Goal: Task Accomplishment & Management: Manage account settings

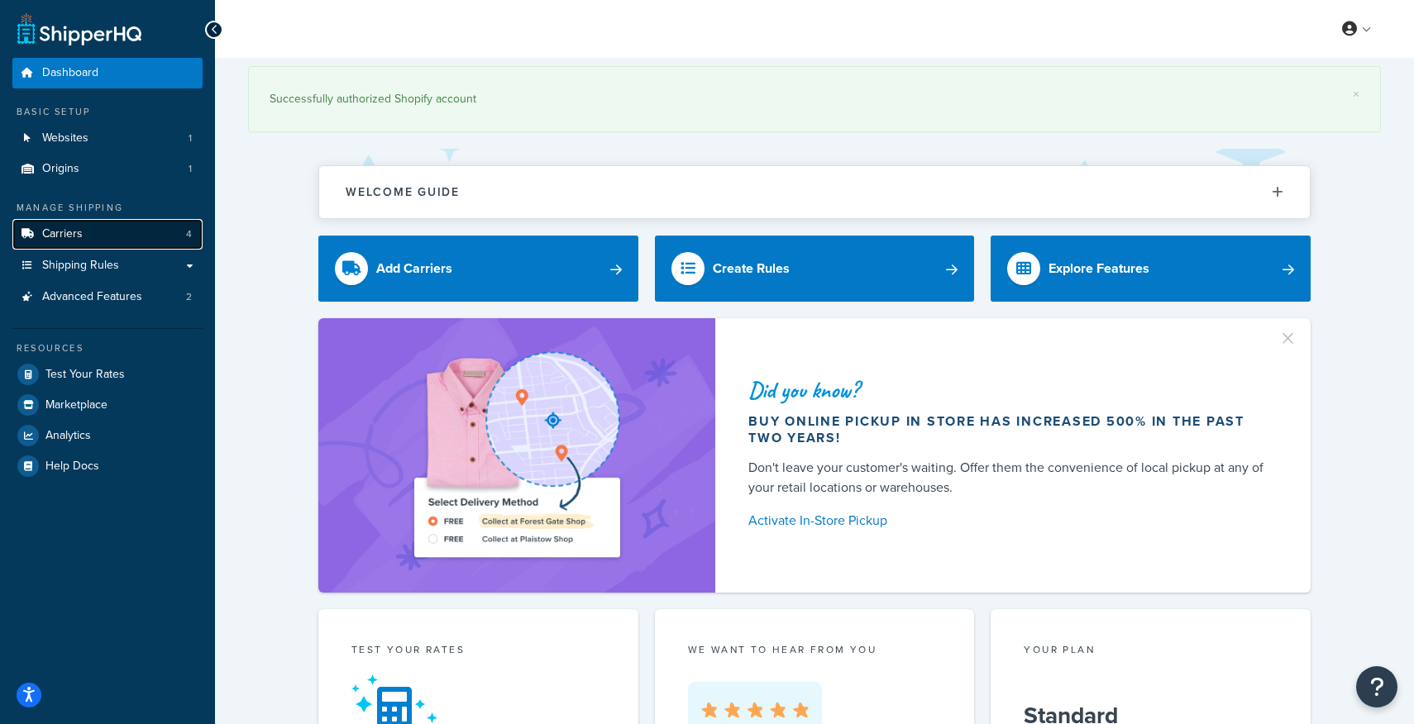
click at [82, 232] on link "Carriers 4" at bounding box center [107, 234] width 190 height 31
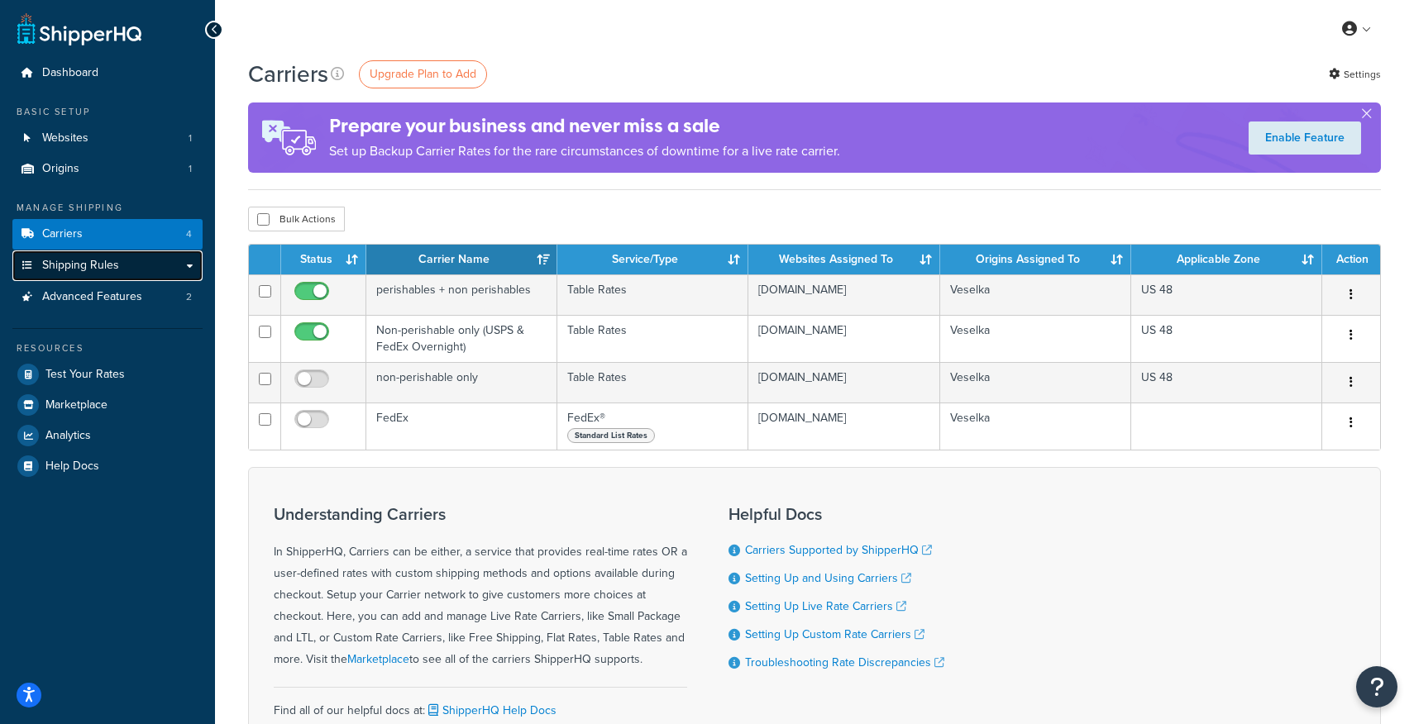
click at [74, 267] on span "Shipping Rules" at bounding box center [80, 266] width 77 height 14
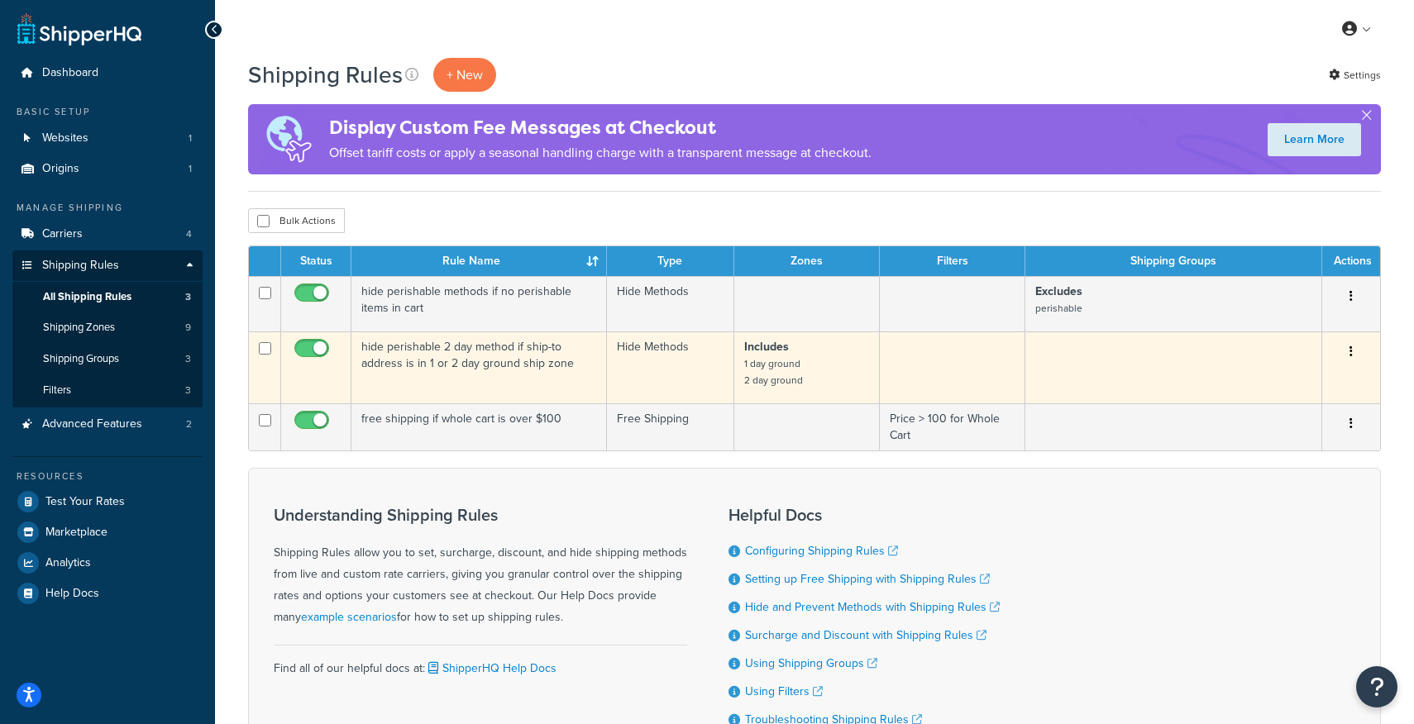
click at [1353, 350] on button "button" at bounding box center [1351, 352] width 23 height 26
click at [1315, 387] on link "Edit" at bounding box center [1296, 383] width 131 height 34
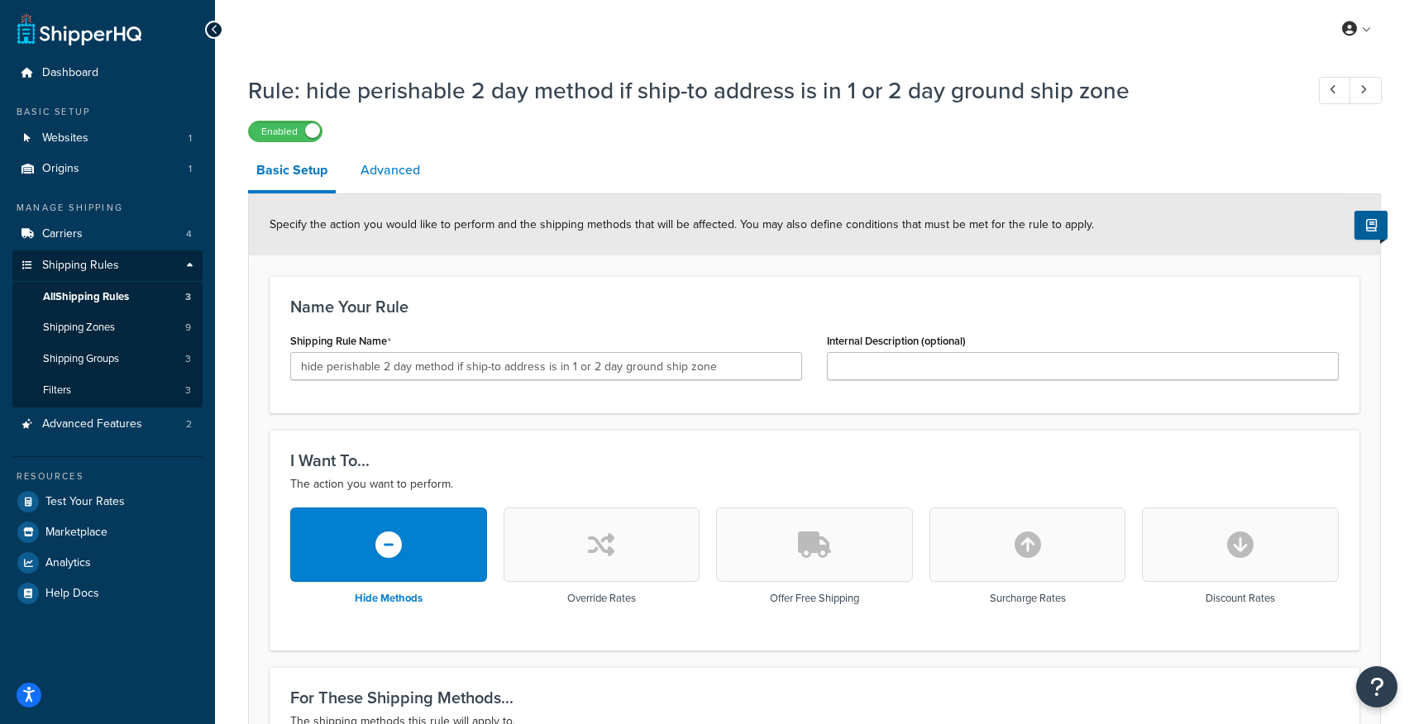
click at [396, 170] on link "Advanced" at bounding box center [390, 171] width 76 height 40
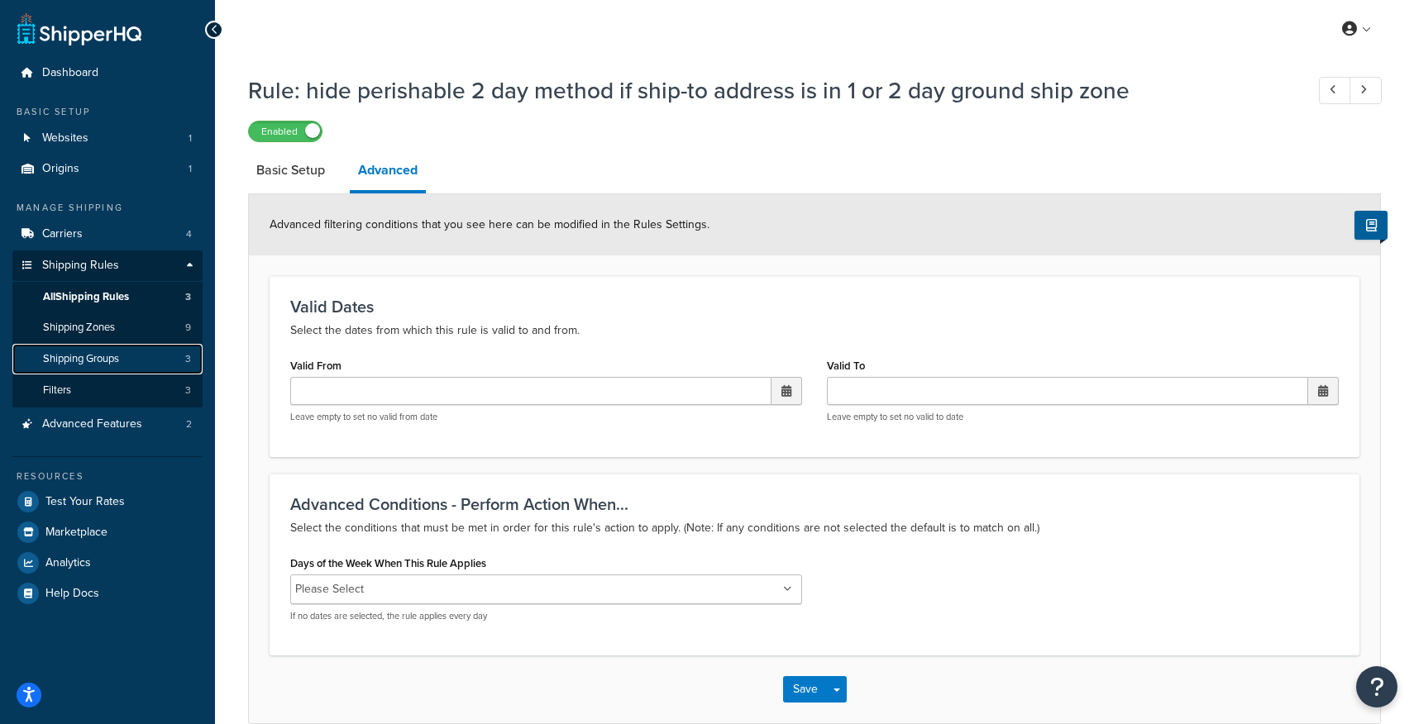
click at [99, 360] on span "Shipping Groups" at bounding box center [81, 359] width 76 height 14
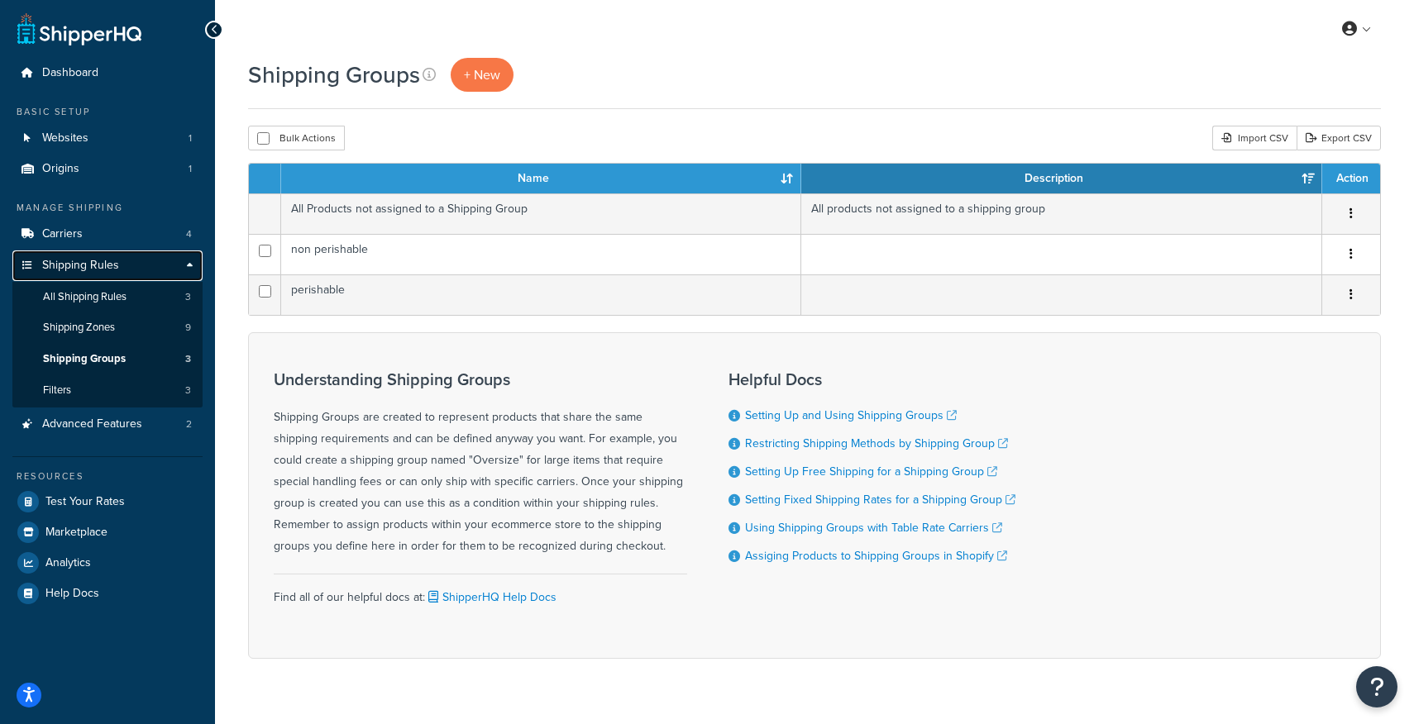
click at [78, 259] on span "Shipping Rules" at bounding box center [80, 266] width 77 height 14
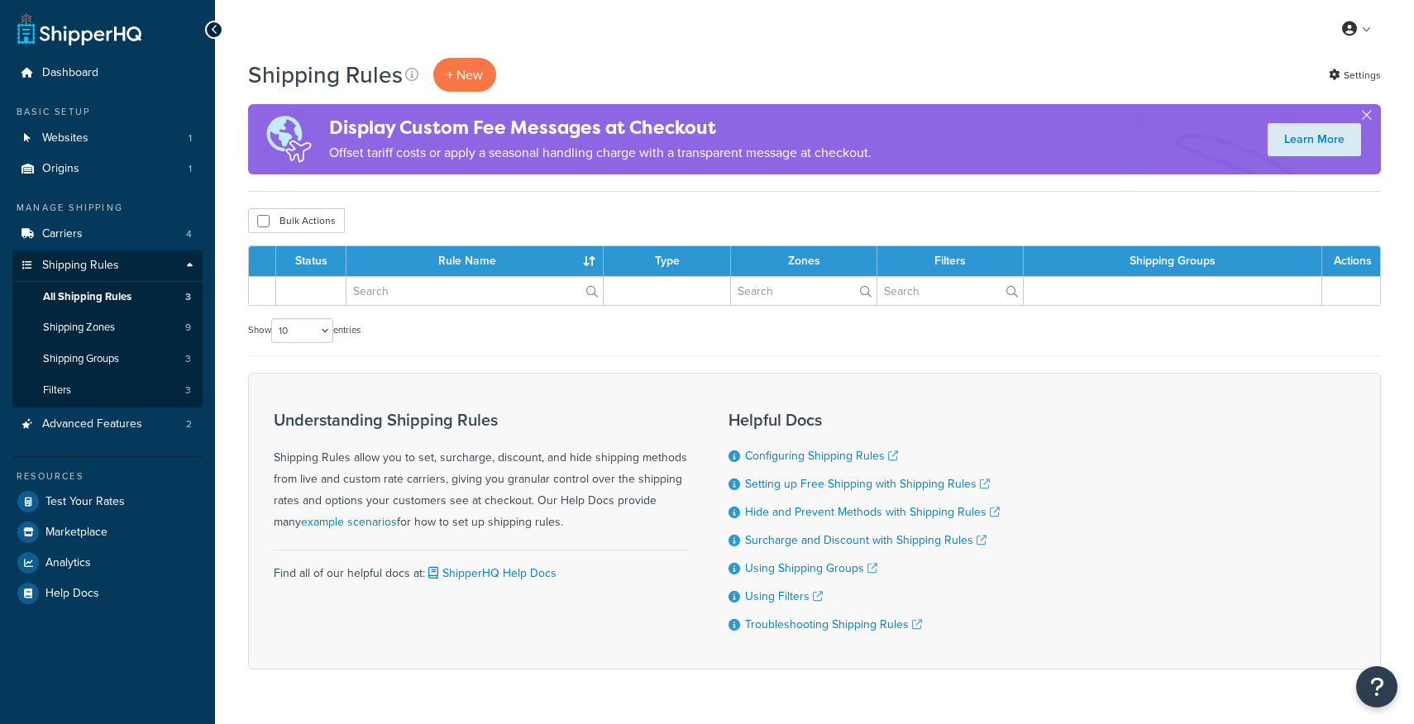
click at [74, 268] on span "Shipping Rules" at bounding box center [80, 266] width 77 height 14
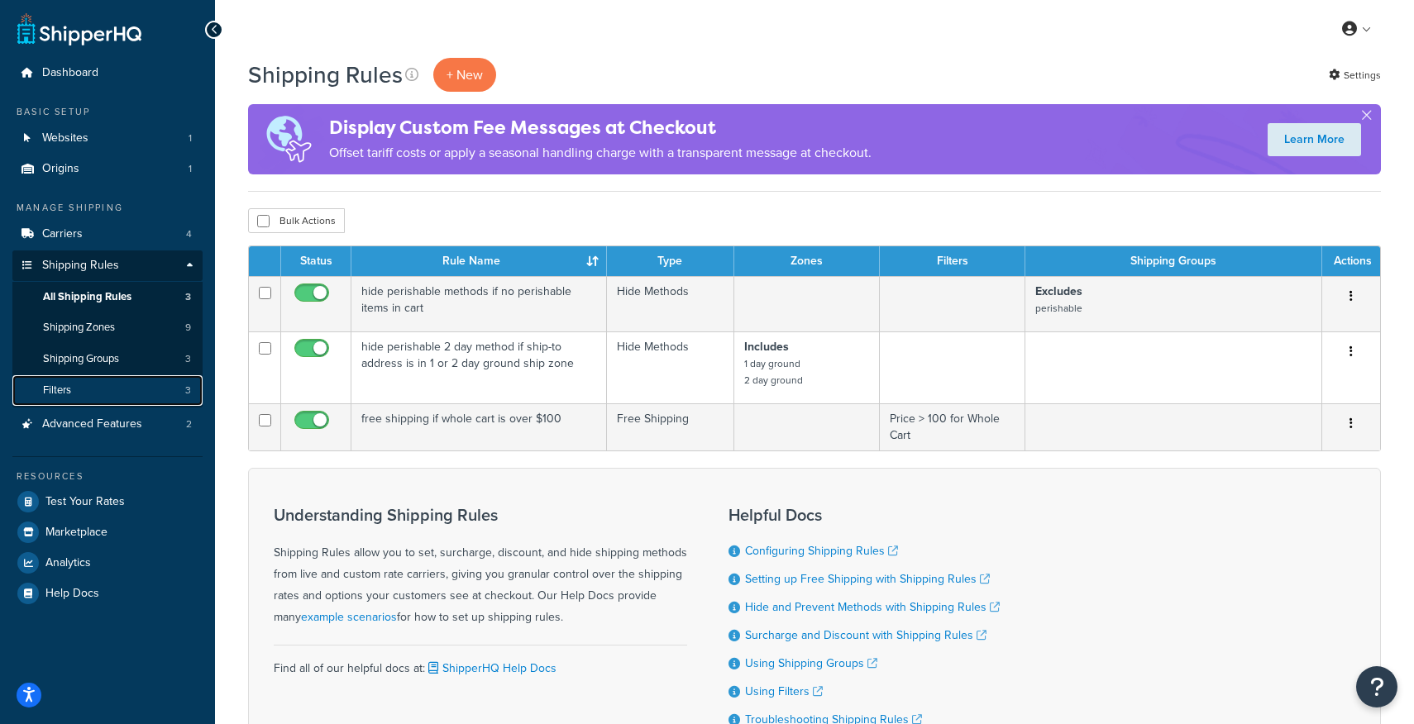
click at [69, 385] on span "Filters" at bounding box center [57, 391] width 28 height 14
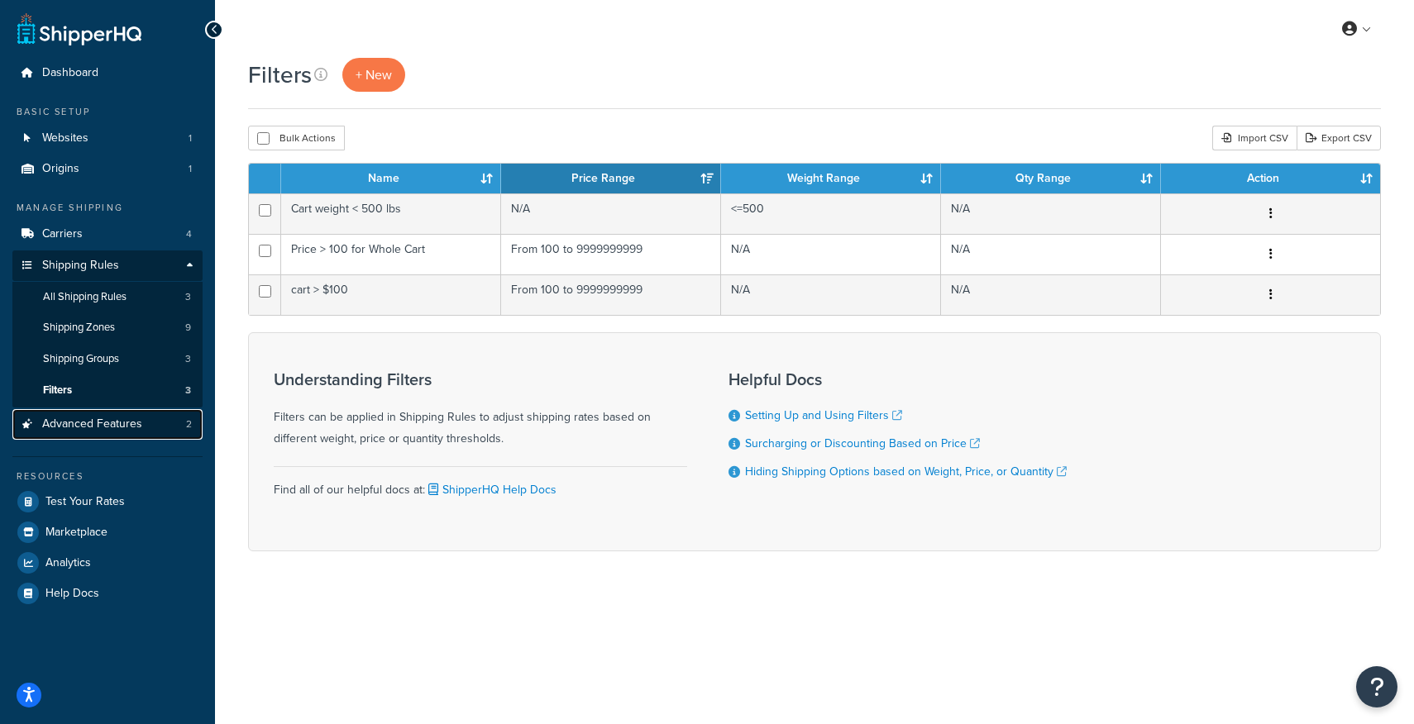
click at [93, 427] on span "Advanced Features" at bounding box center [92, 425] width 100 height 14
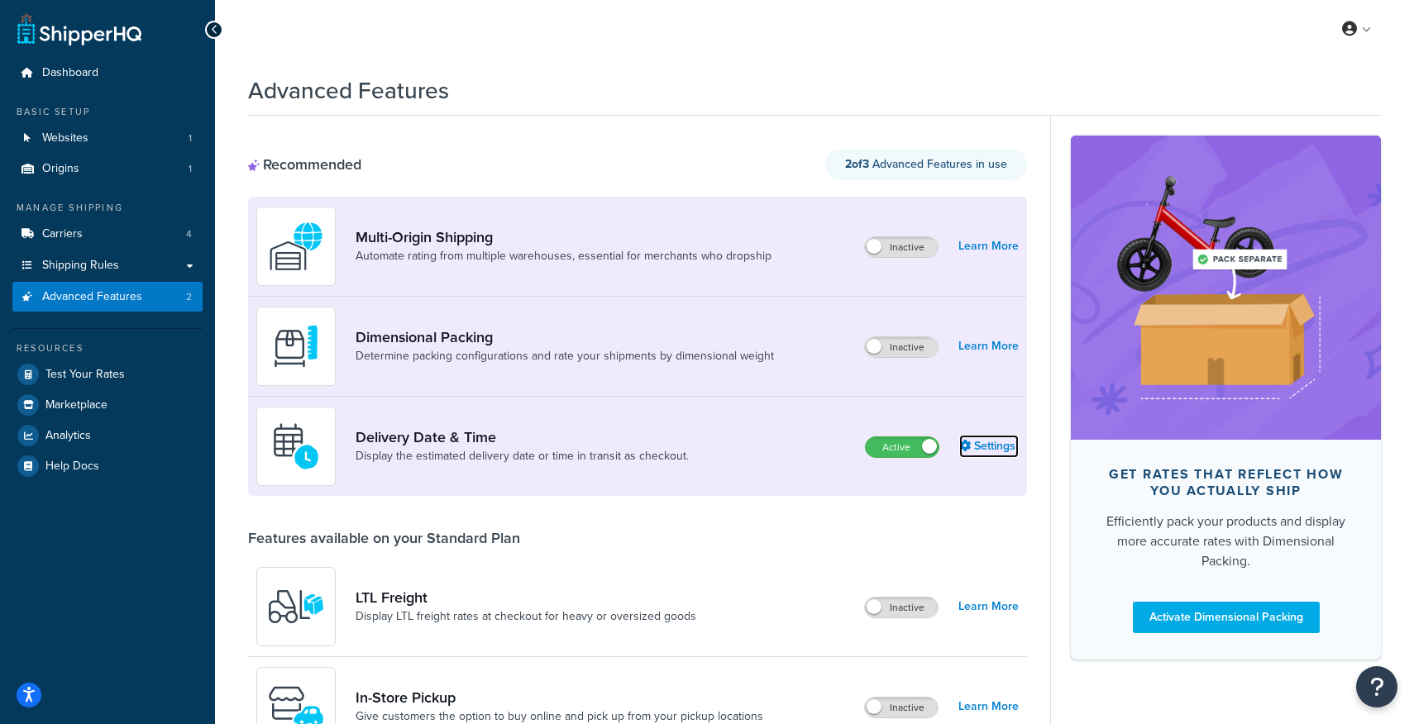
click at [992, 445] on link "Settings" at bounding box center [989, 446] width 60 height 23
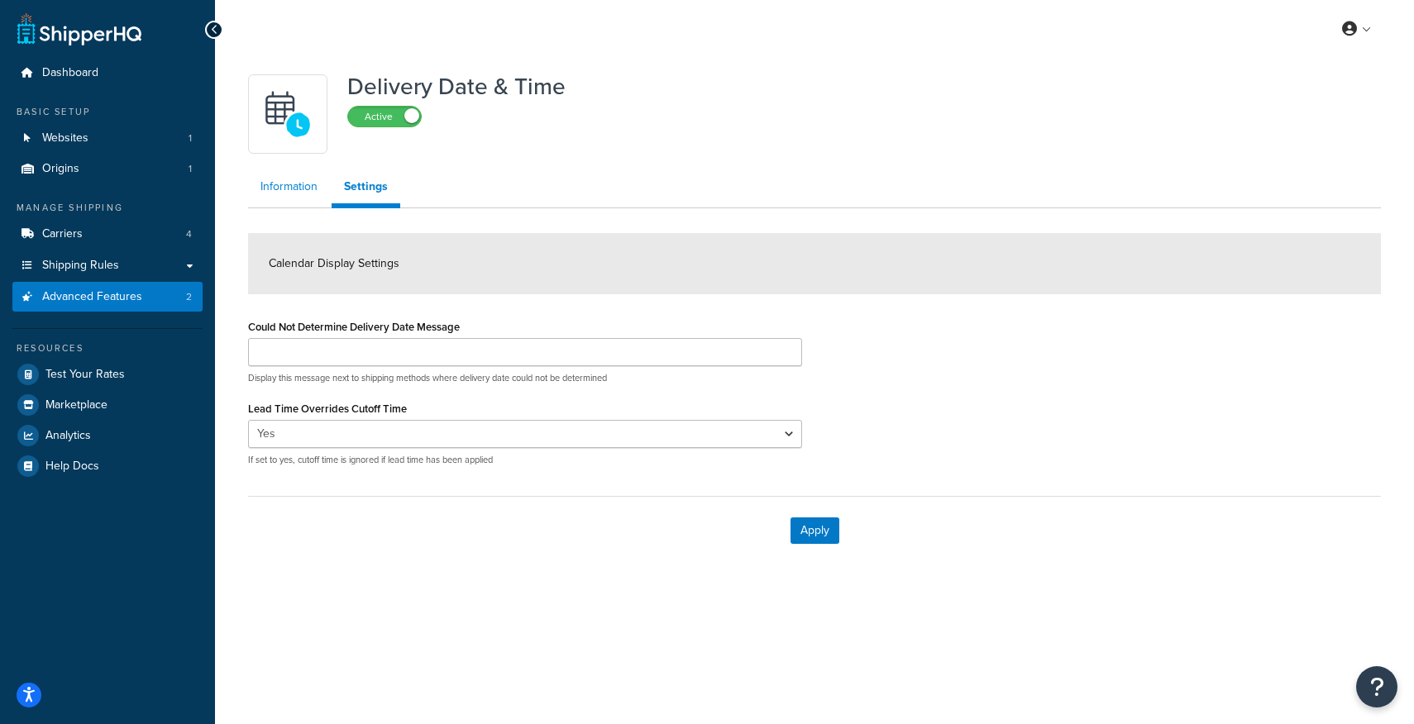
click at [286, 190] on link "Information" at bounding box center [289, 186] width 82 height 33
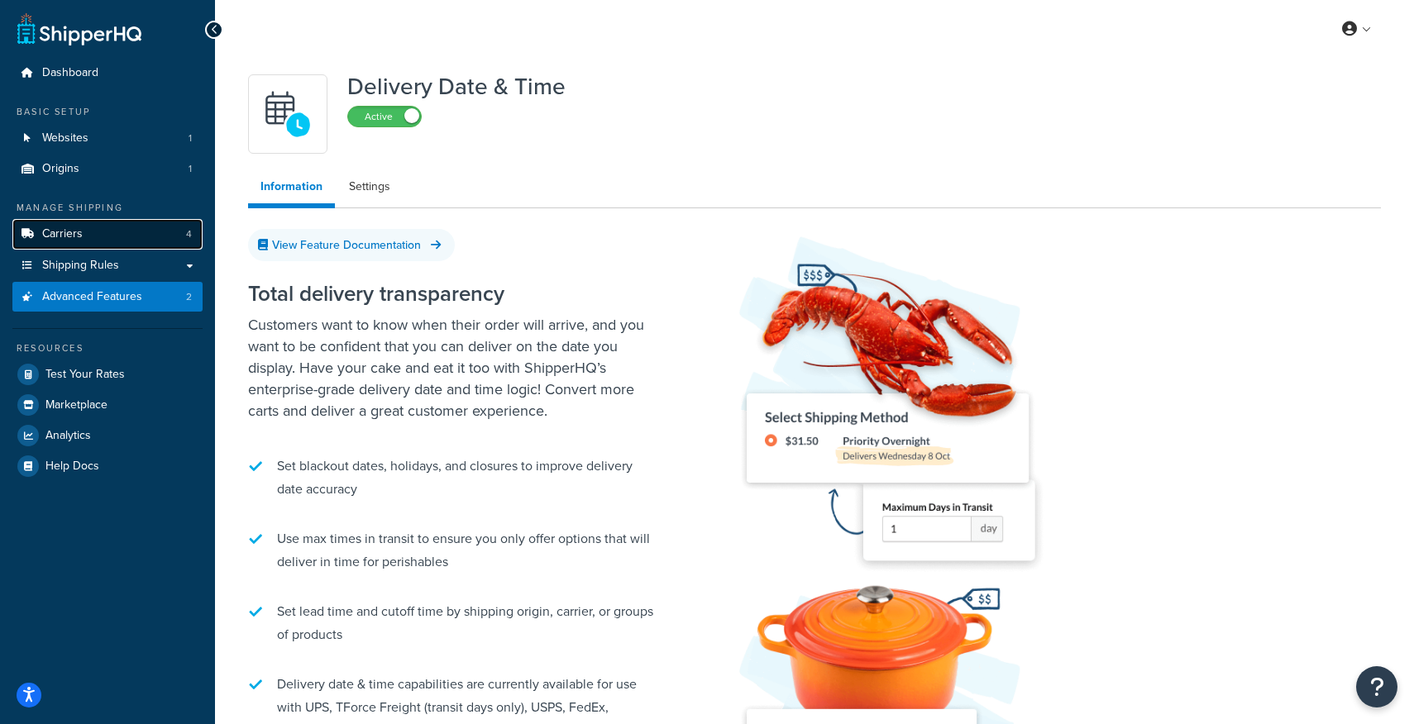
click at [79, 238] on span "Carriers" at bounding box center [62, 234] width 41 height 14
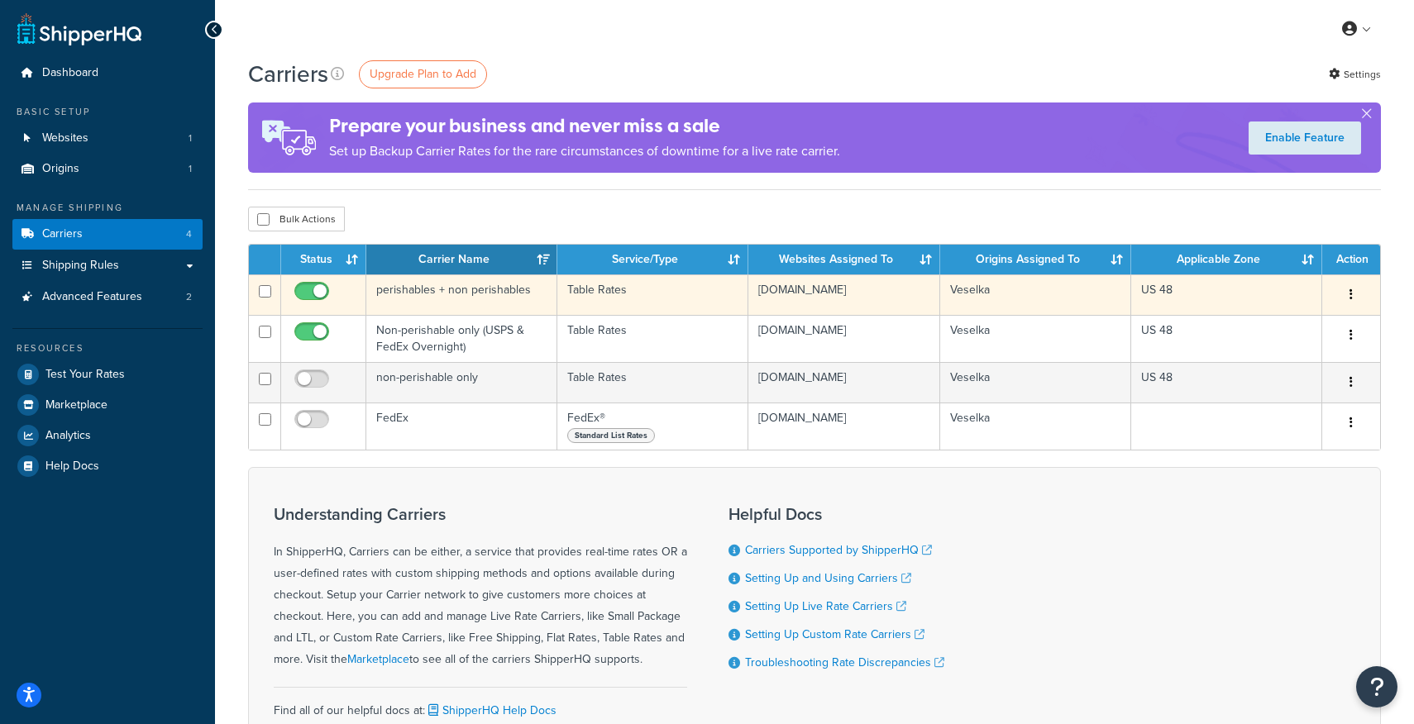
click at [1350, 290] on icon "button" at bounding box center [1351, 295] width 3 height 12
click at [1302, 326] on link "Edit" at bounding box center [1284, 329] width 131 height 34
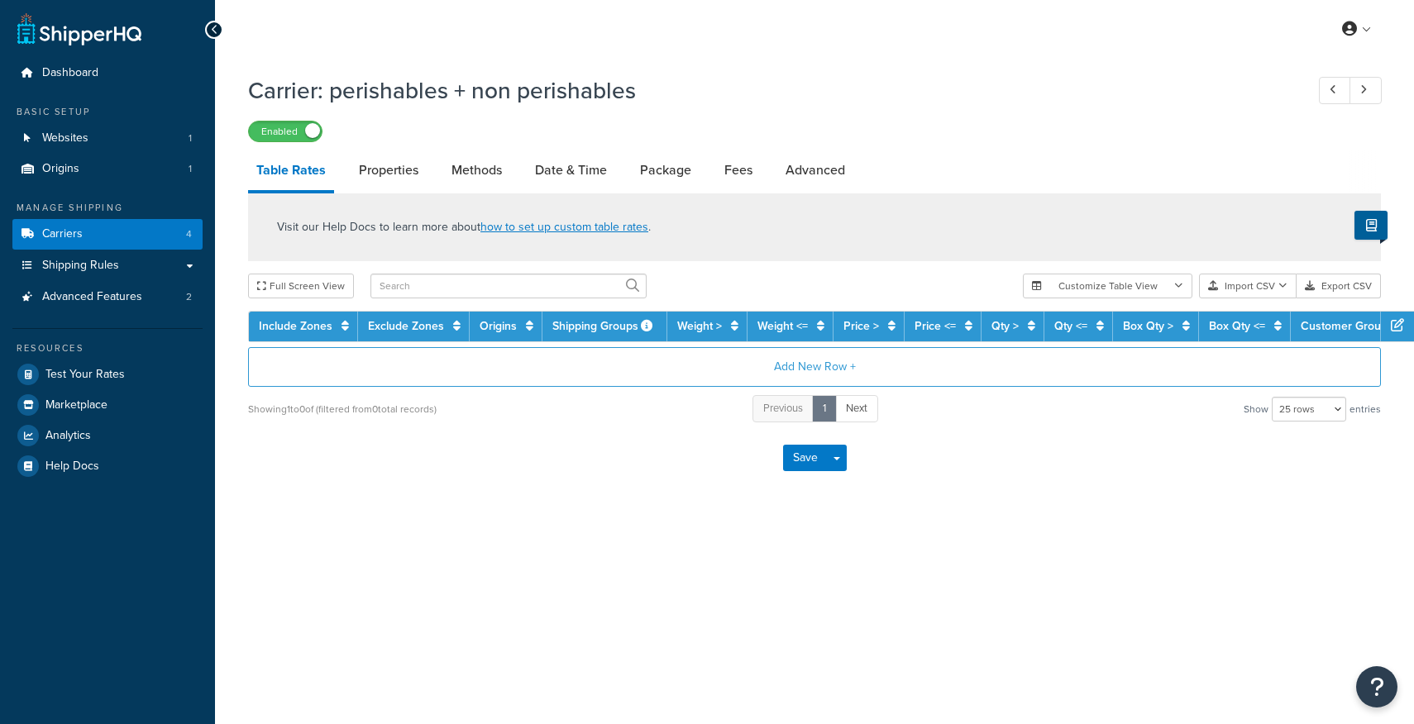
select select "25"
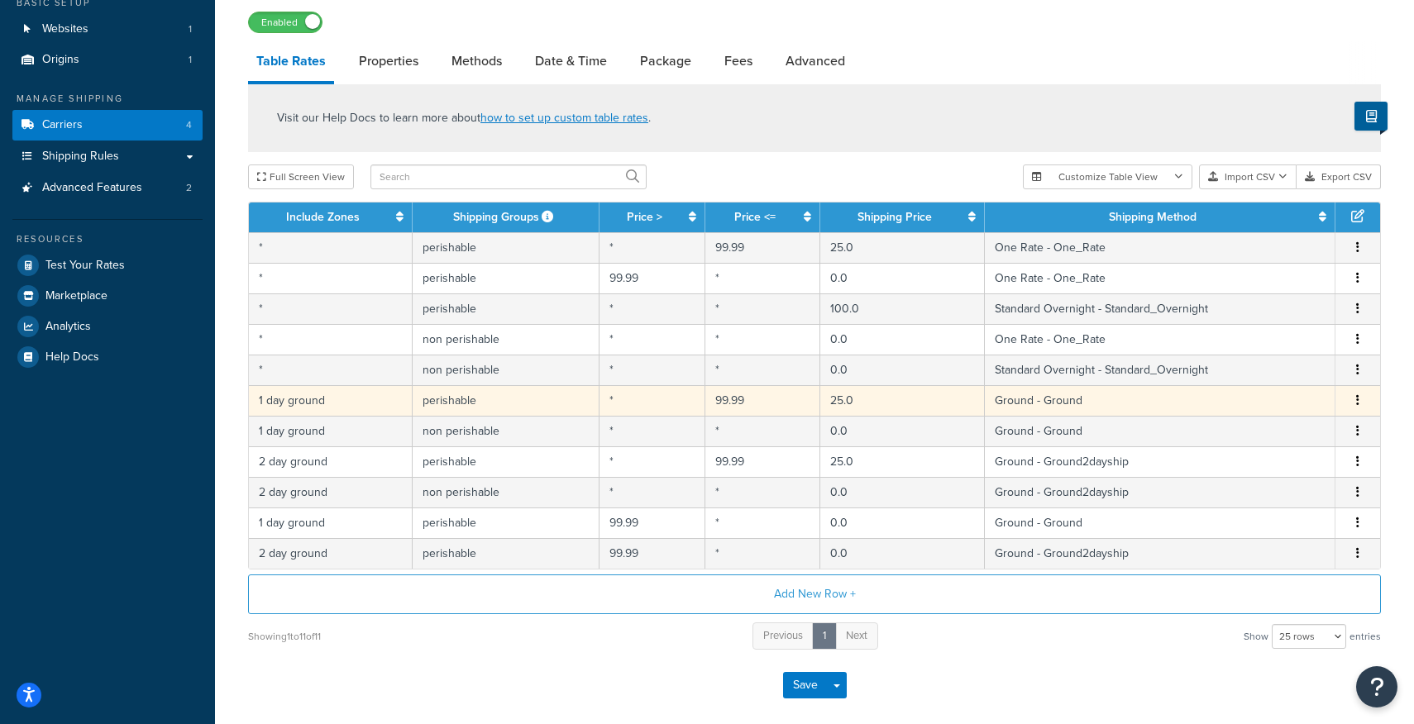
scroll to position [110, 0]
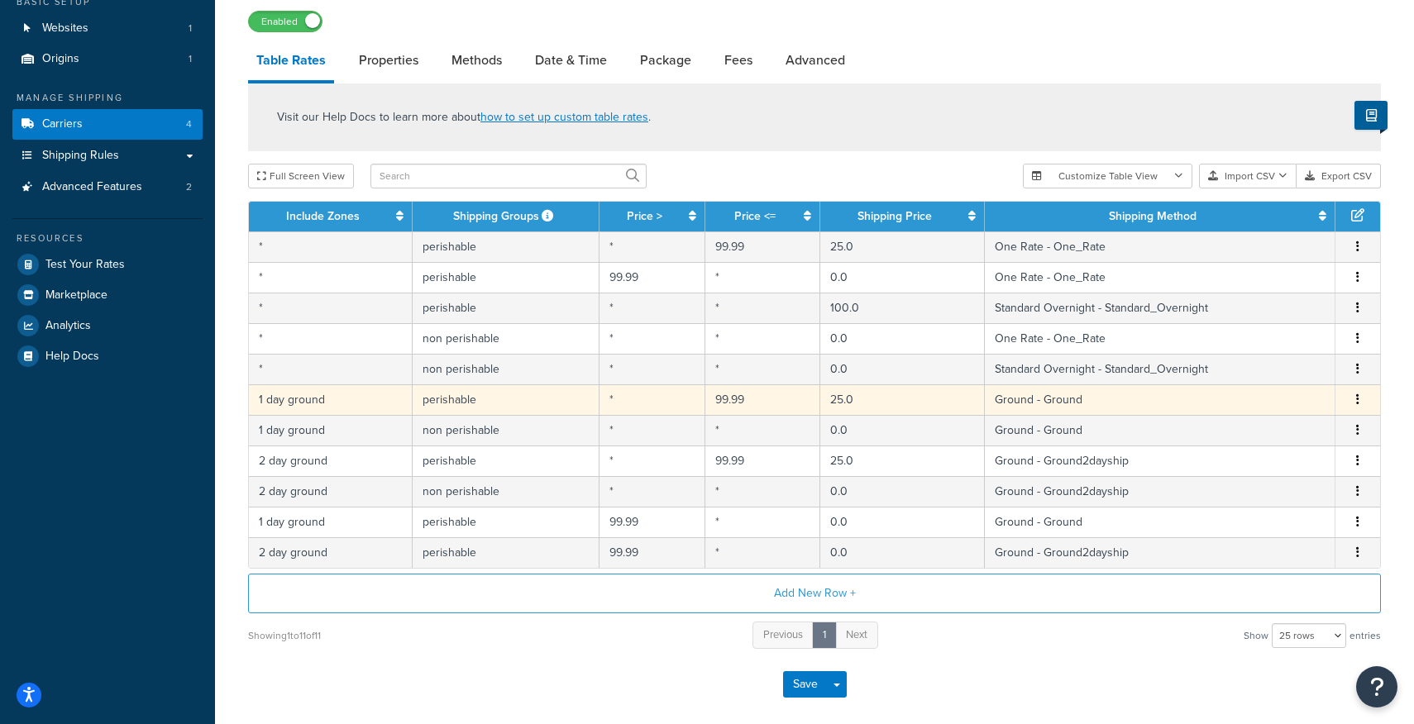
click at [1356, 401] on icon "button" at bounding box center [1357, 400] width 3 height 12
click at [1269, 366] on div "Edit" at bounding box center [1274, 368] width 117 height 34
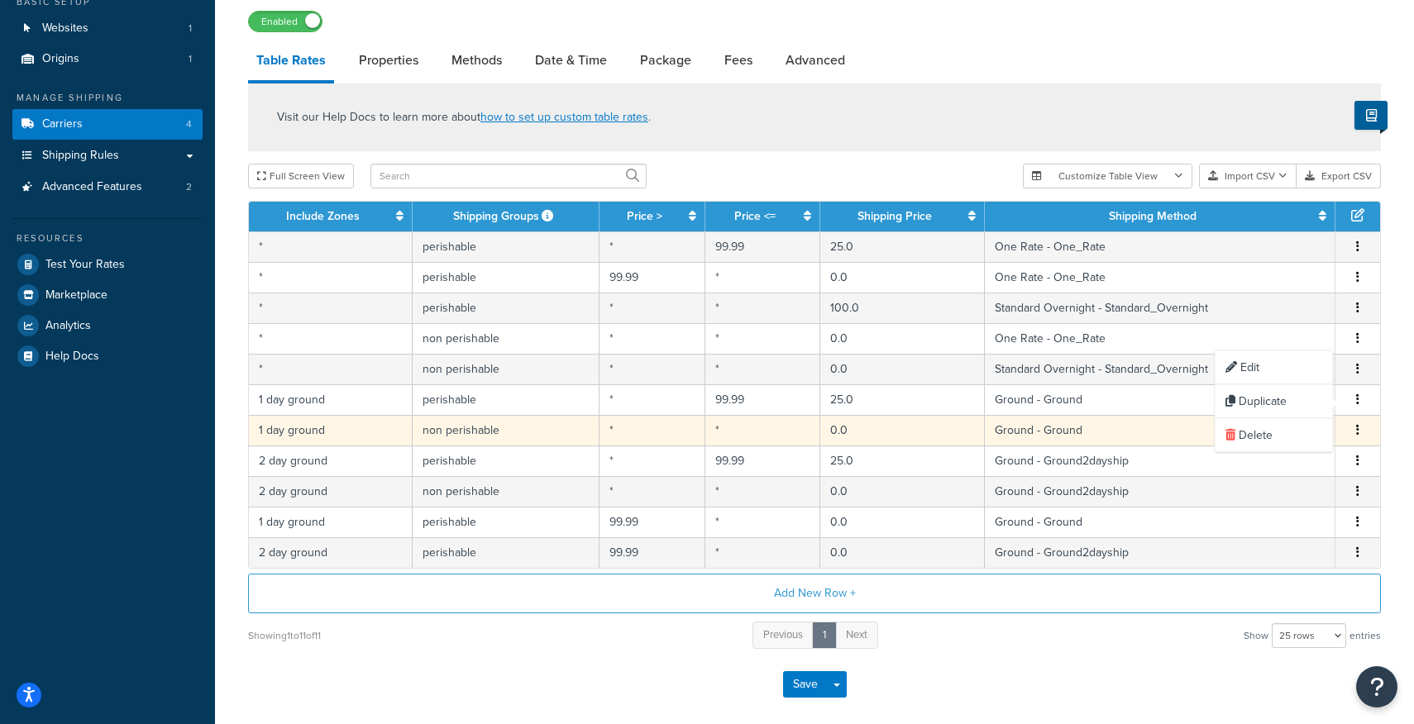
select select "149629"
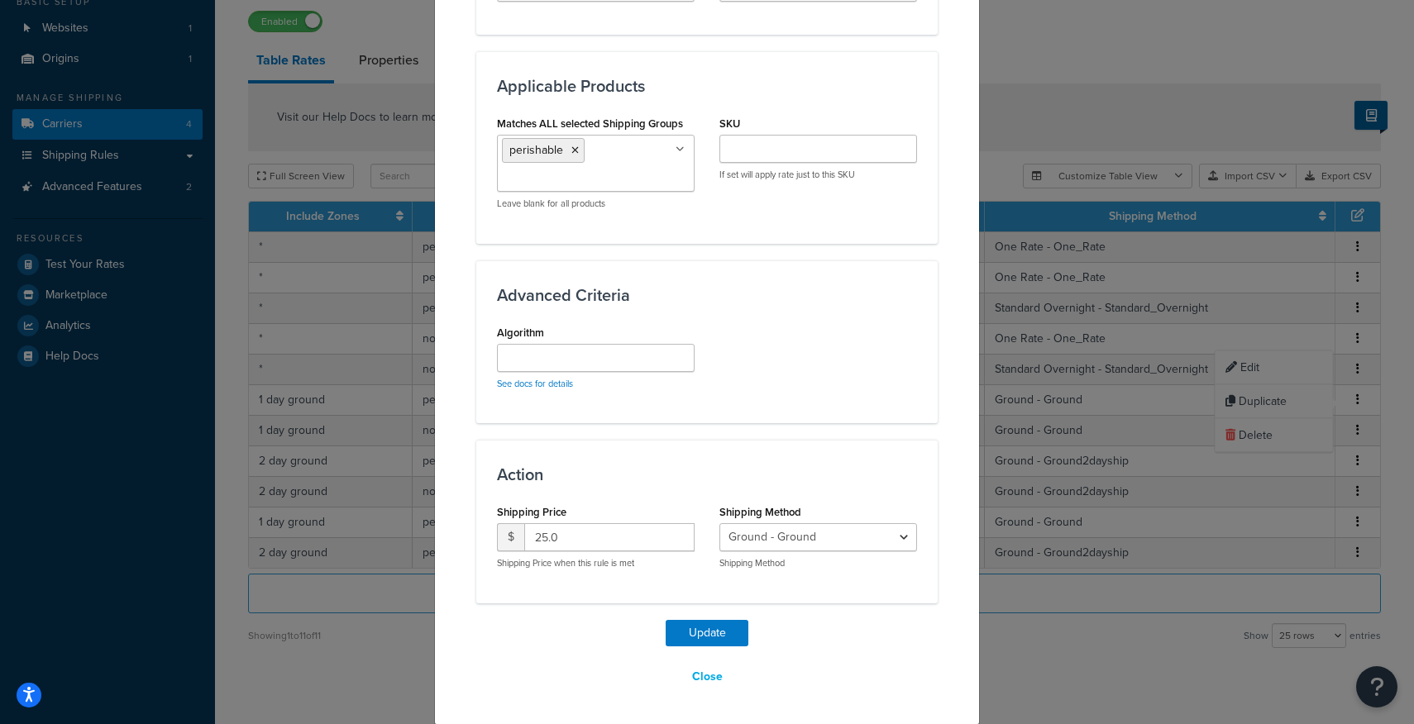
scroll to position [0, 0]
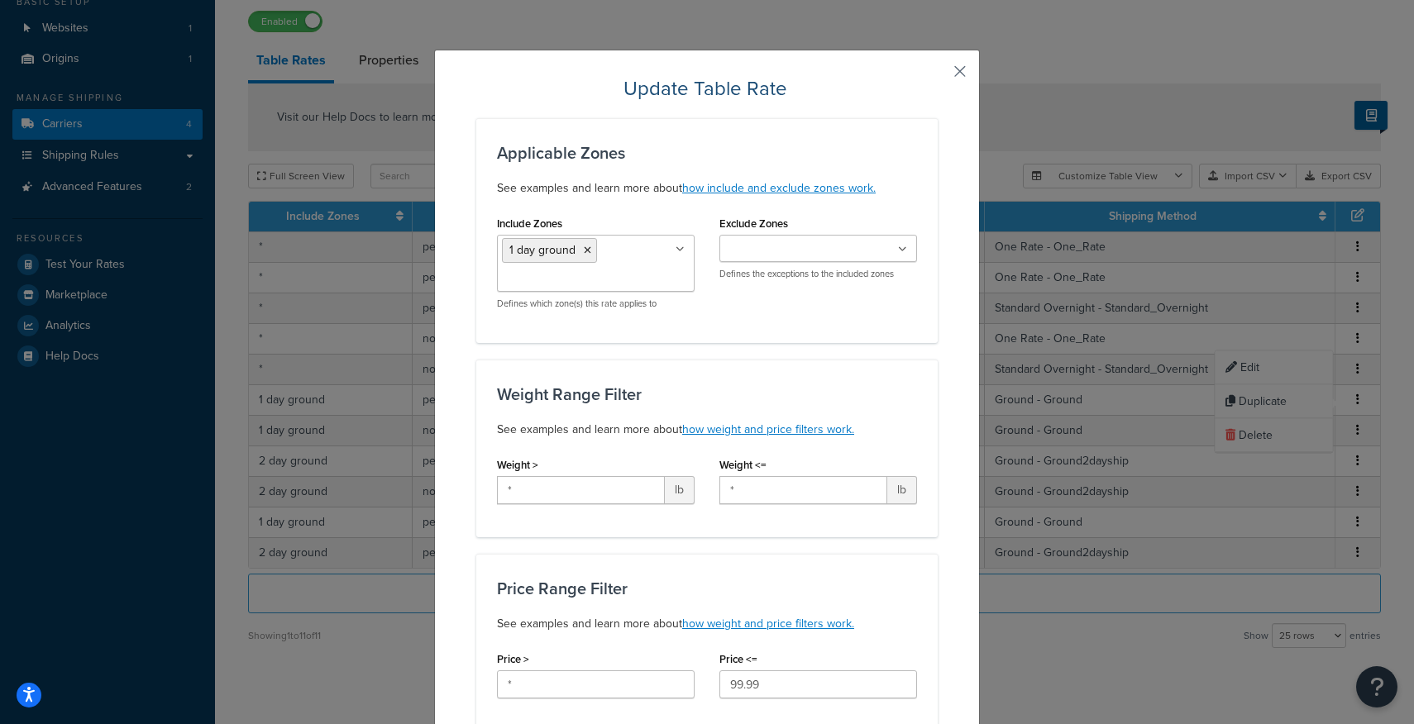
click at [938, 76] on button "button" at bounding box center [936, 77] width 4 height 4
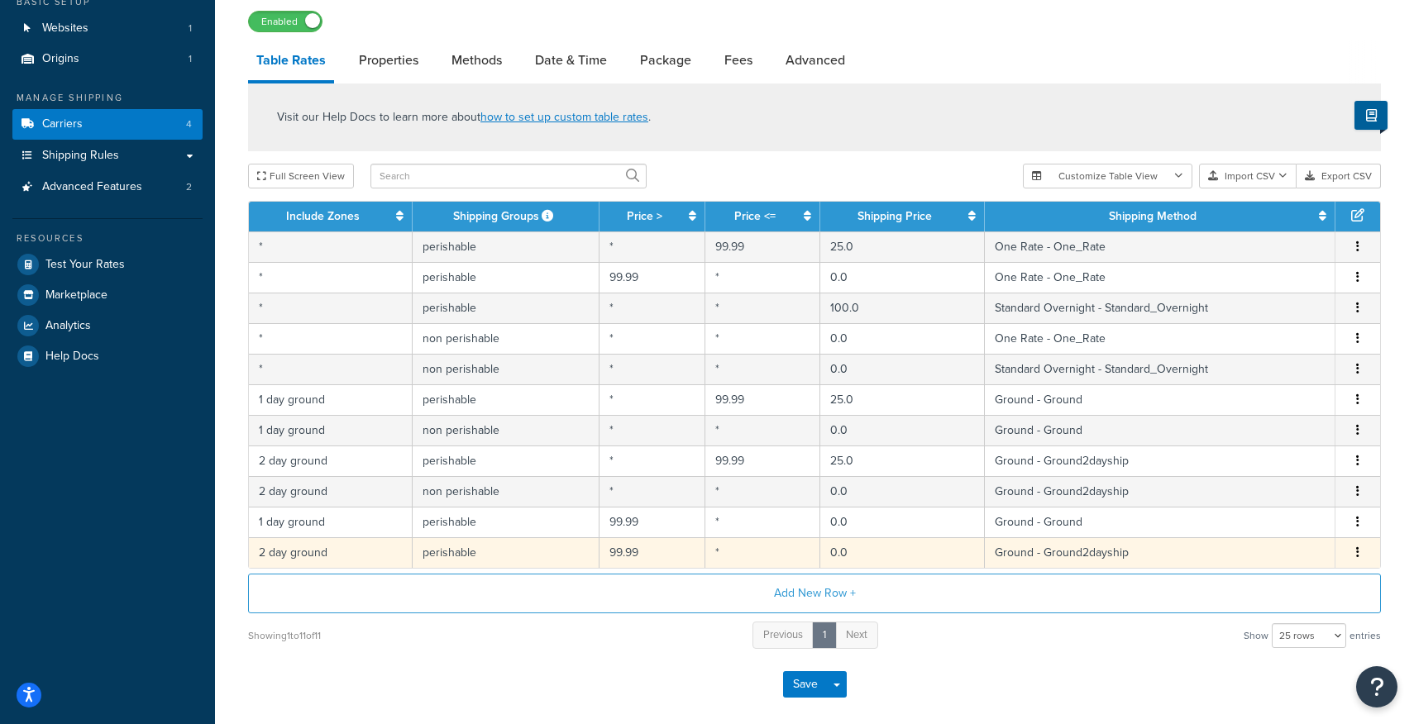
click at [1360, 556] on button "button" at bounding box center [1357, 553] width 13 height 18
click at [1284, 520] on div "Edit" at bounding box center [1274, 521] width 117 height 34
select select "149664"
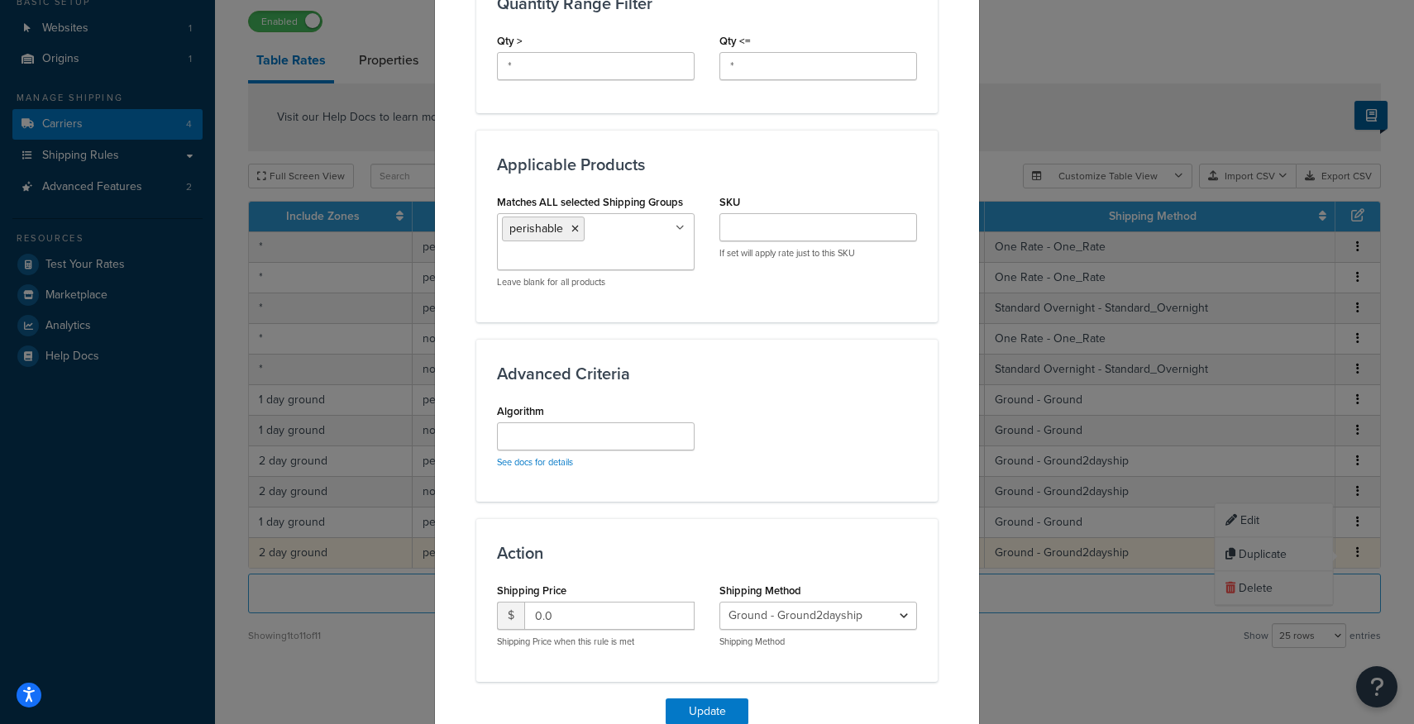
scroll to position [858, 0]
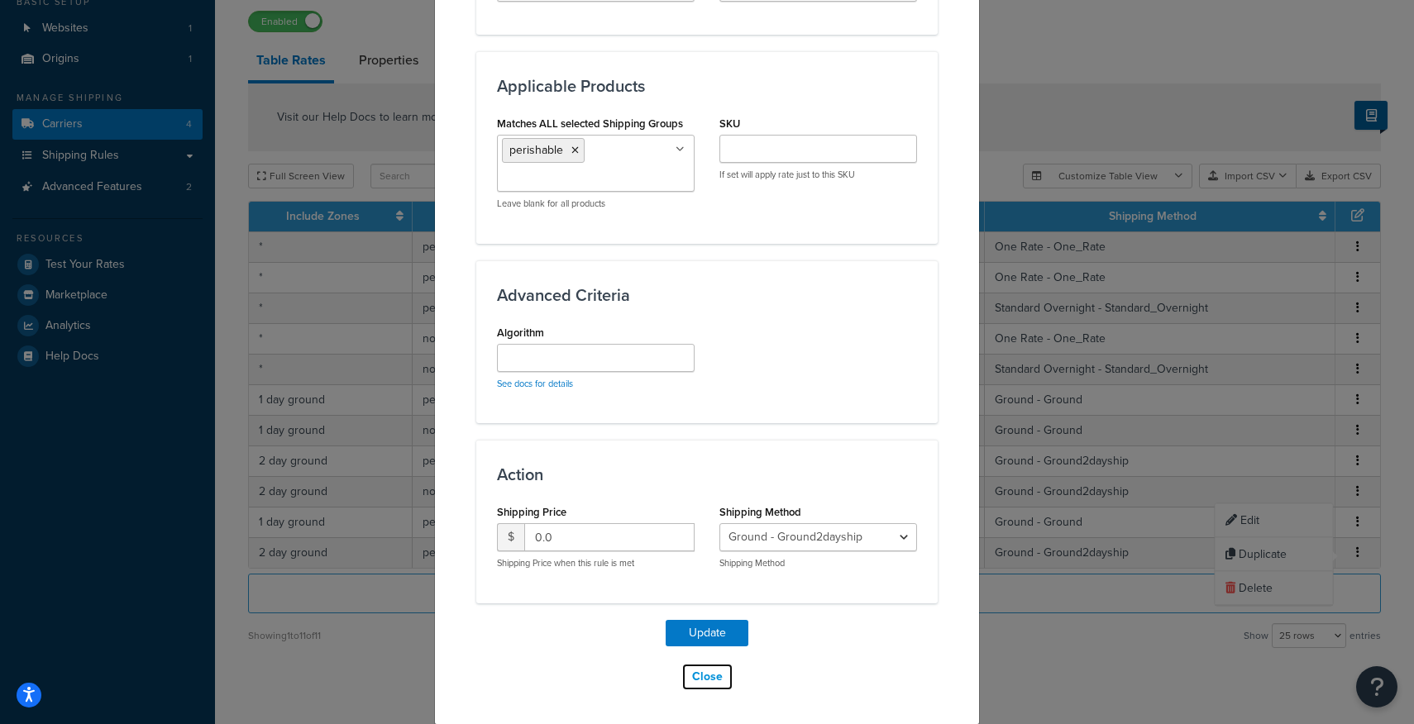
click at [708, 676] on button "Close" at bounding box center [707, 677] width 52 height 28
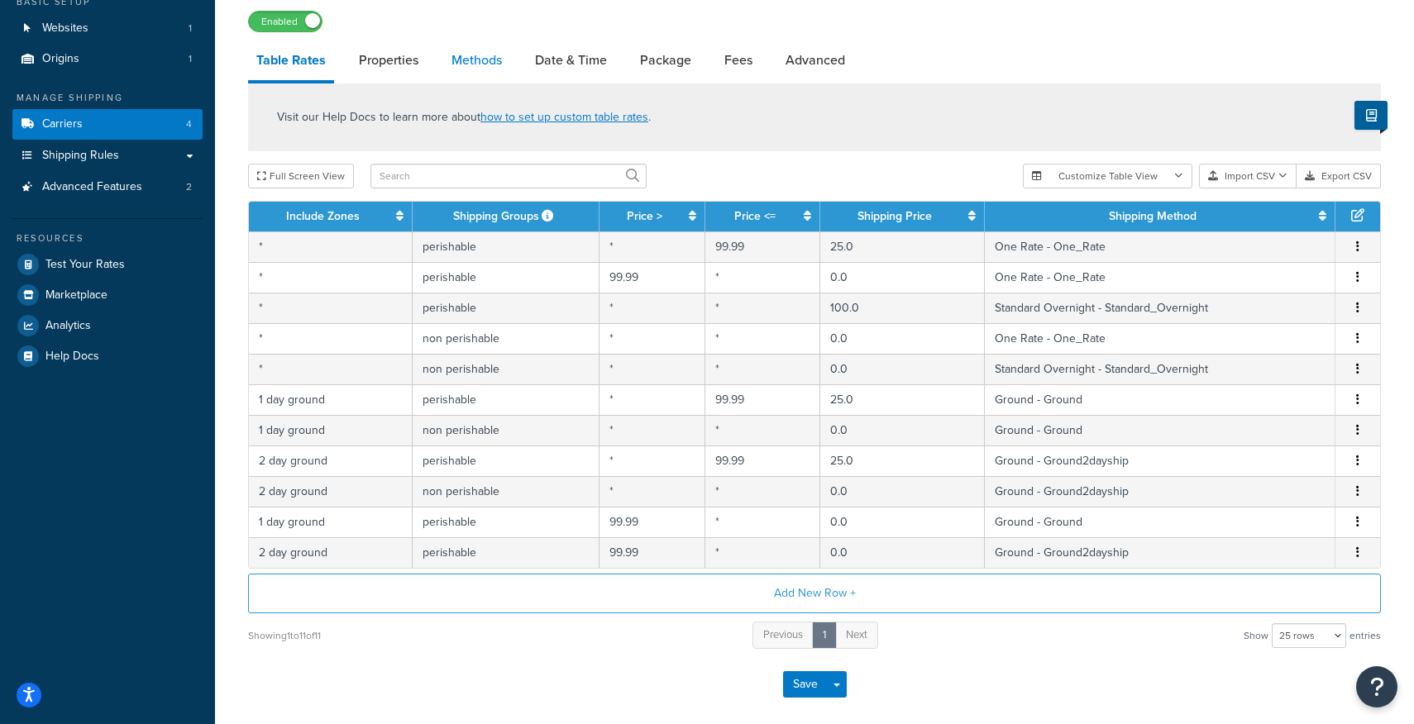
click at [497, 64] on link "Methods" at bounding box center [476, 61] width 67 height 40
select select "25"
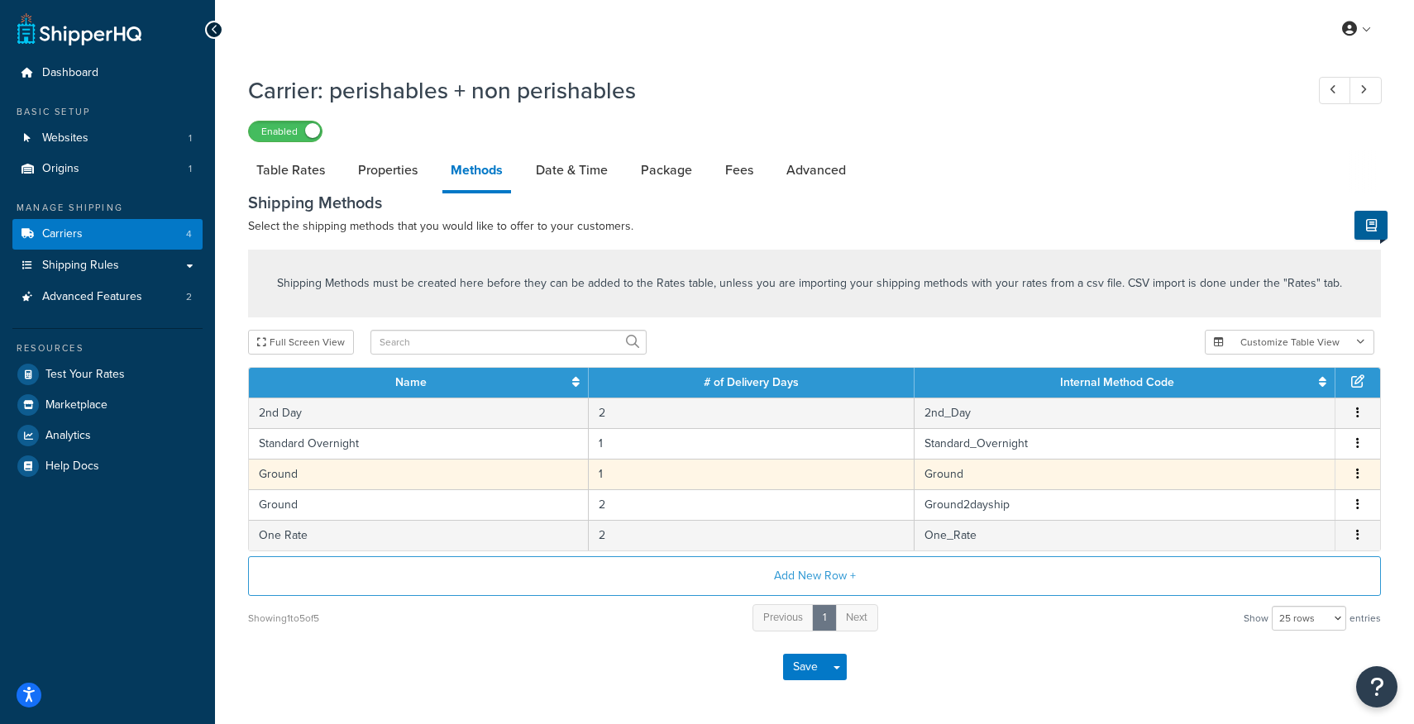
click at [1363, 479] on button "button" at bounding box center [1357, 475] width 13 height 18
click at [1264, 450] on div "Edit" at bounding box center [1274, 459] width 117 height 34
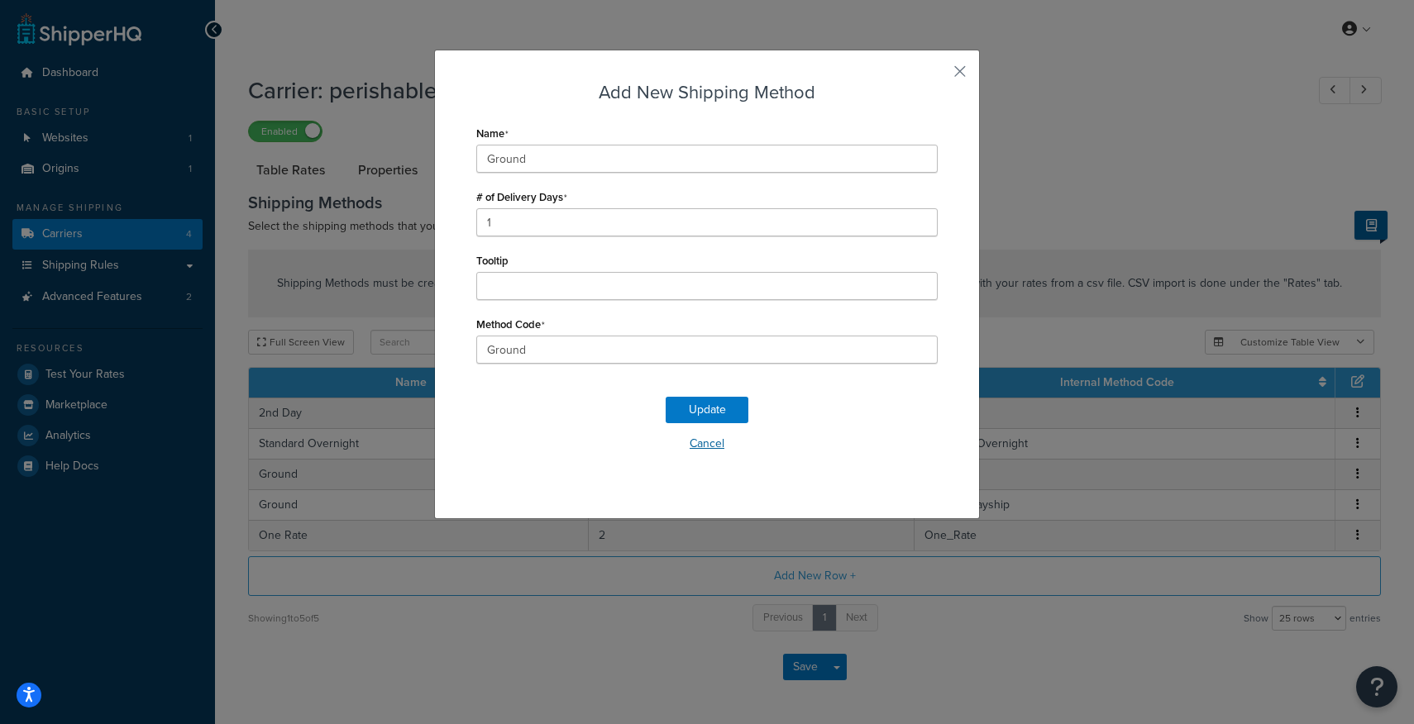
click at [701, 443] on button "Cancel" at bounding box center [706, 444] width 461 height 25
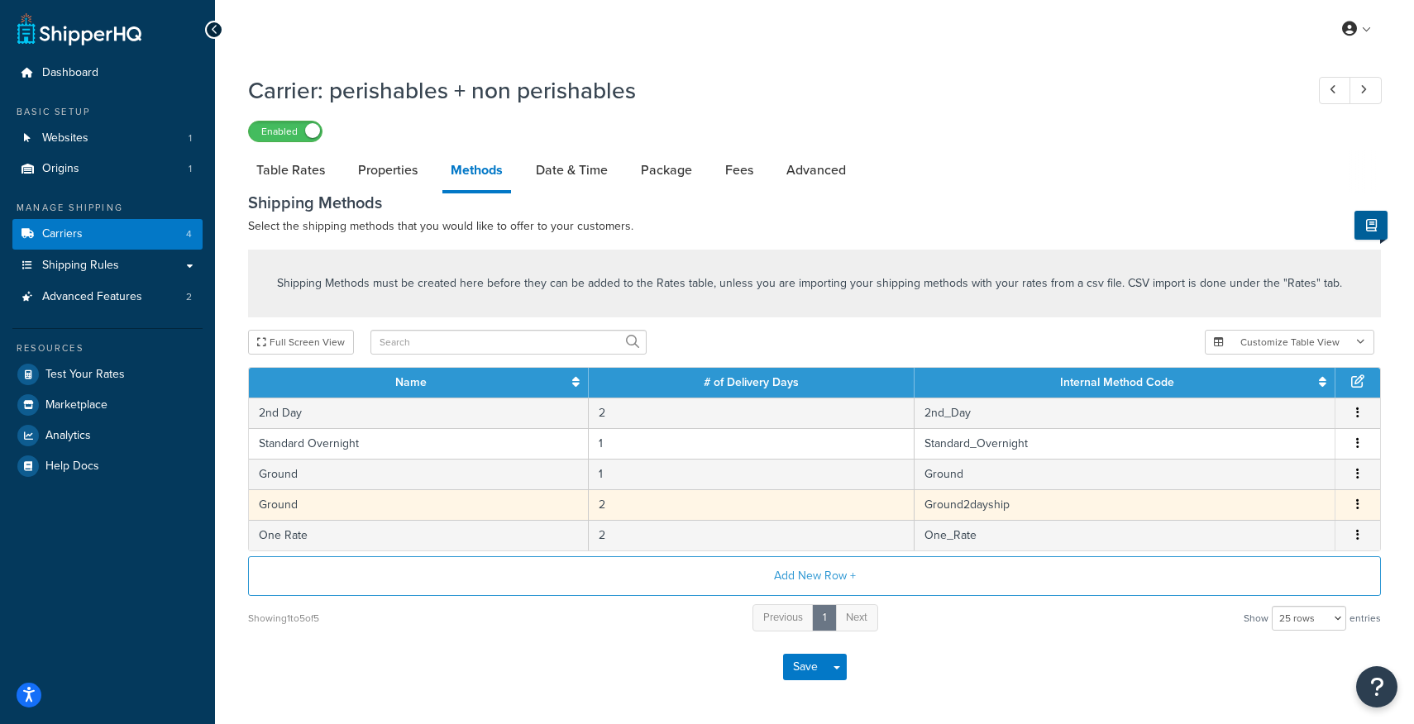
click at [1359, 507] on button "button" at bounding box center [1357, 505] width 13 height 18
click at [1265, 491] on div "Edit" at bounding box center [1274, 490] width 117 height 34
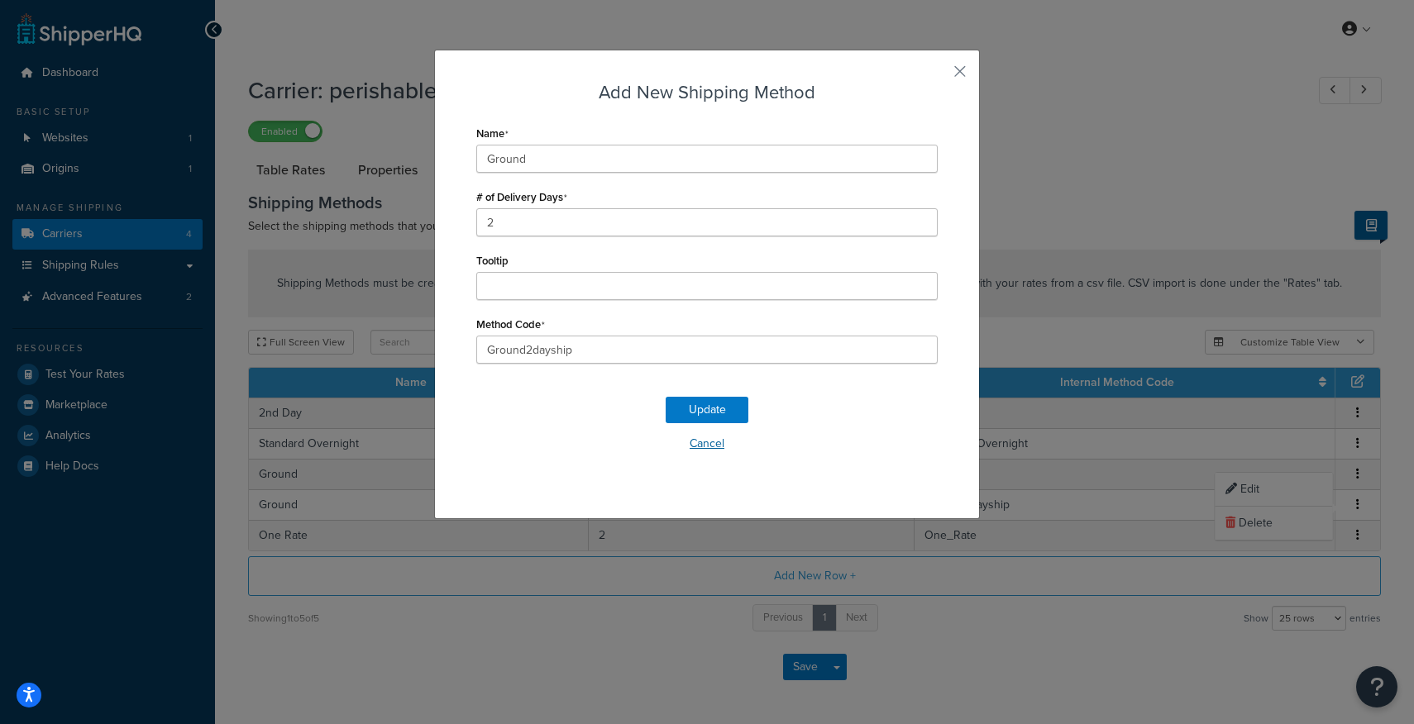
click at [714, 451] on button "Cancel" at bounding box center [706, 444] width 461 height 25
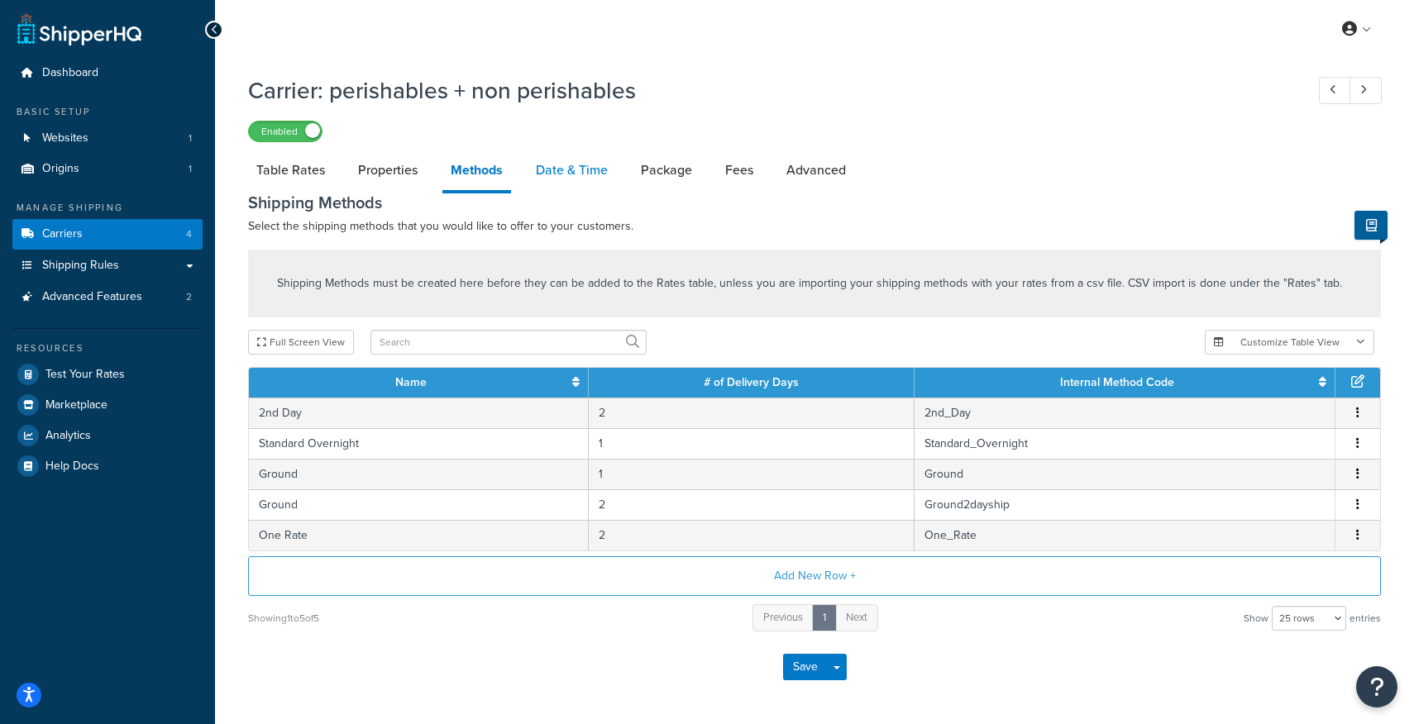
click at [573, 184] on link "Date & Time" at bounding box center [572, 171] width 88 height 40
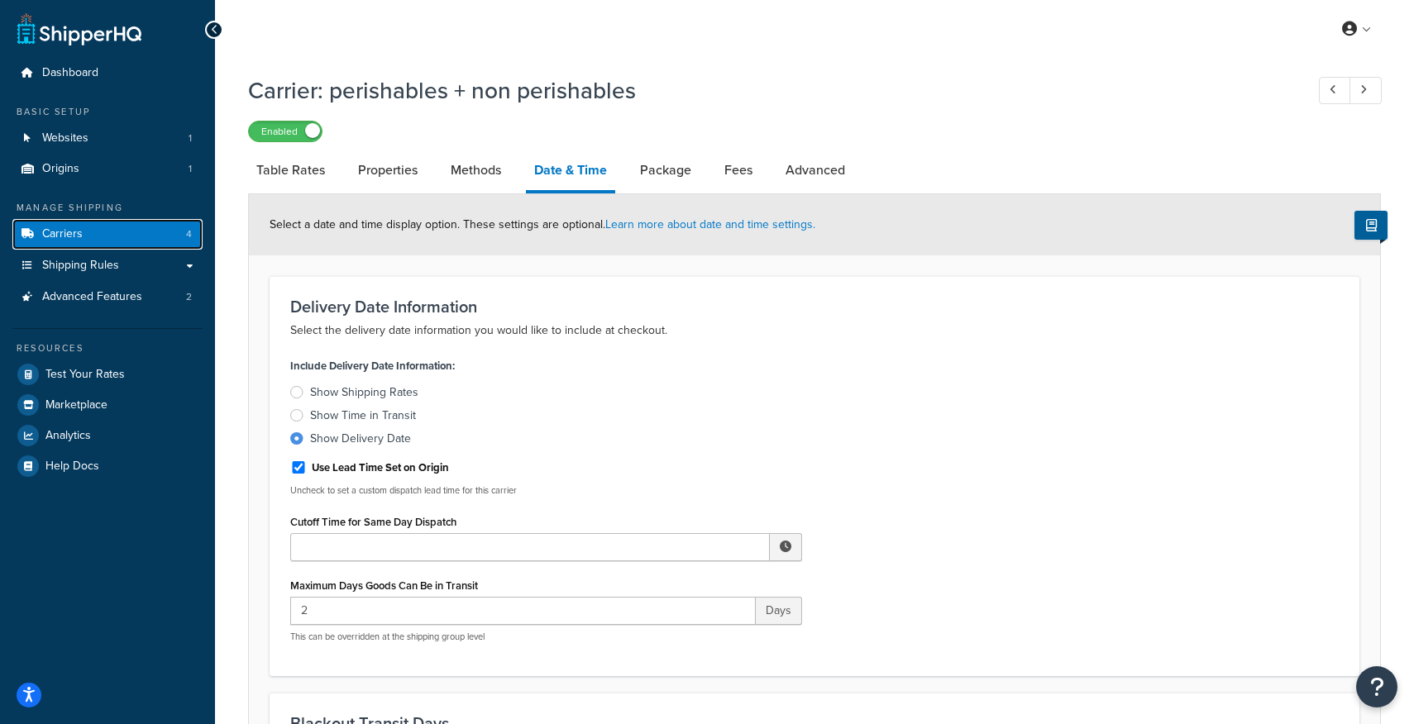
click at [70, 240] on span "Carriers" at bounding box center [62, 234] width 41 height 14
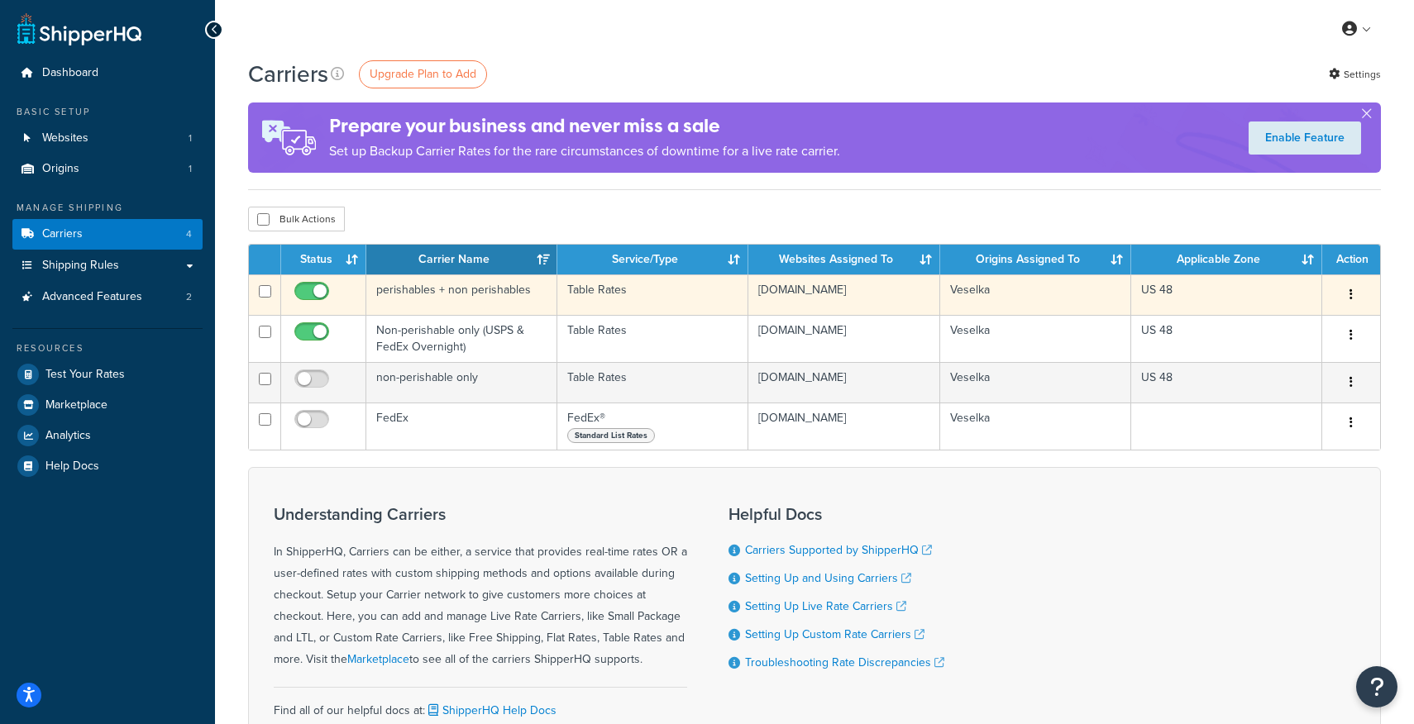
click at [1355, 299] on button "button" at bounding box center [1351, 295] width 23 height 26
click at [1307, 332] on link "Edit" at bounding box center [1284, 329] width 131 height 34
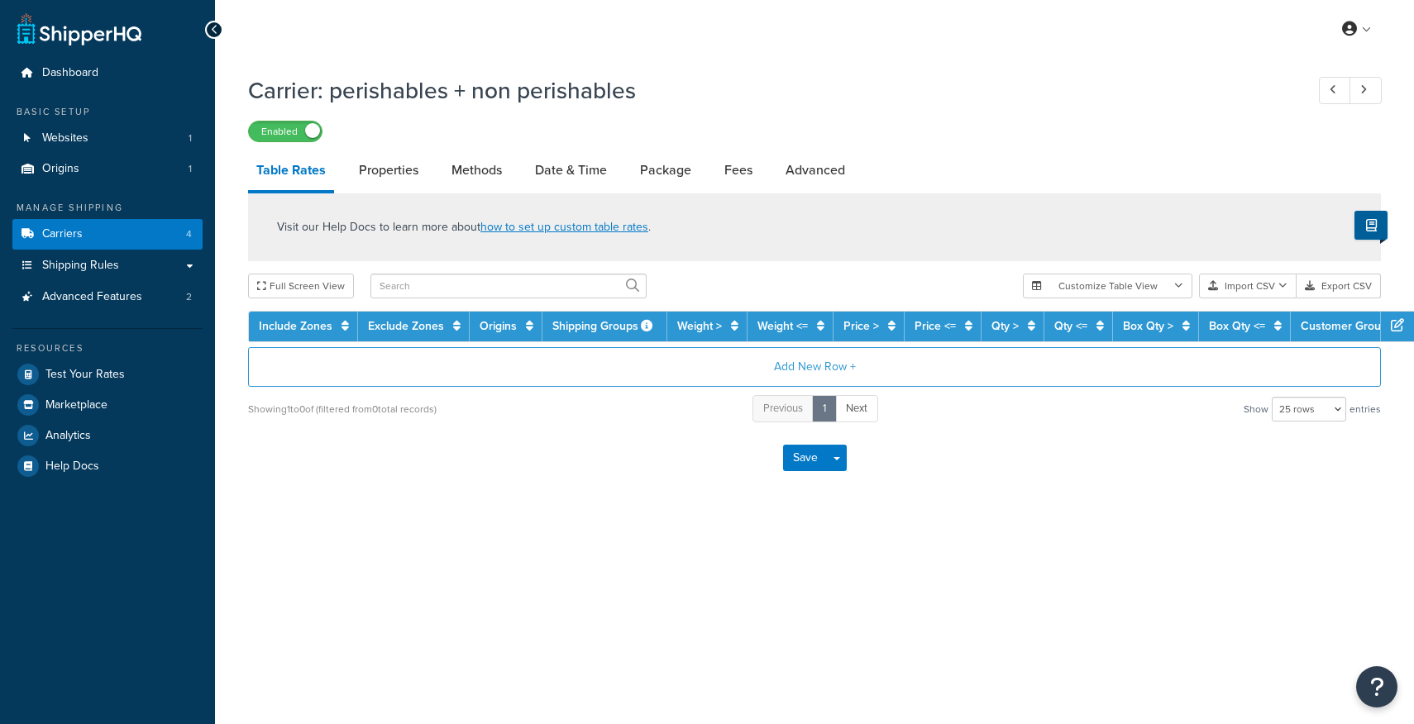
select select "25"
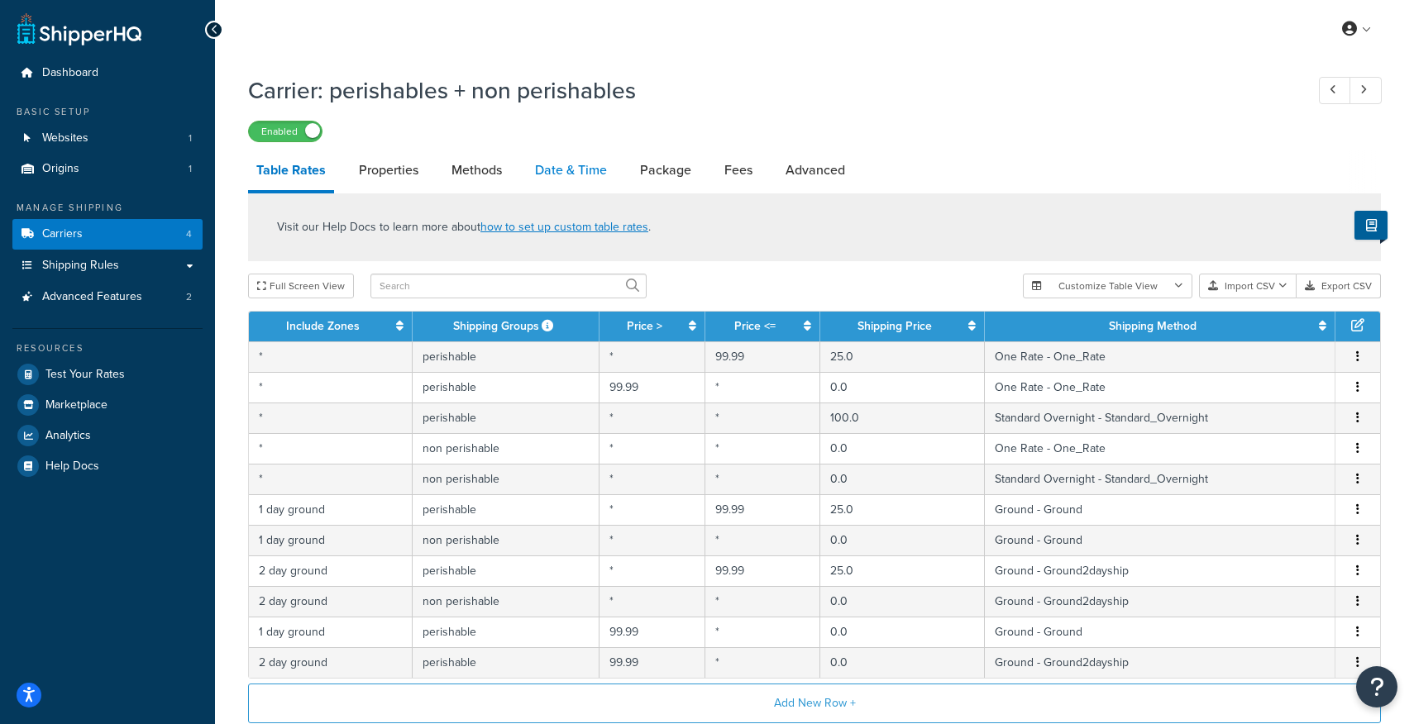
click at [564, 176] on link "Date & Time" at bounding box center [571, 171] width 88 height 40
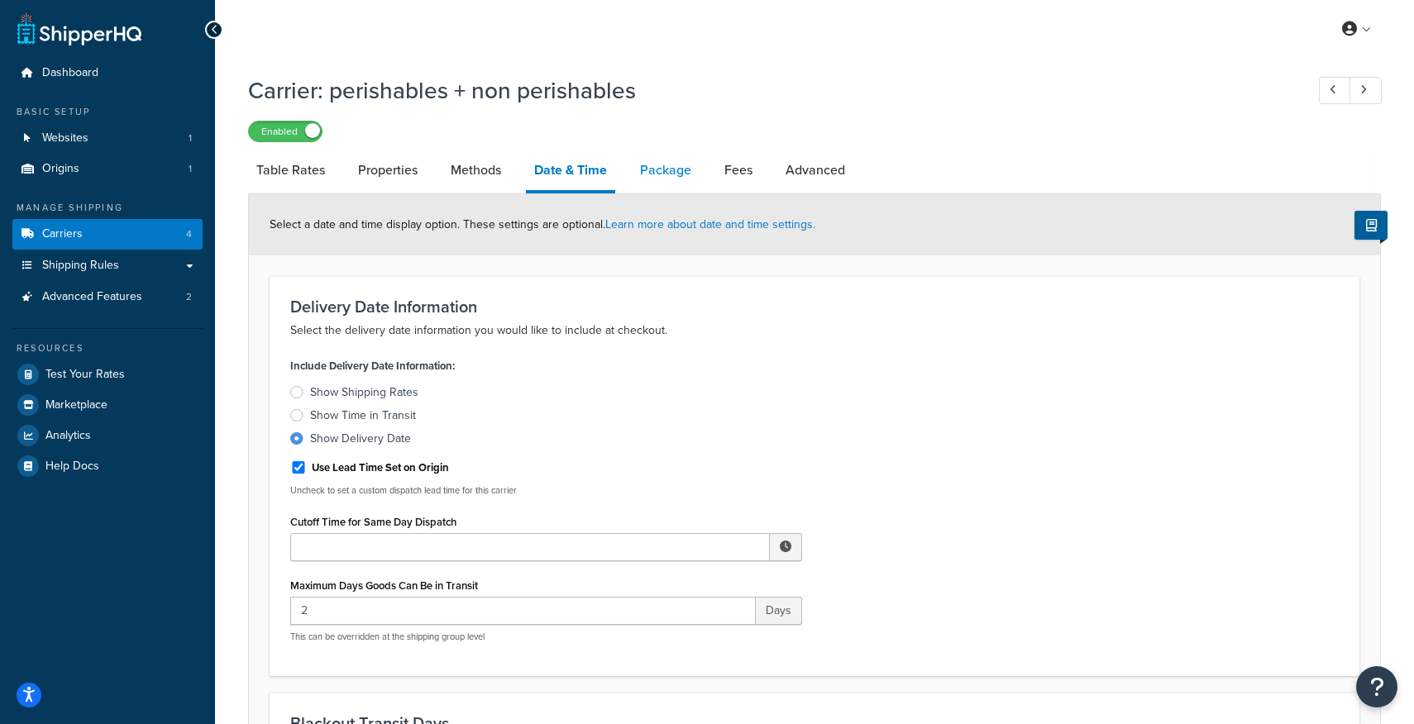
click at [673, 168] on link "Package" at bounding box center [666, 171] width 68 height 40
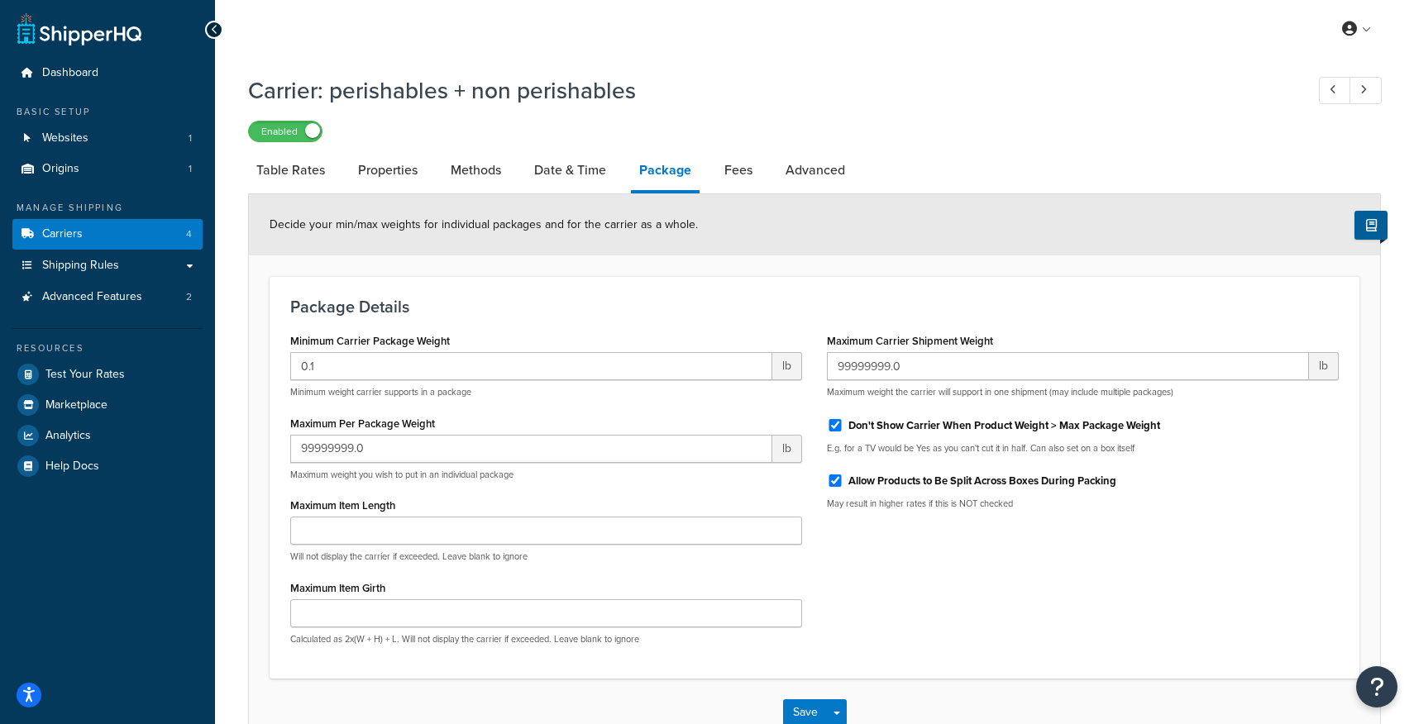
scroll to position [107, 0]
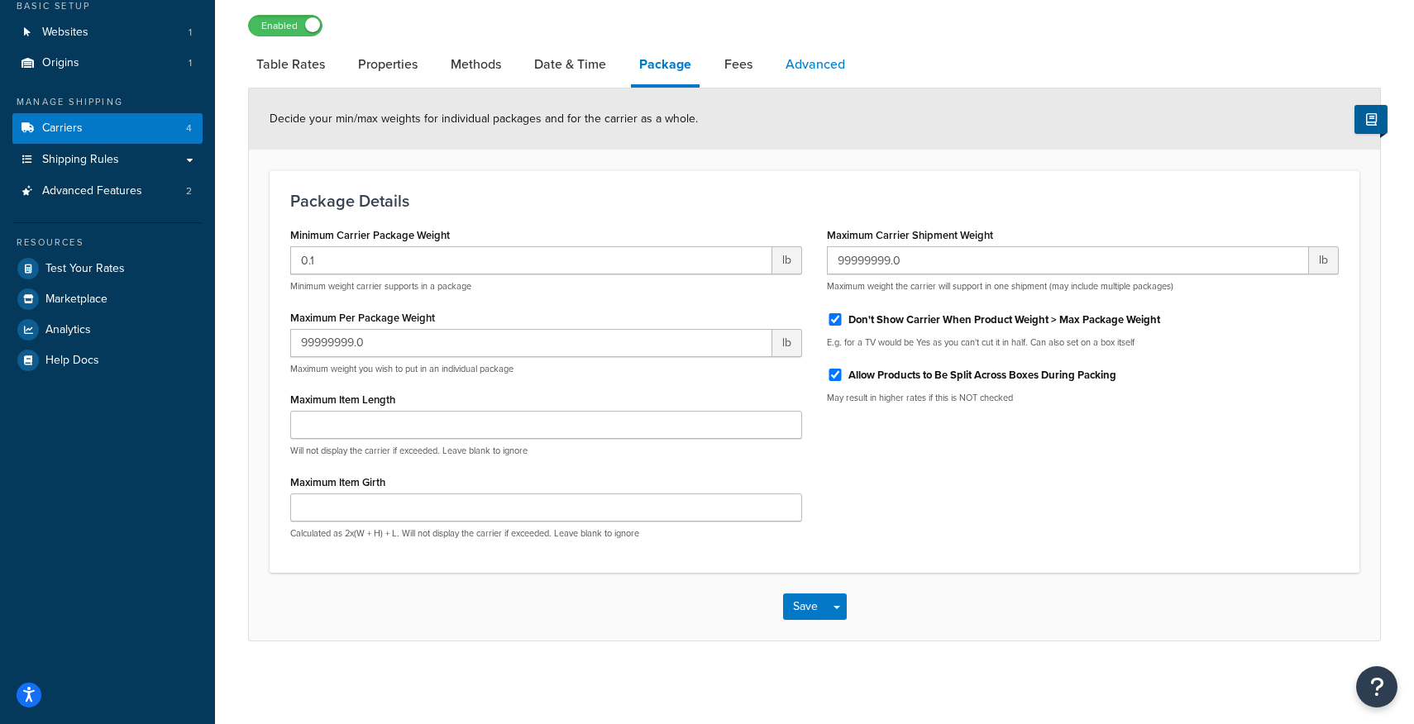
click at [815, 69] on link "Advanced" at bounding box center [815, 65] width 76 height 40
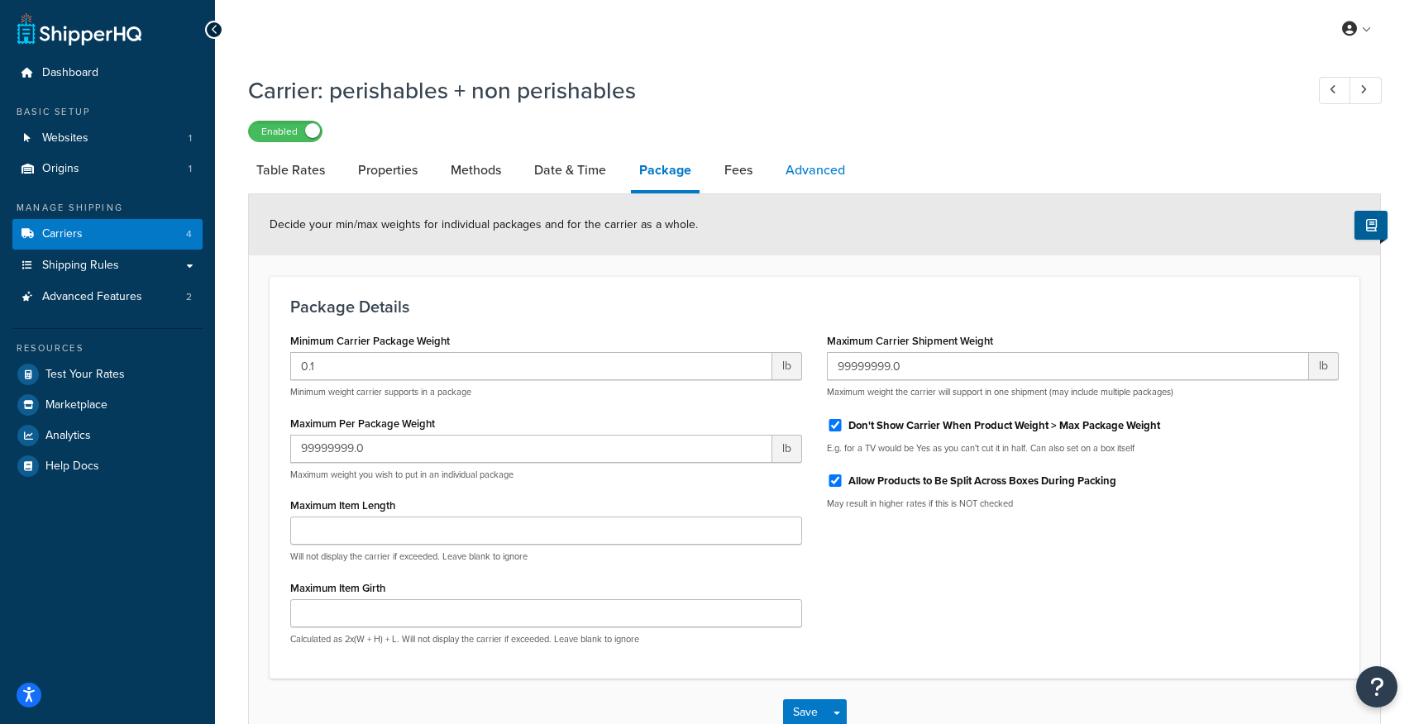
select select "false"
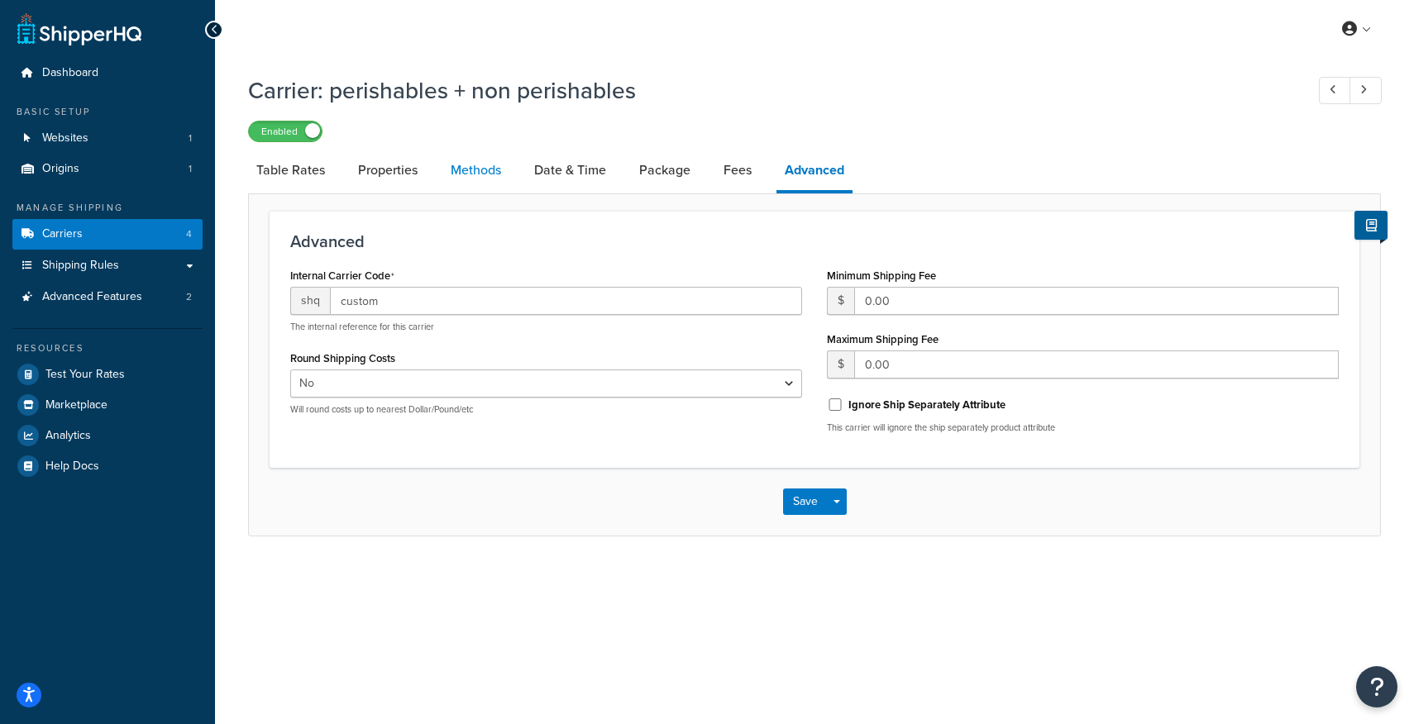
click at [466, 178] on link "Methods" at bounding box center [475, 171] width 67 height 40
select select "25"
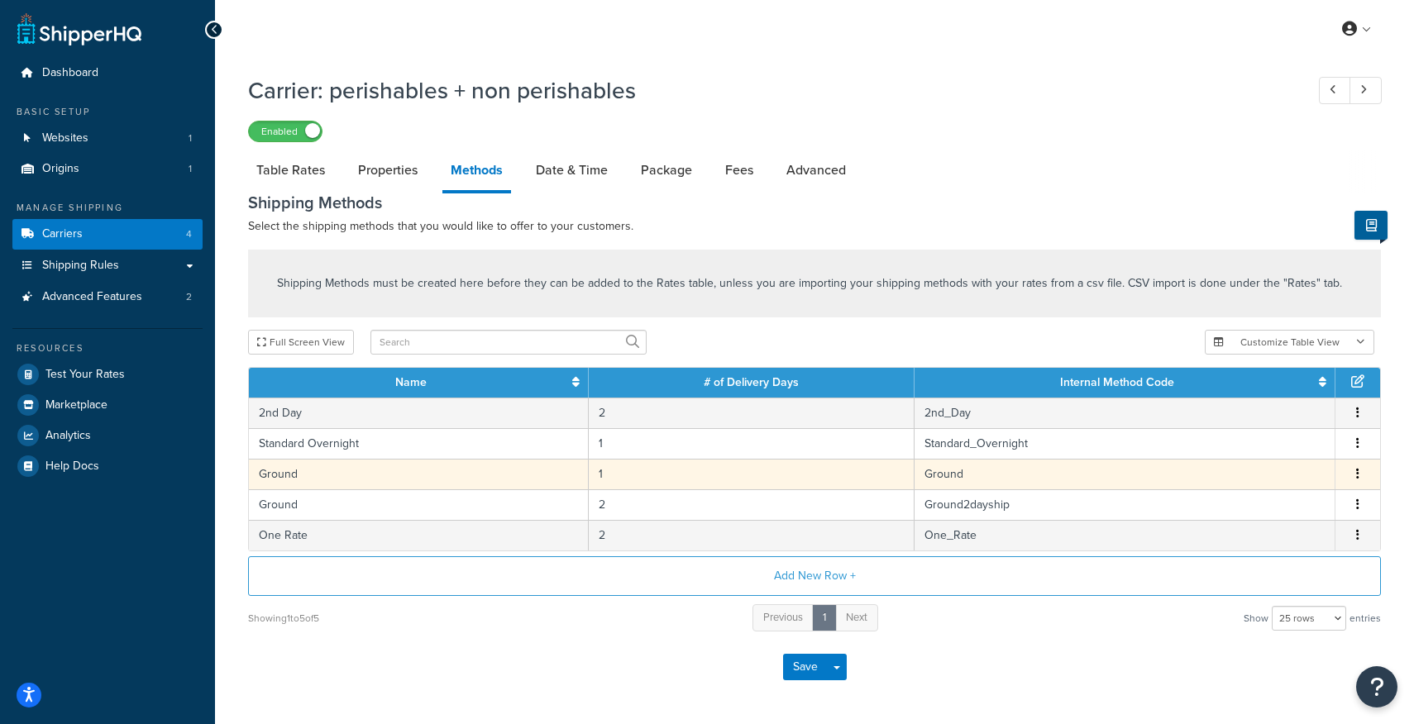
click at [1358, 474] on icon "button" at bounding box center [1357, 474] width 3 height 12
click at [1272, 457] on div "Edit" at bounding box center [1274, 459] width 117 height 34
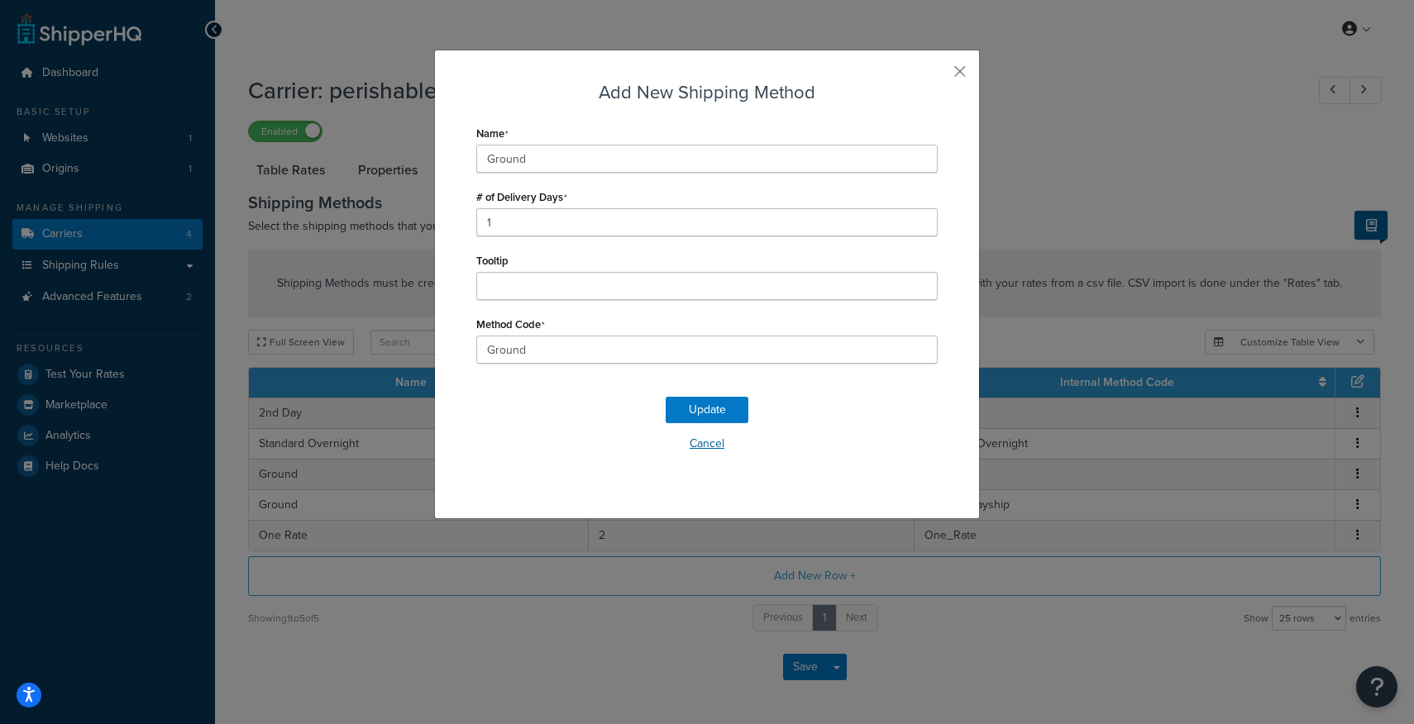
click at [707, 451] on button "Cancel" at bounding box center [706, 444] width 461 height 25
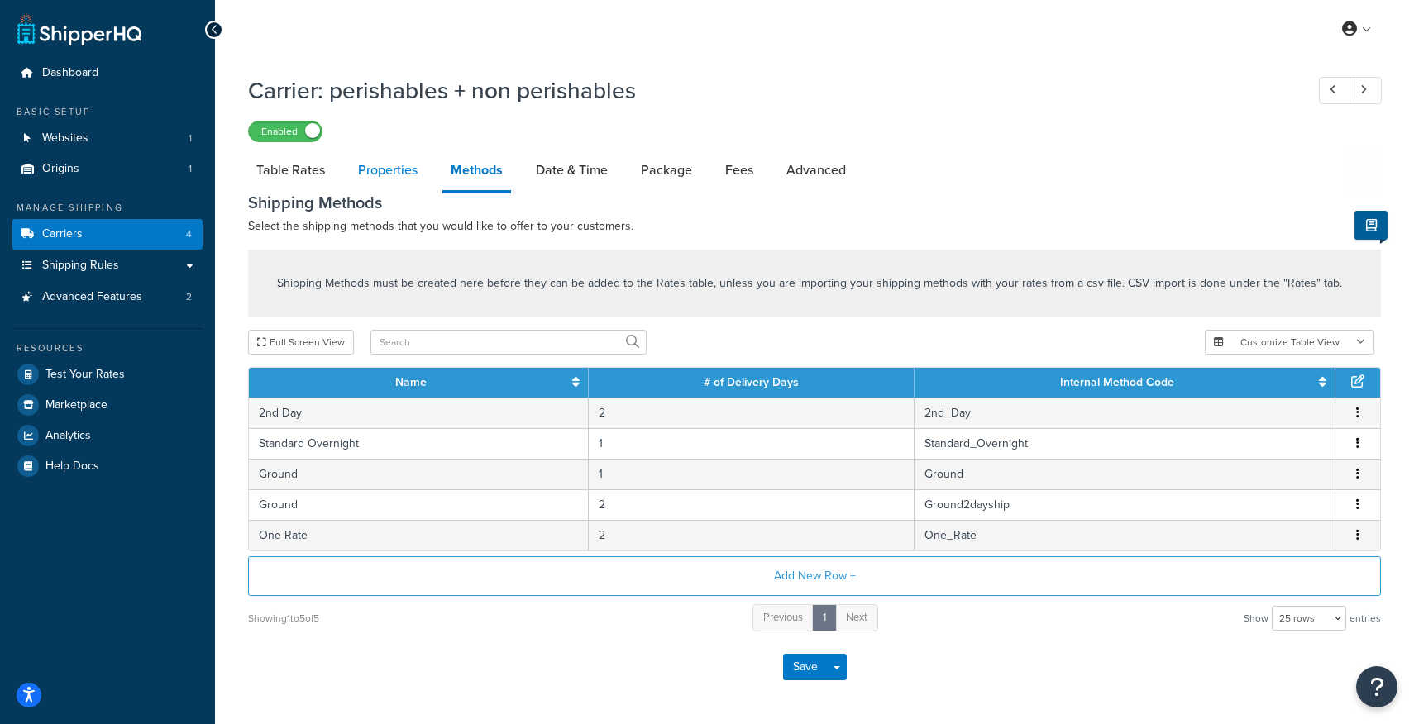
click at [370, 171] on link "Properties" at bounding box center [388, 171] width 76 height 40
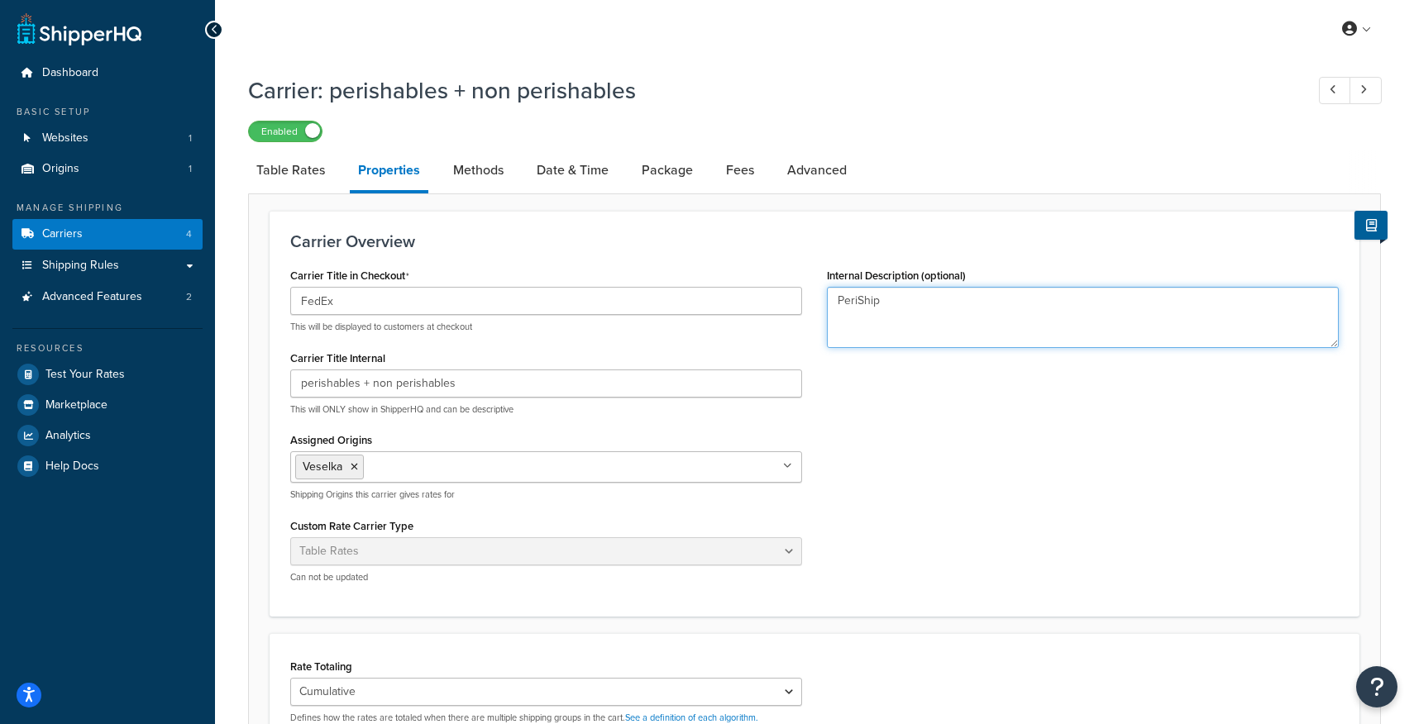
drag, startPoint x: 914, startPoint y: 312, endPoint x: 753, endPoint y: 312, distance: 161.3
click at [753, 312] on div "Carrier Title in Checkout FedEx This will be displayed to customers at checkout…" at bounding box center [814, 430] width 1073 height 332
type textarea "P"
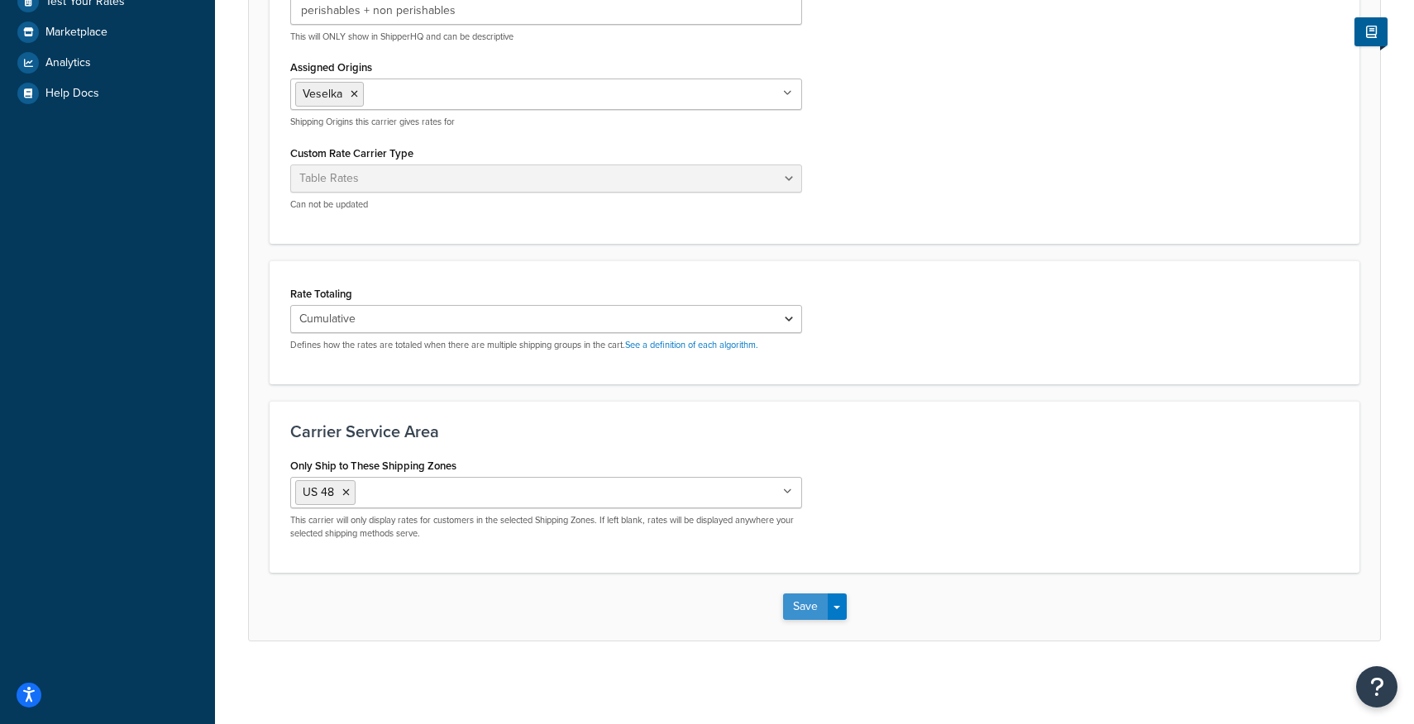
click at [796, 599] on button "Save" at bounding box center [805, 607] width 45 height 26
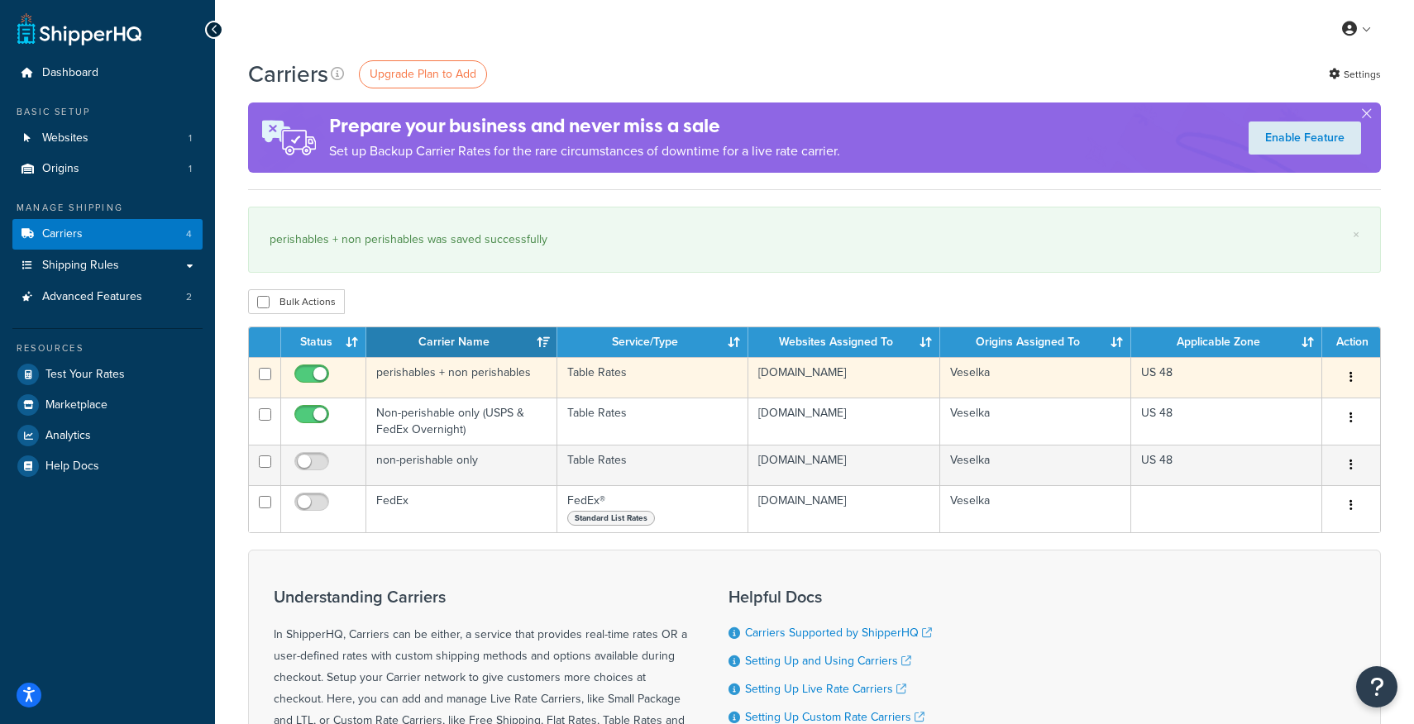
click at [1354, 379] on button "button" at bounding box center [1351, 378] width 23 height 26
click at [1309, 408] on link "Edit" at bounding box center [1284, 411] width 131 height 34
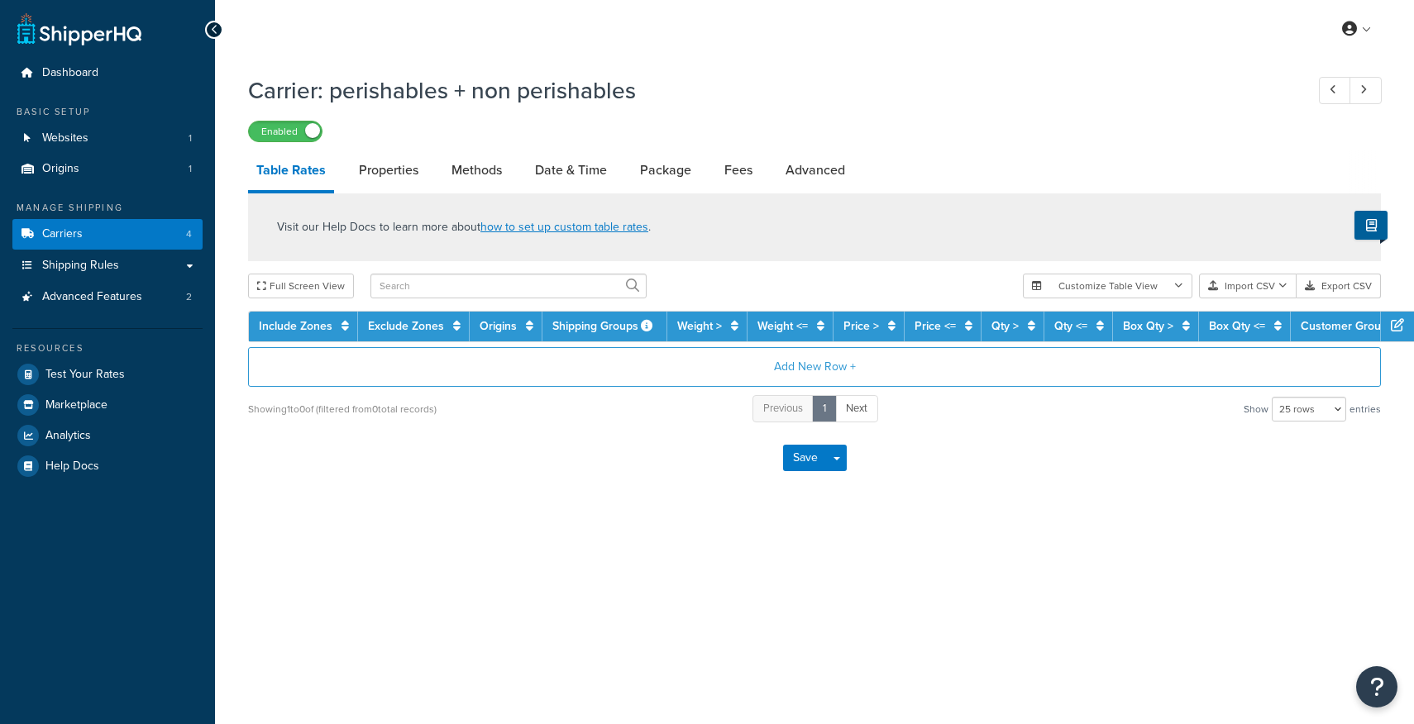
select select "25"
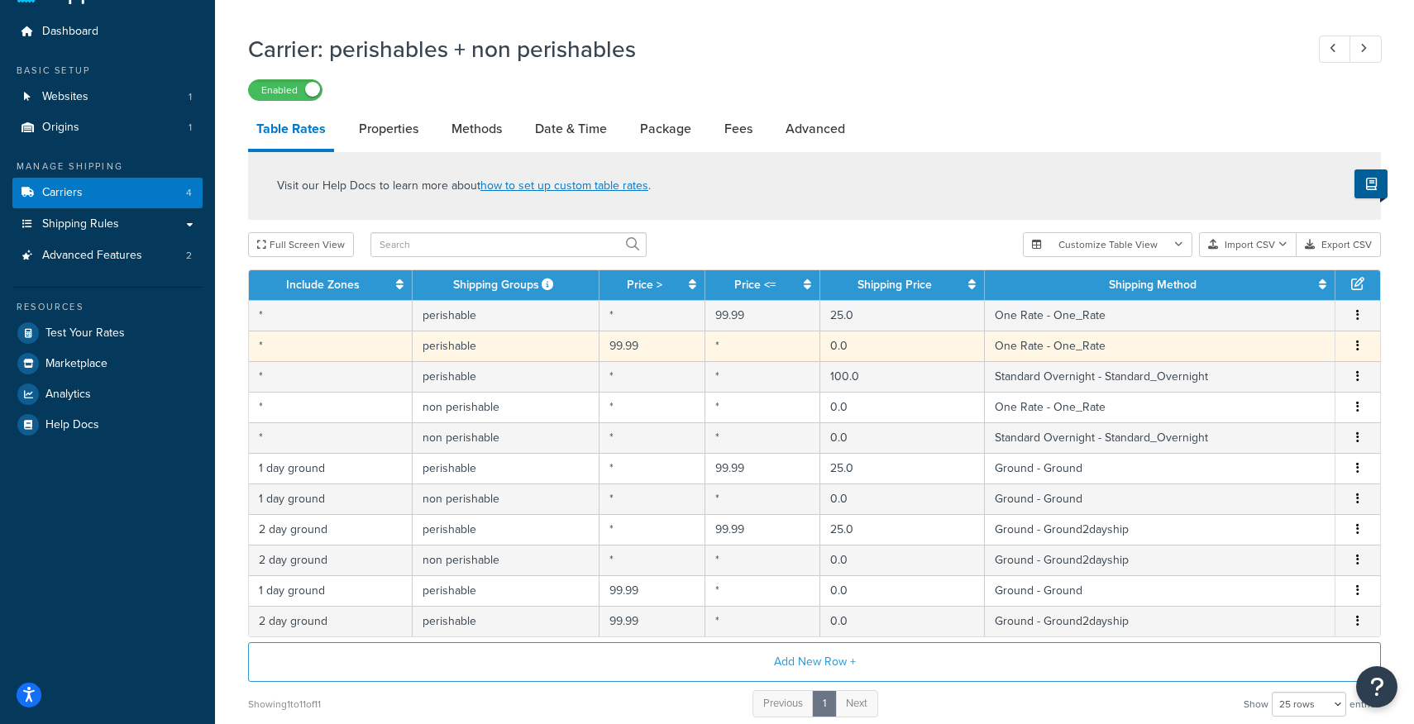
scroll to position [47, 0]
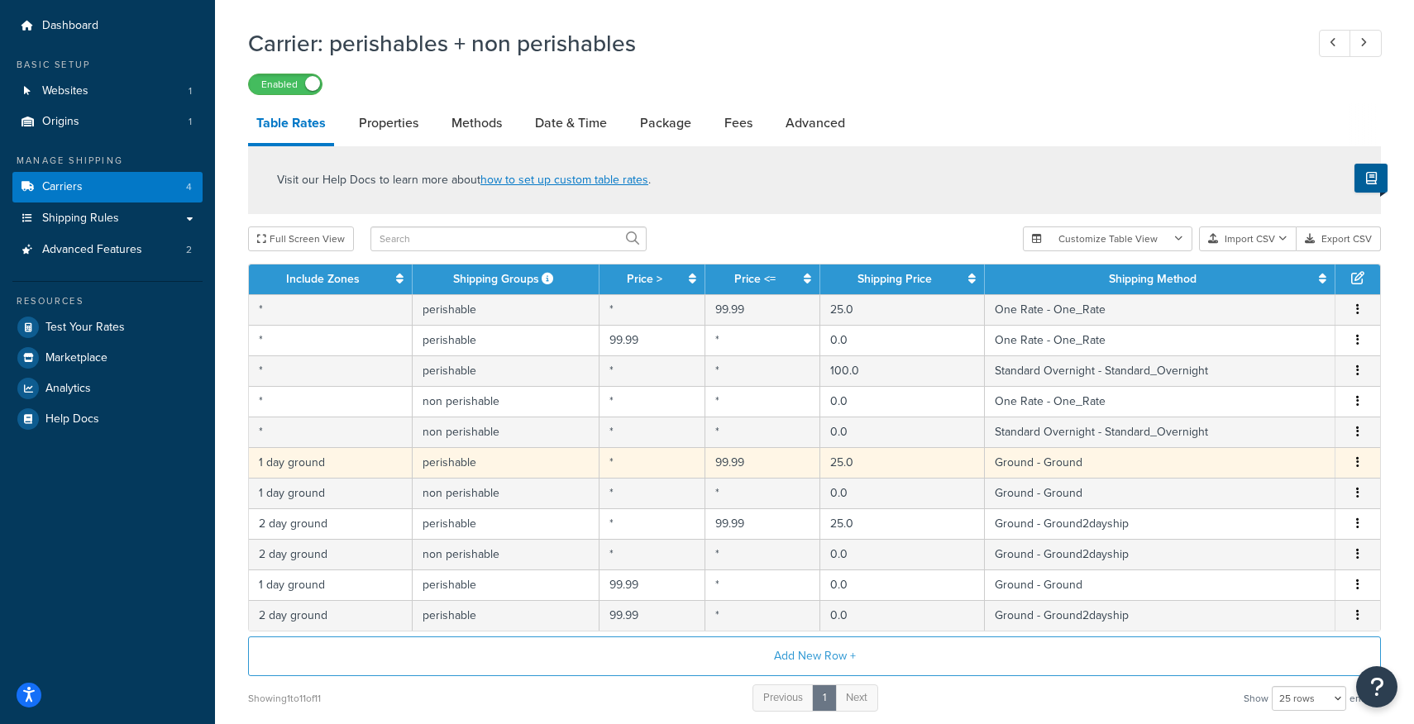
click at [1358, 463] on icon "button" at bounding box center [1357, 462] width 3 height 12
click at [1269, 435] on div "Edit" at bounding box center [1274, 431] width 117 height 34
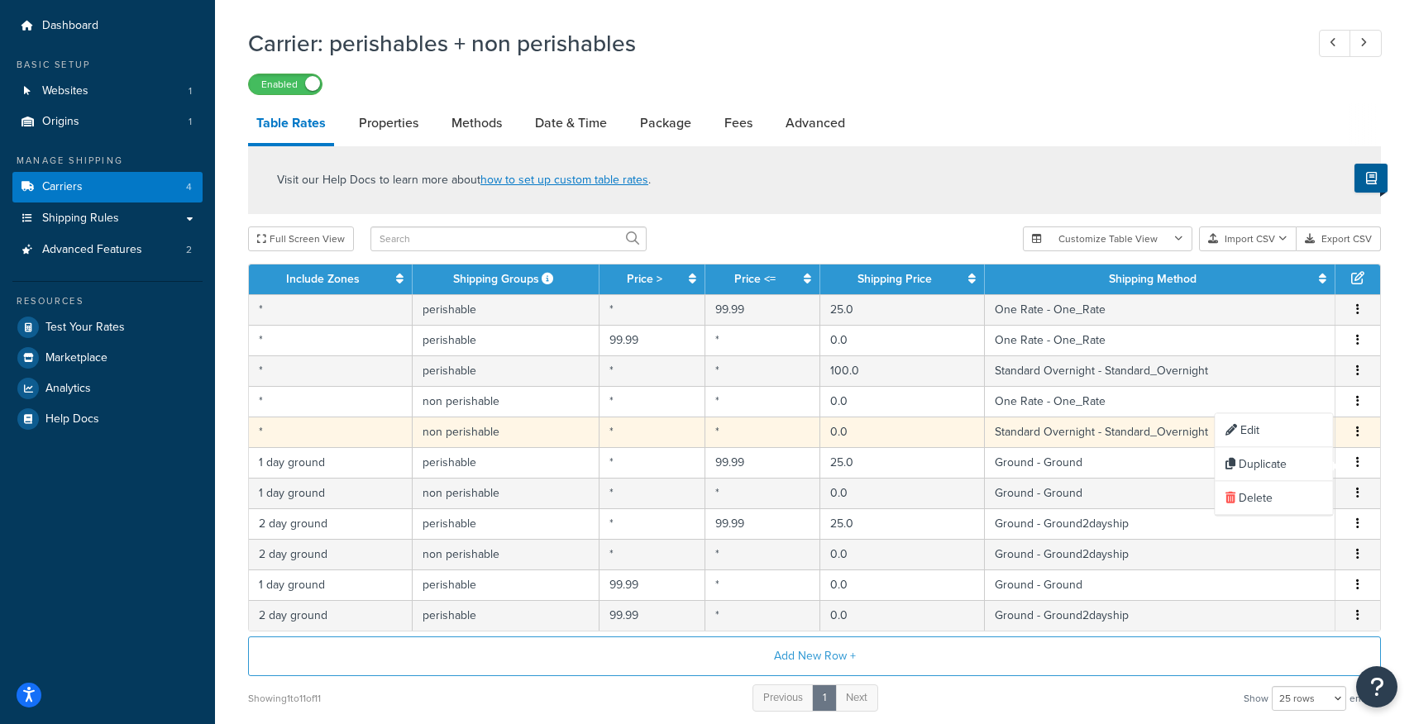
select select "149629"
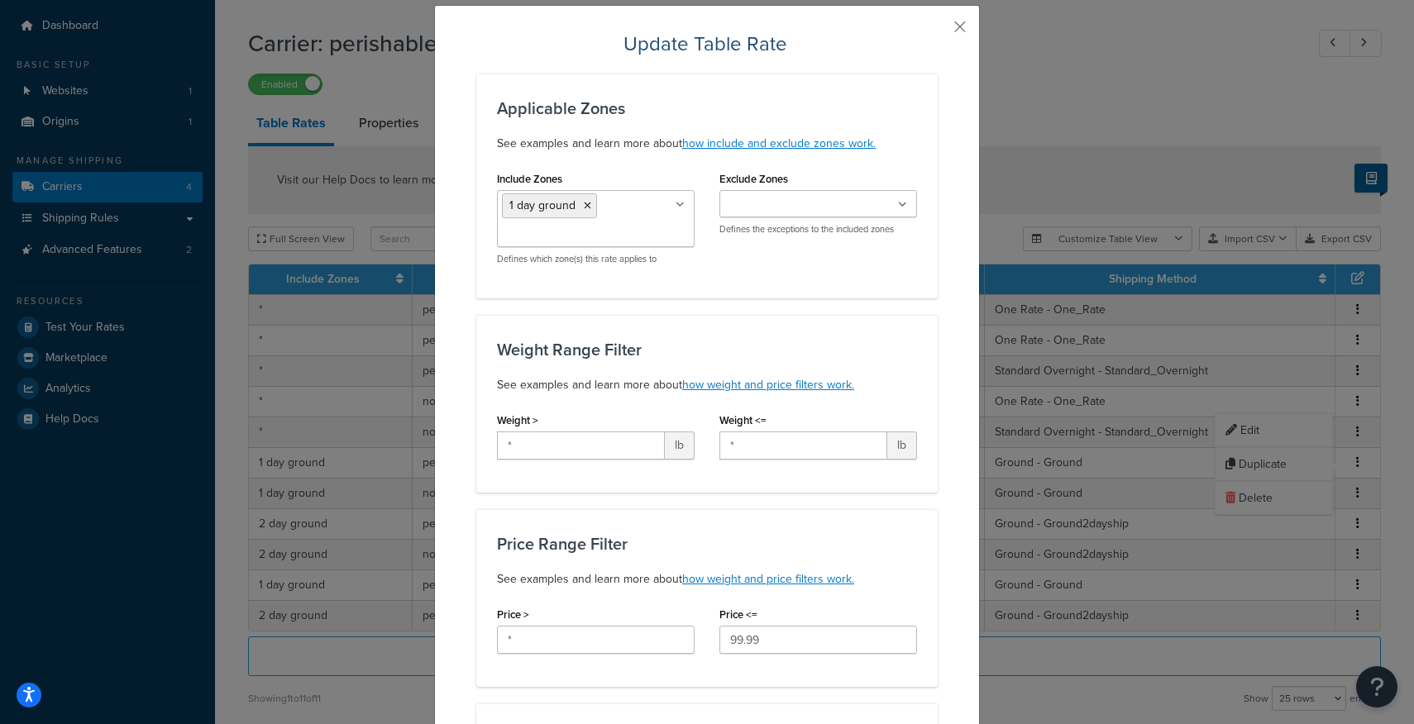
scroll to position [40, 0]
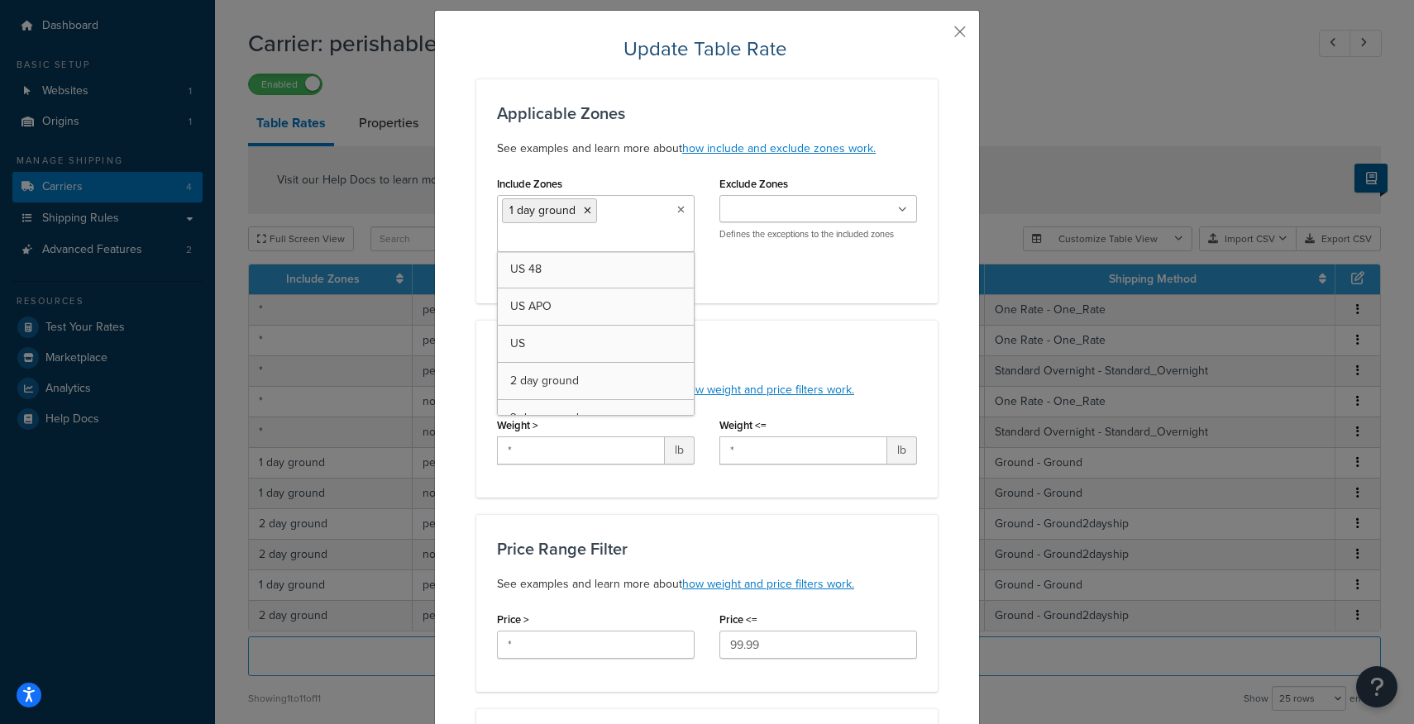
click at [679, 210] on icon at bounding box center [680, 210] width 7 height 10
click at [773, 284] on div "Applicable Zones See examples and learn more about how include and exclude zone…" at bounding box center [706, 191] width 461 height 225
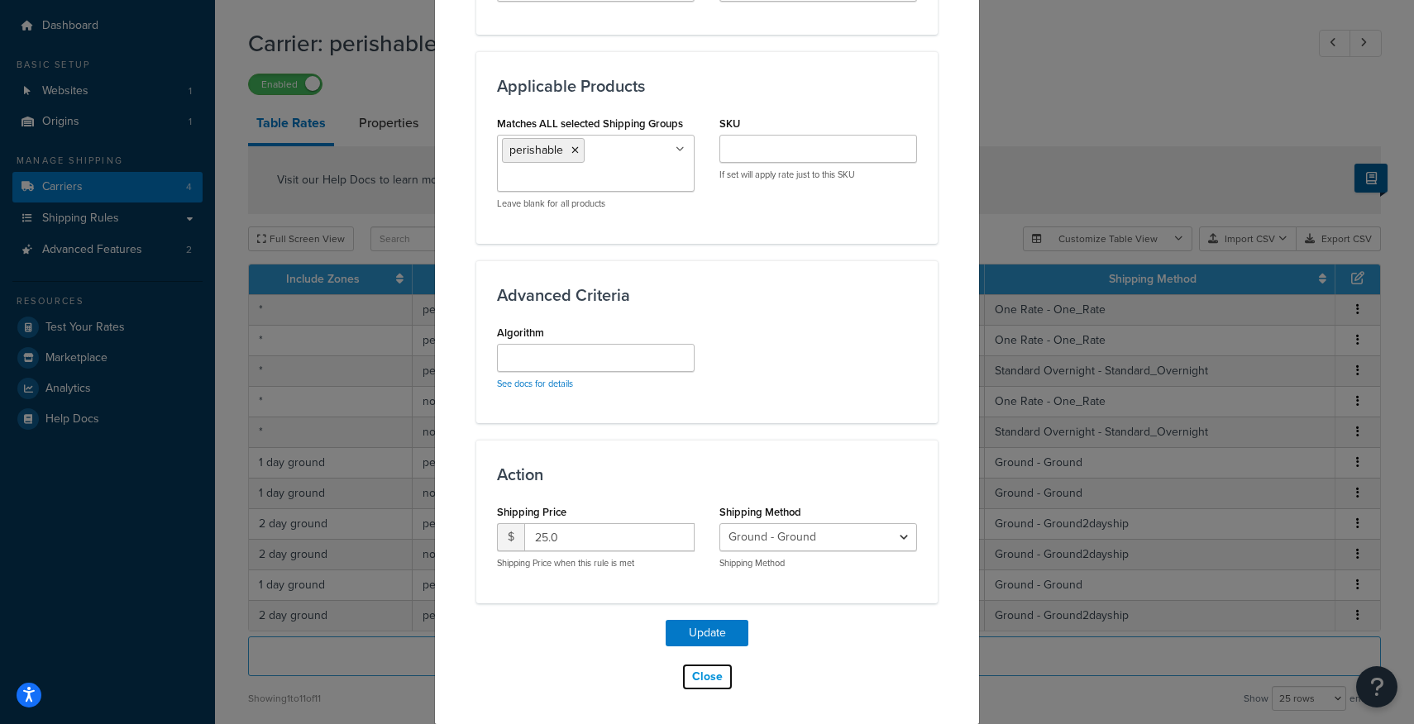
click at [706, 684] on button "Close" at bounding box center [707, 677] width 52 height 28
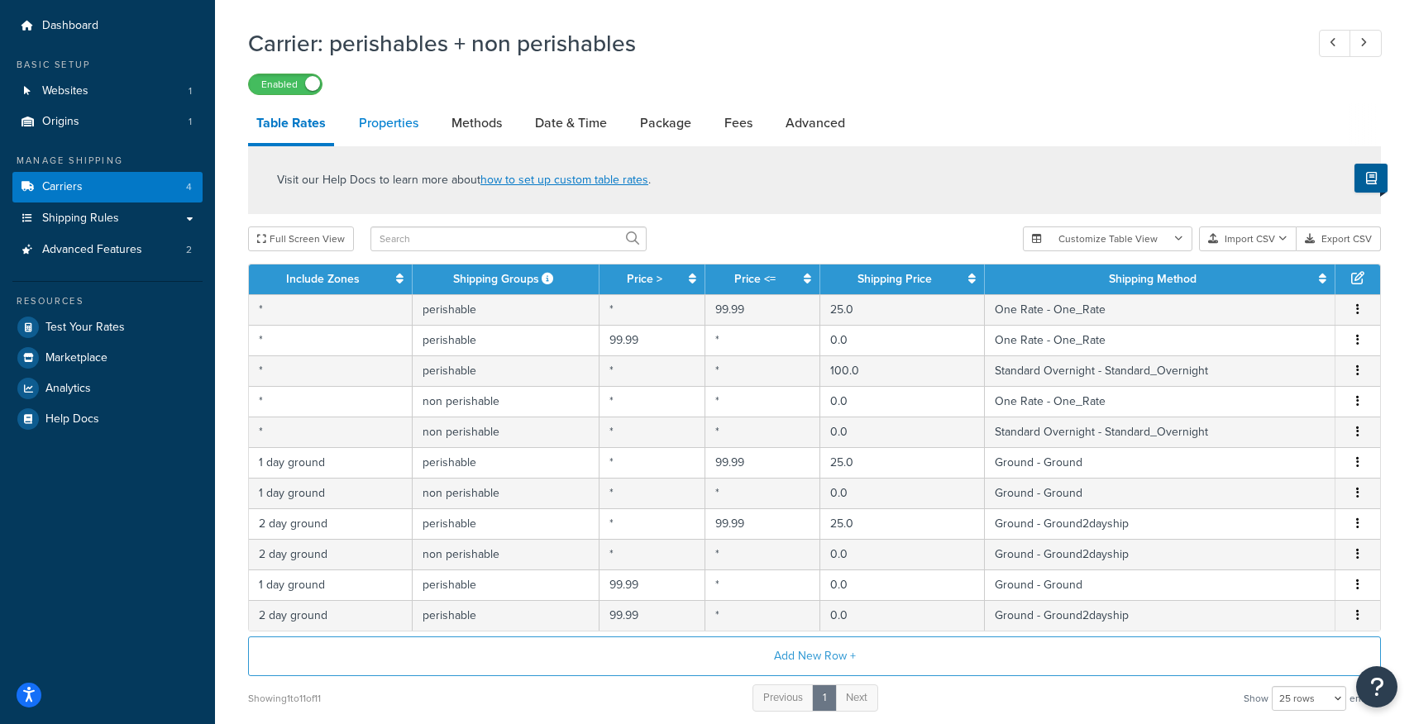
click at [400, 112] on link "Properties" at bounding box center [389, 123] width 76 height 40
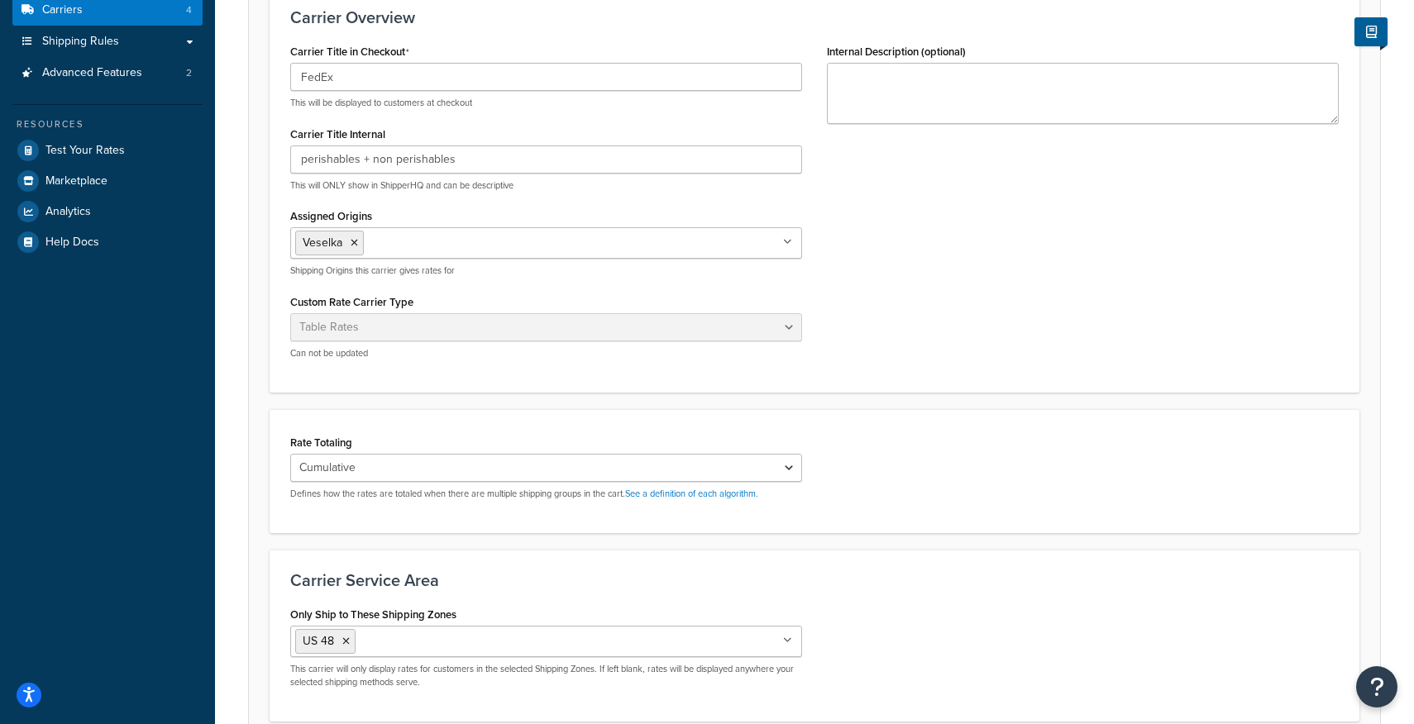
scroll to position [374, 0]
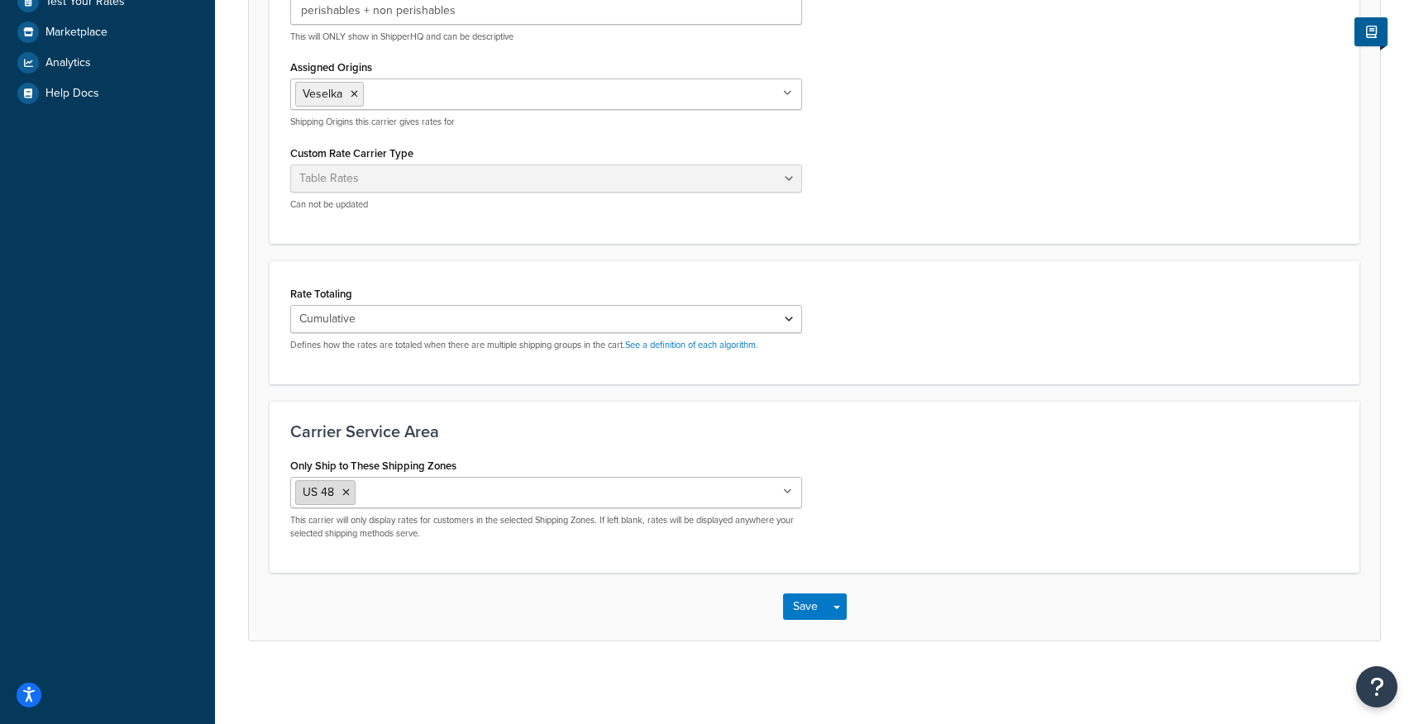
click at [345, 494] on icon at bounding box center [345, 493] width 7 height 10
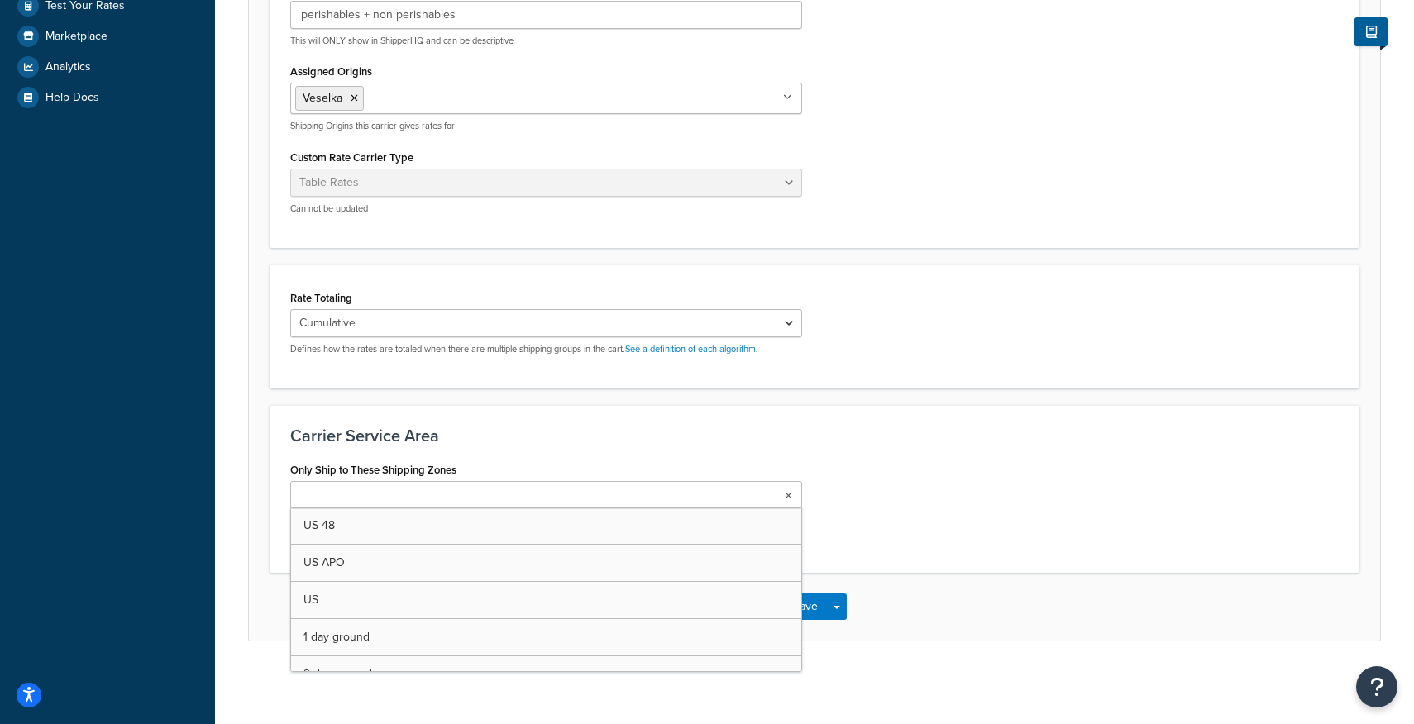
click at [662, 418] on div "Carrier Service Area Only Ship to These Shipping Zones US 48 US APO US 1 day gr…" at bounding box center [815, 489] width 1090 height 168
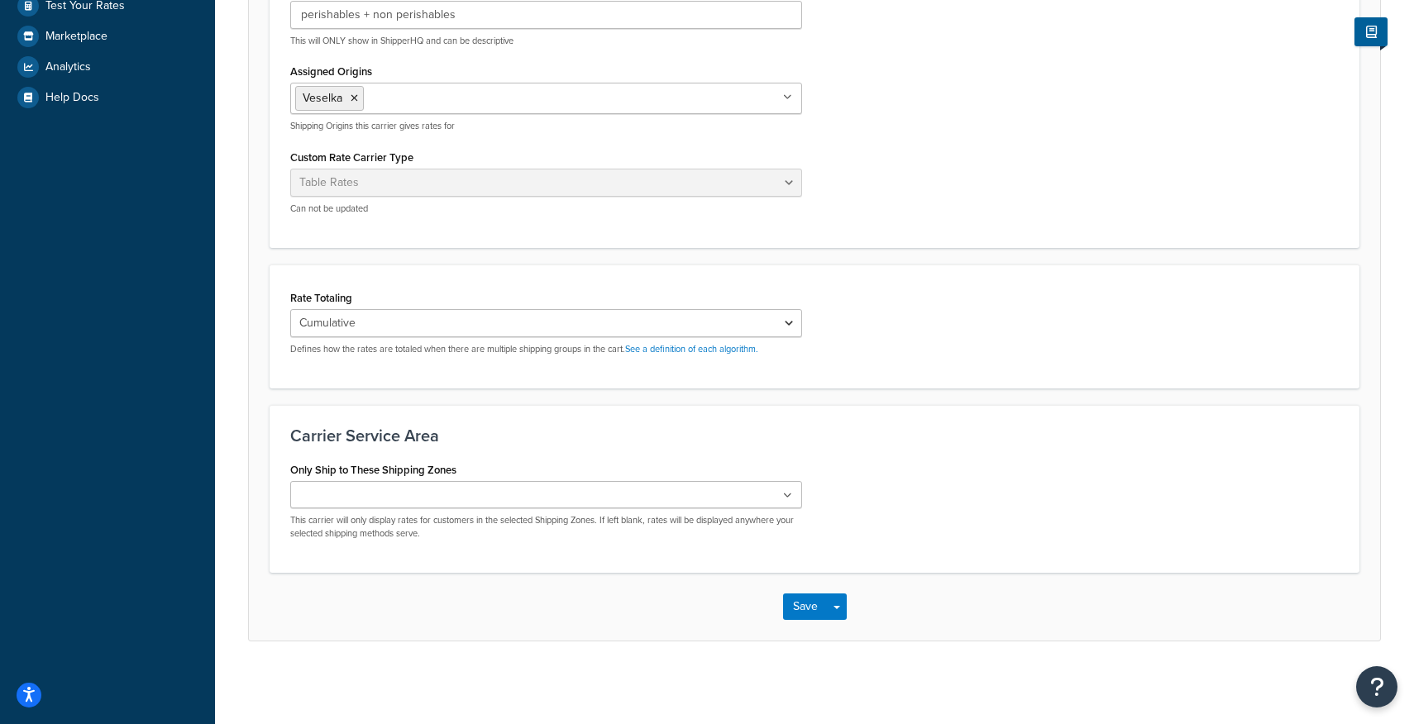
click at [791, 500] on icon at bounding box center [787, 496] width 9 height 10
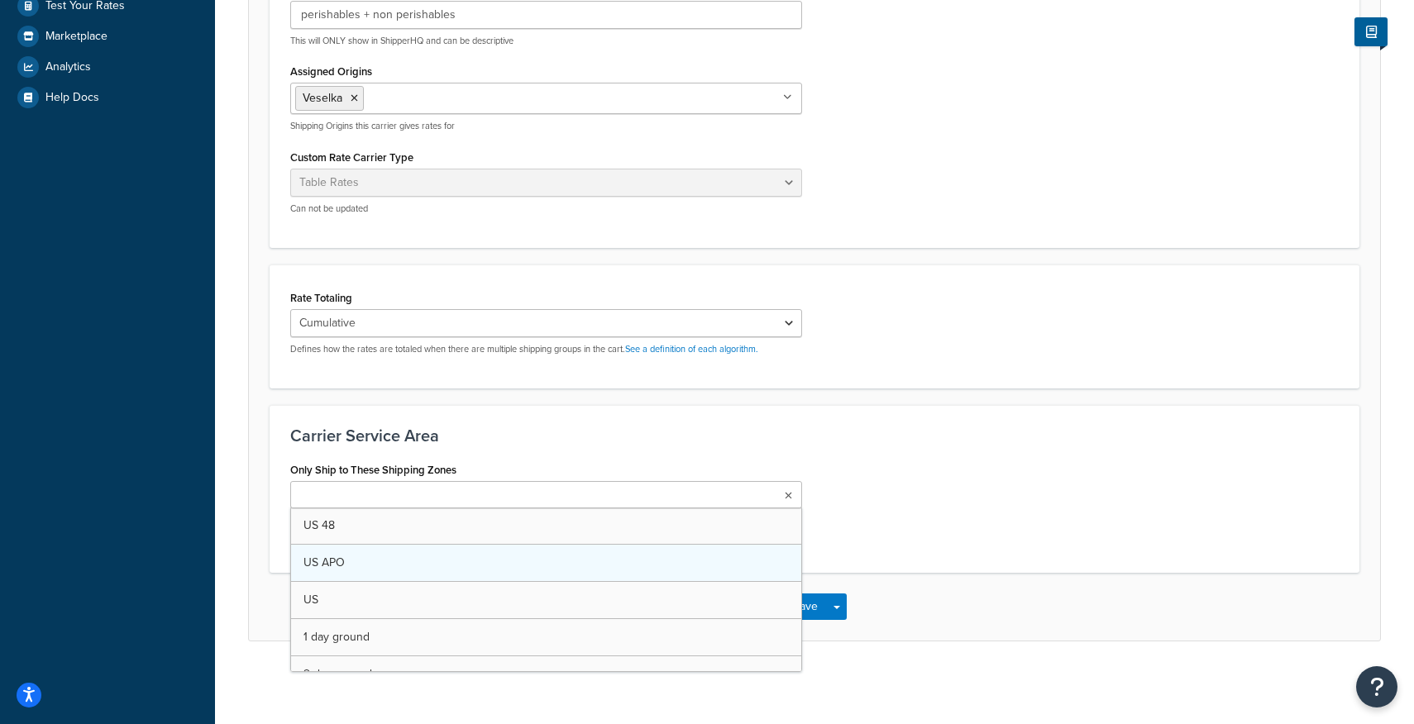
scroll to position [50, 0]
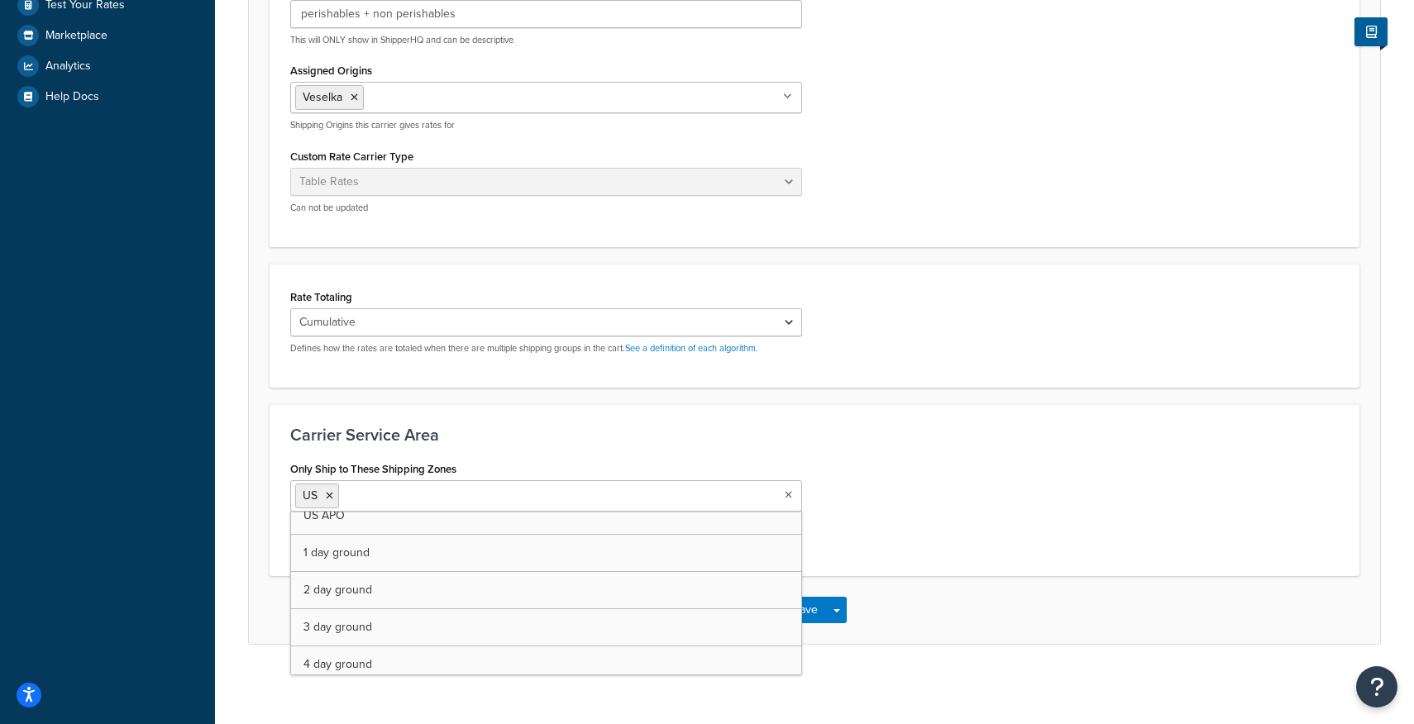
click at [842, 410] on div "Carrier Service Area Only Ship to These Shipping Zones US US 48 US APO 1 day gr…" at bounding box center [815, 490] width 1090 height 172
click at [785, 503] on ul "US" at bounding box center [546, 495] width 512 height 31
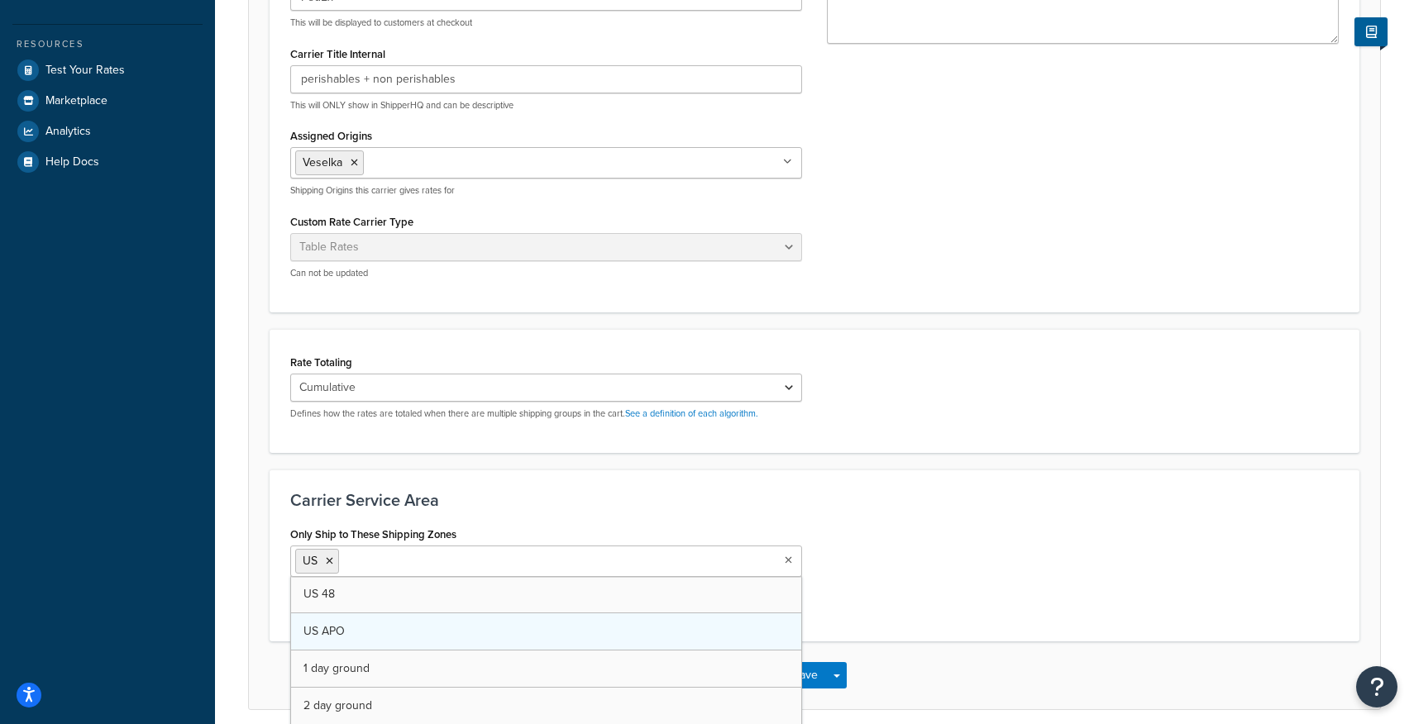
scroll to position [172, 0]
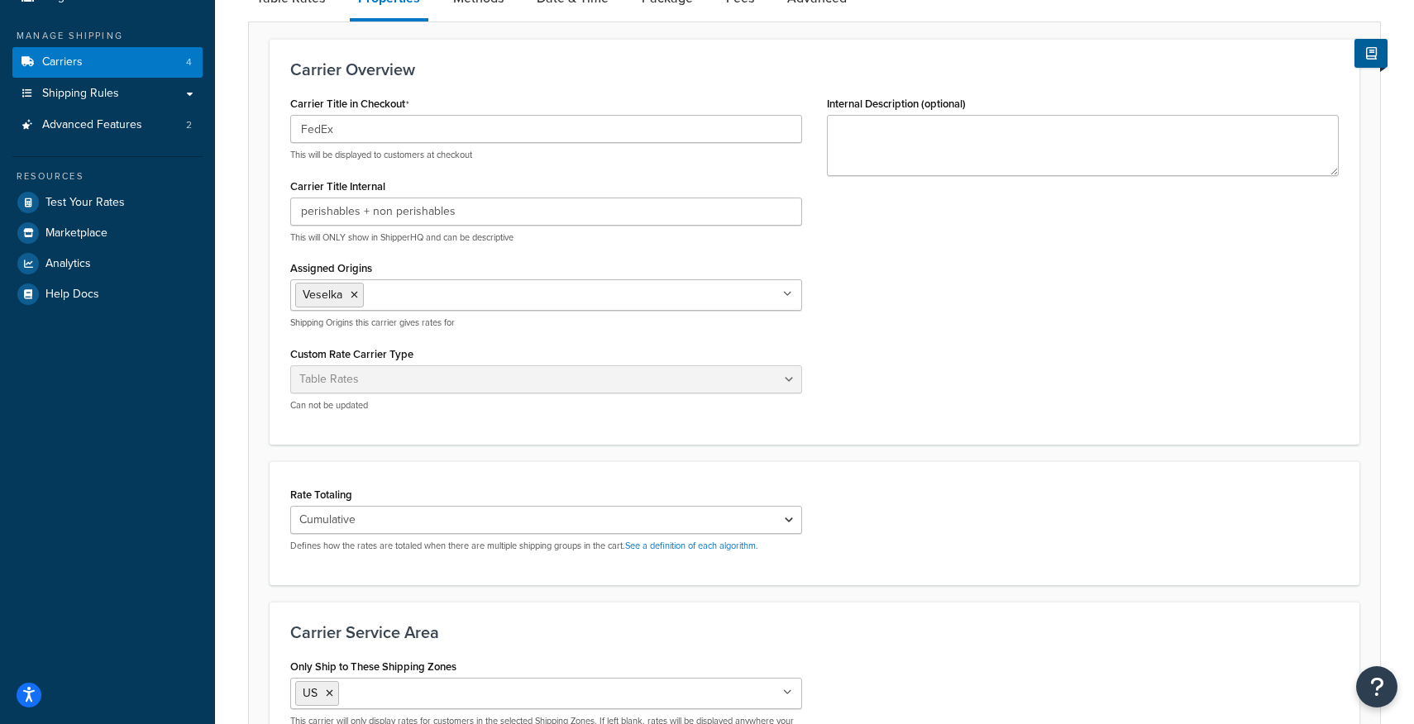
click at [576, 612] on div "Carrier Service Area Only Ship to These Shipping Zones US US 48 US APO 1 day gr…" at bounding box center [815, 688] width 1090 height 172
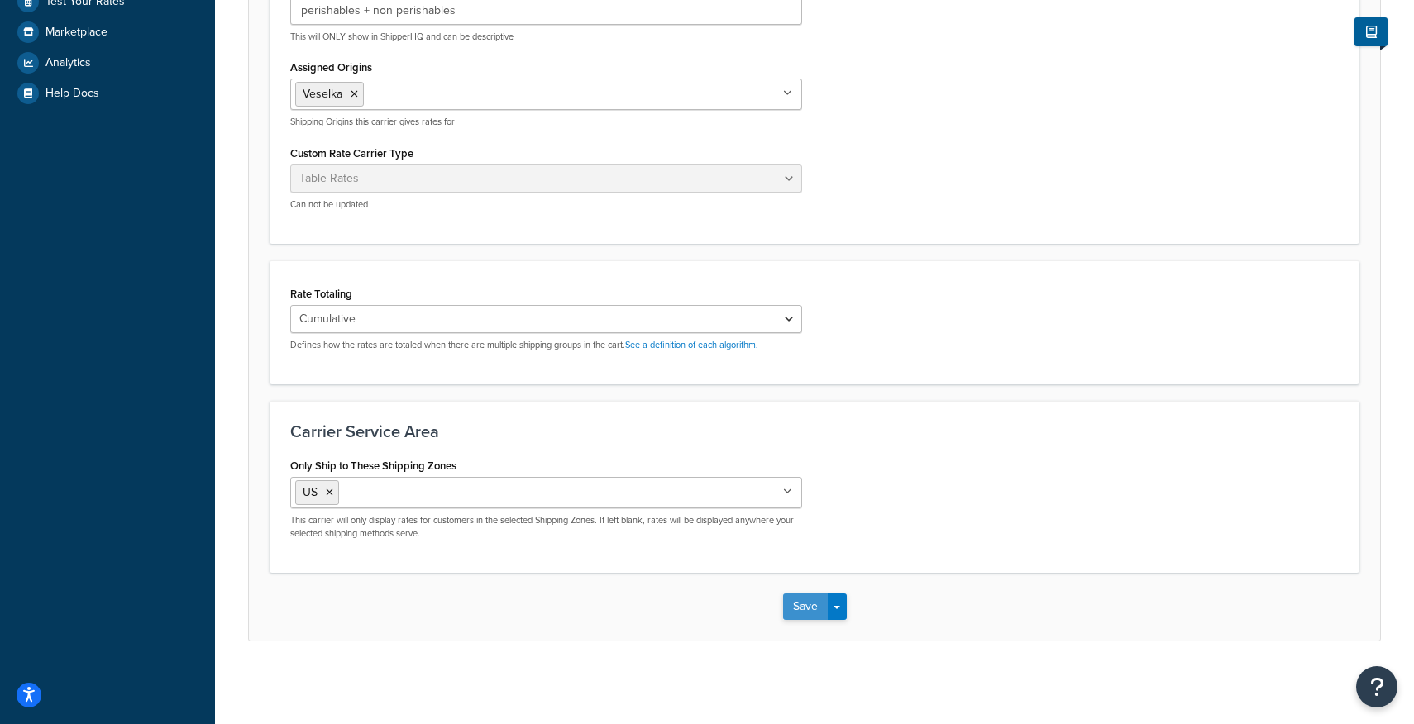
click at [803, 604] on button "Save" at bounding box center [805, 607] width 45 height 26
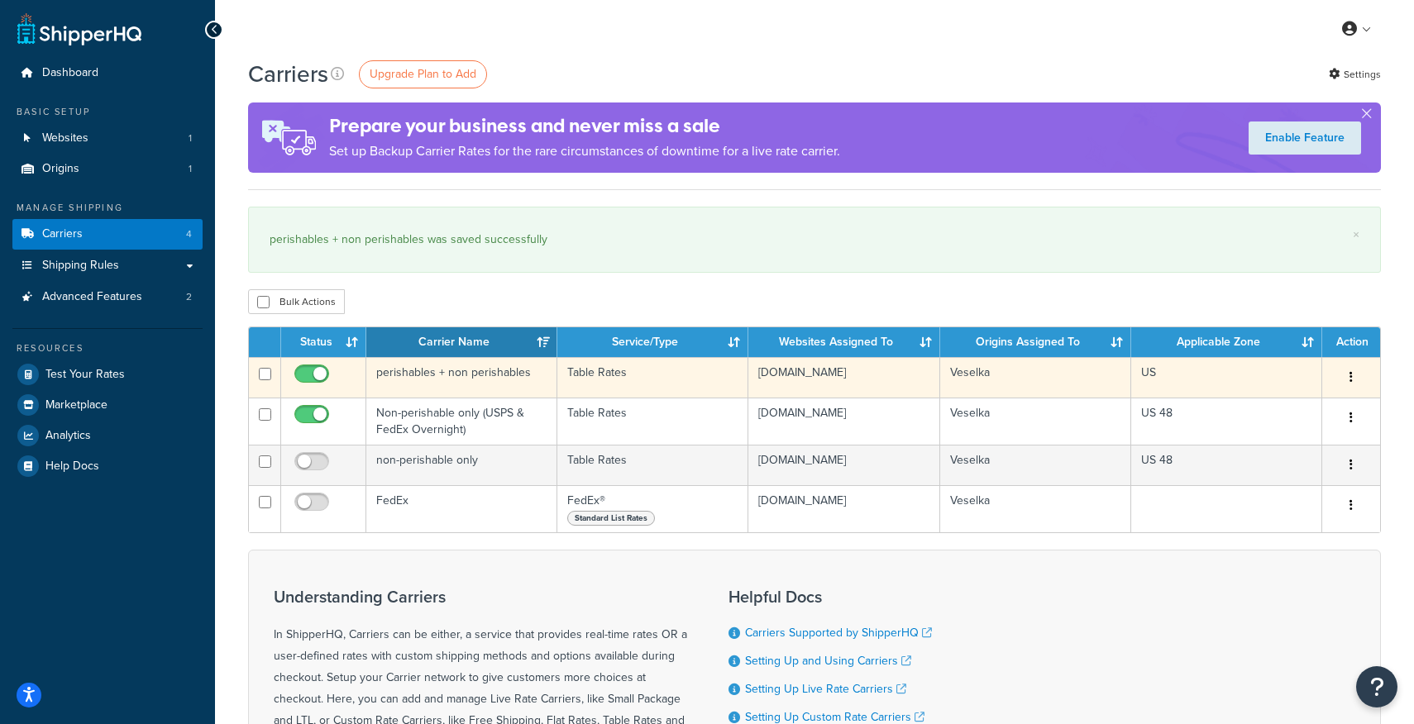
click at [1353, 381] on button "button" at bounding box center [1351, 378] width 23 height 26
click at [1283, 418] on link "Edit" at bounding box center [1284, 411] width 131 height 34
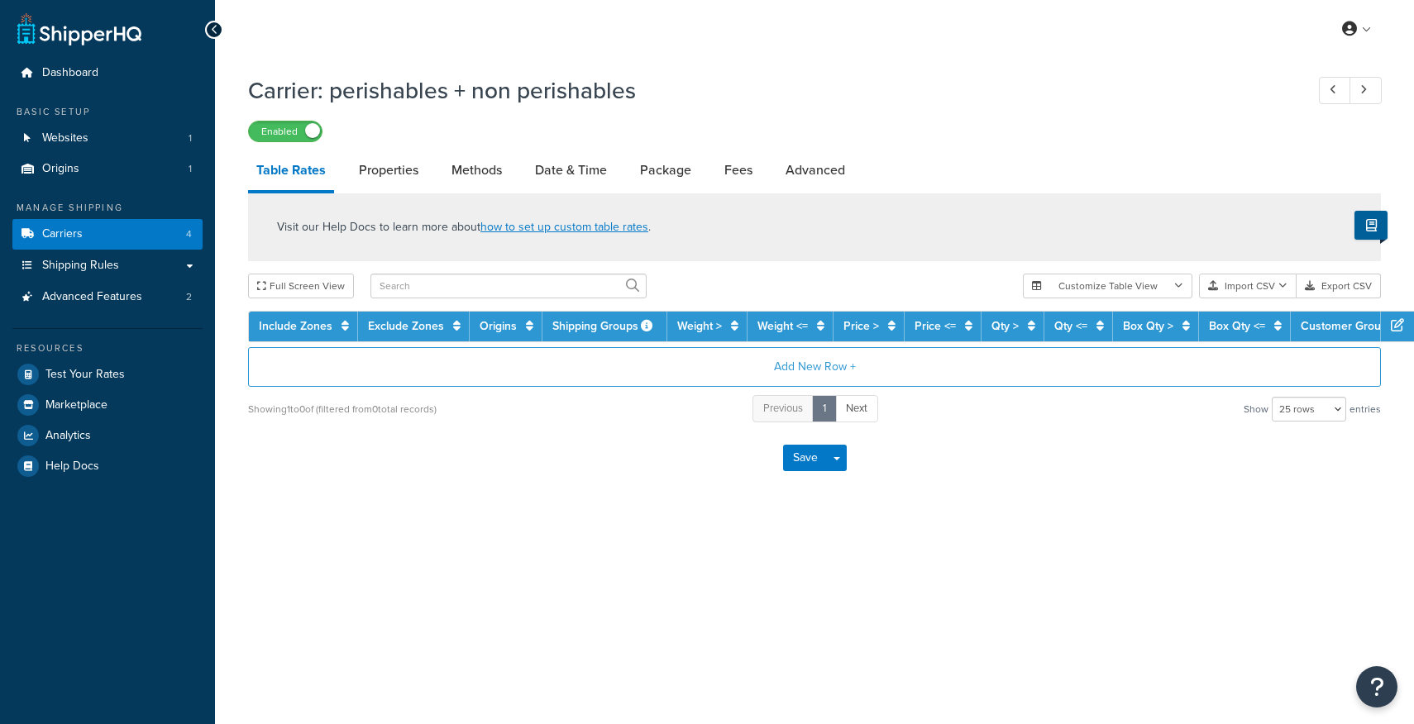
select select "25"
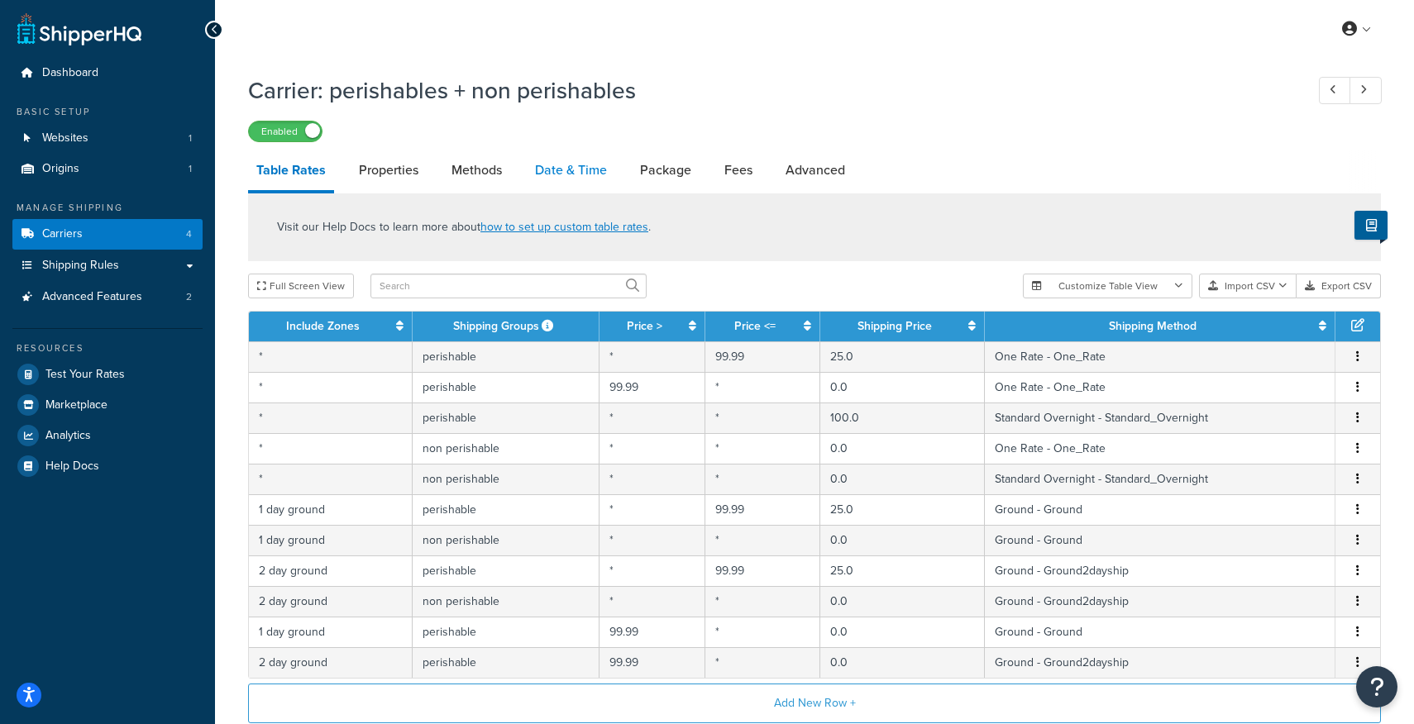
click at [563, 168] on link "Date & Time" at bounding box center [571, 171] width 88 height 40
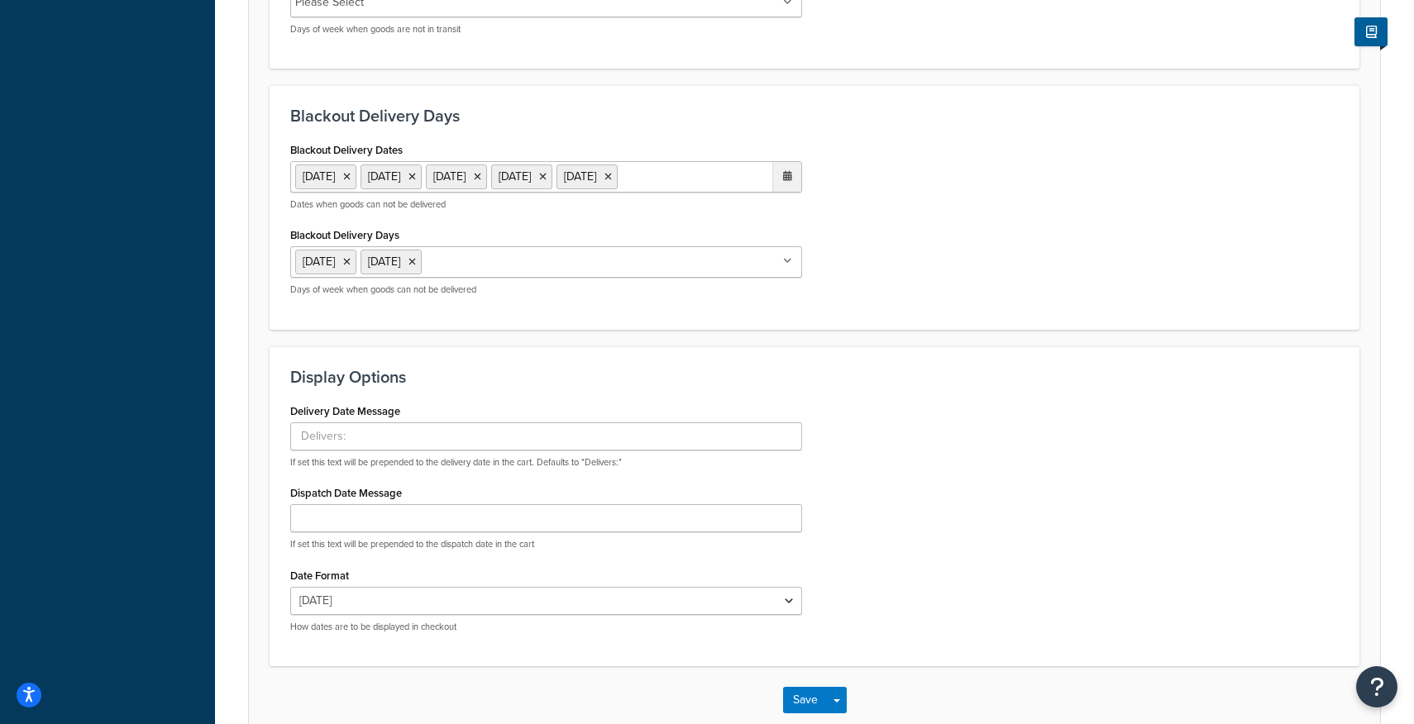
scroll to position [867, 0]
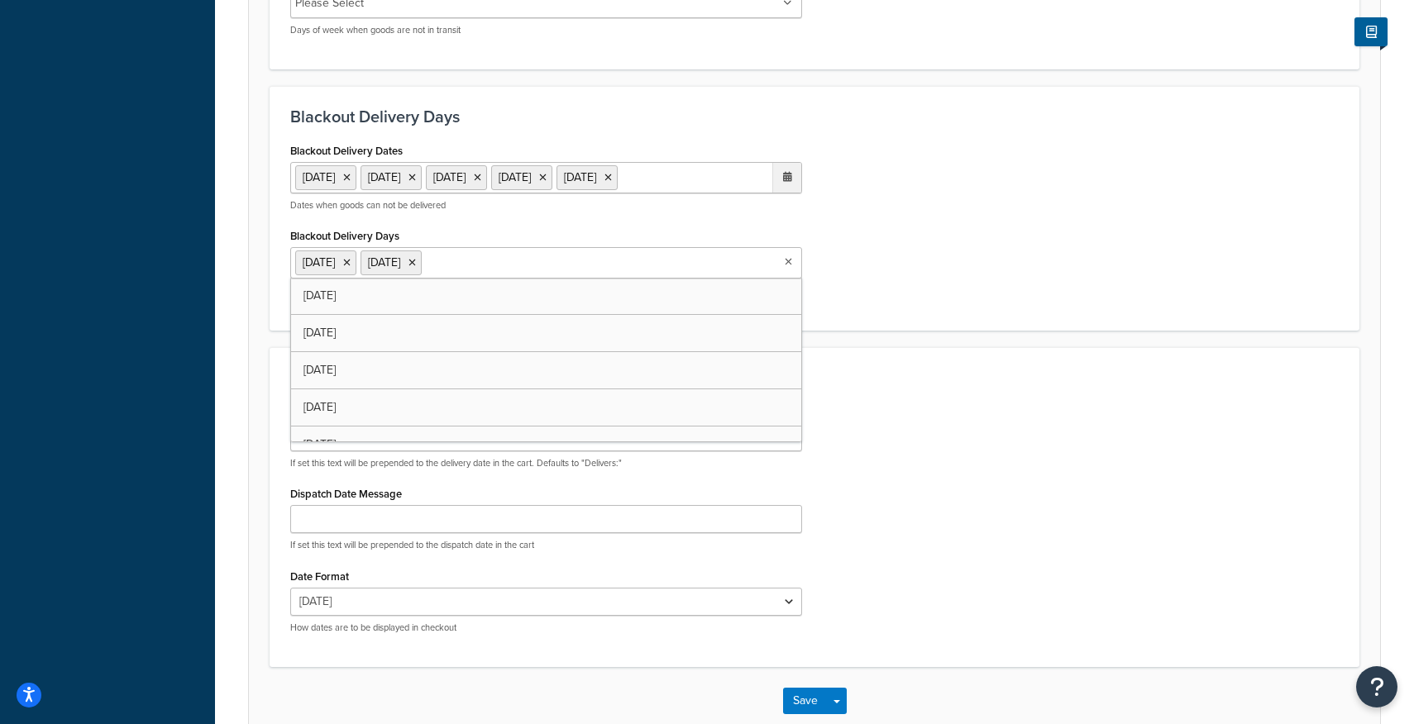
click at [778, 279] on ul "Saturday Sunday" at bounding box center [546, 262] width 512 height 31
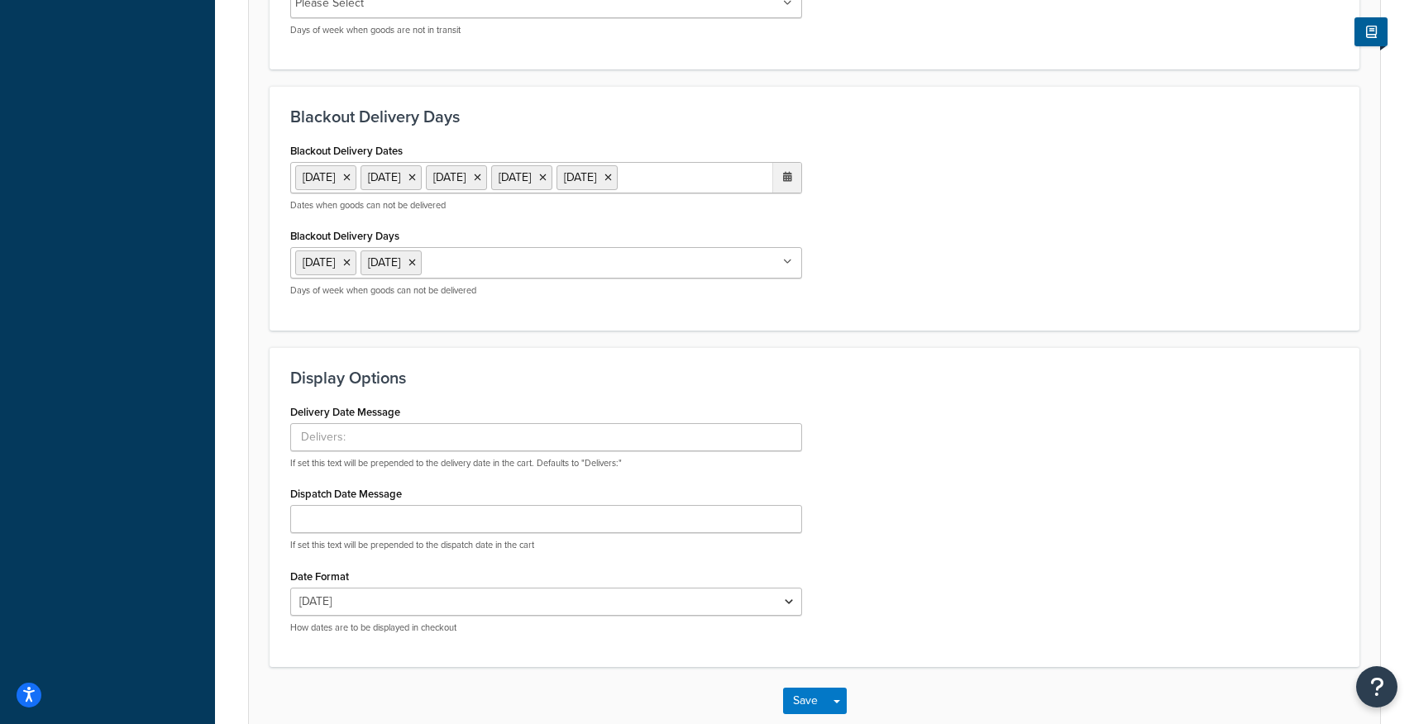
click at [923, 305] on div "Blackout Delivery Dates 27 Nov 2025 28 Nov 2025 25 Dec 2025 26 Dec 2025 1 Jan 2…" at bounding box center [814, 224] width 1073 height 171
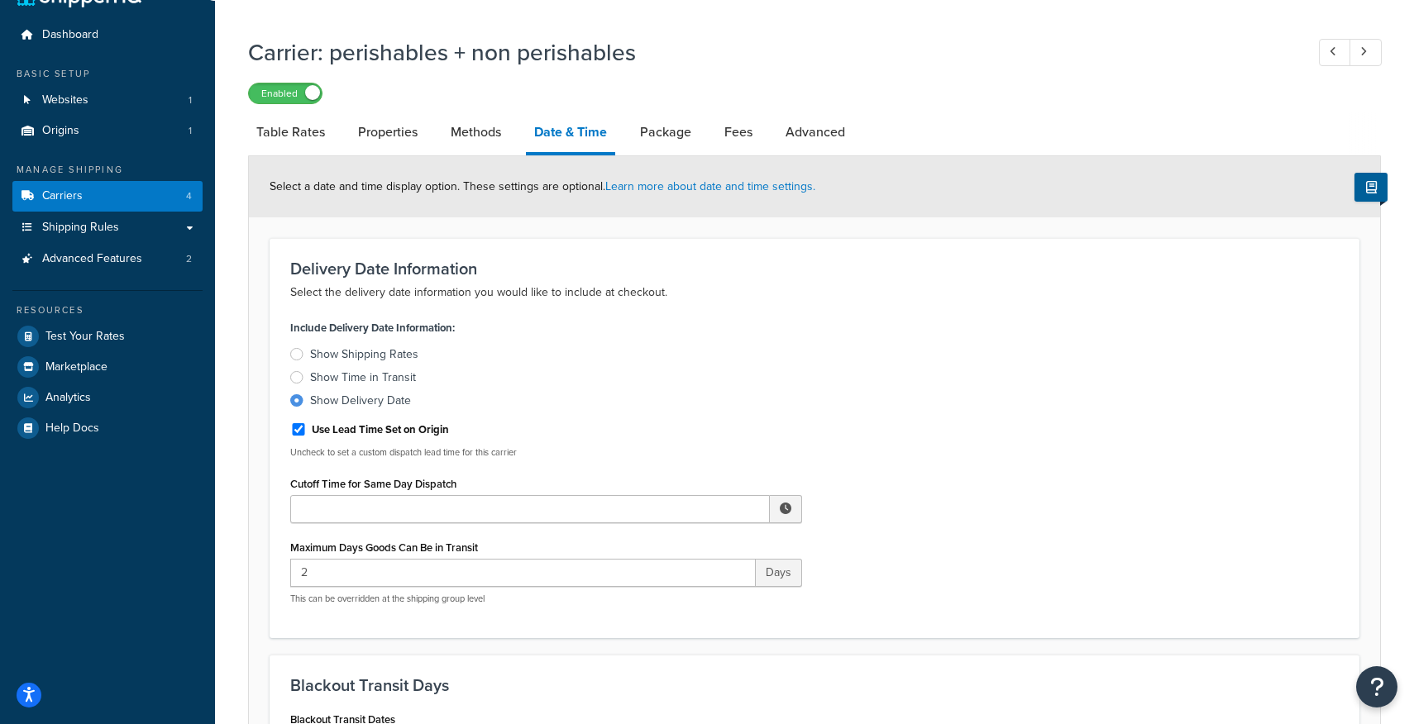
scroll to position [21, 0]
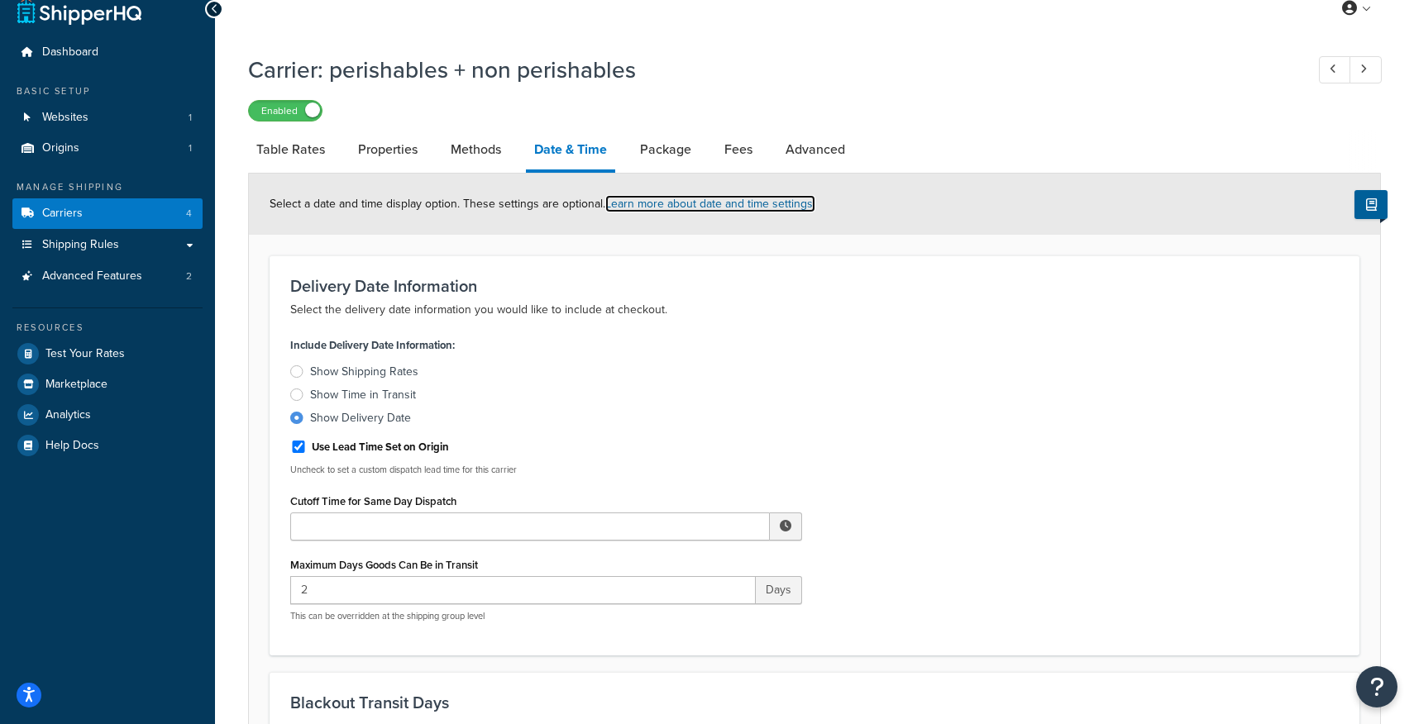
click at [741, 212] on link "Learn more about date and time settings." at bounding box center [710, 203] width 210 height 17
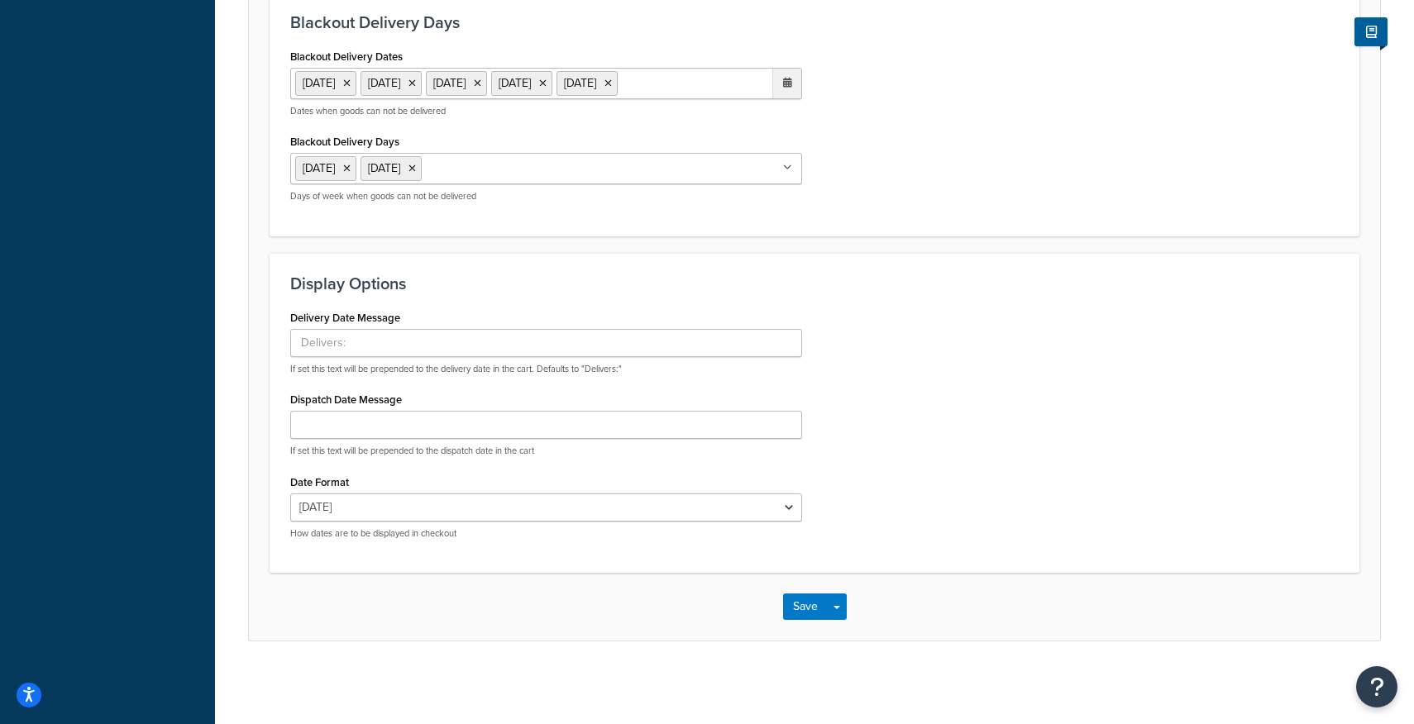
scroll to position [0, 0]
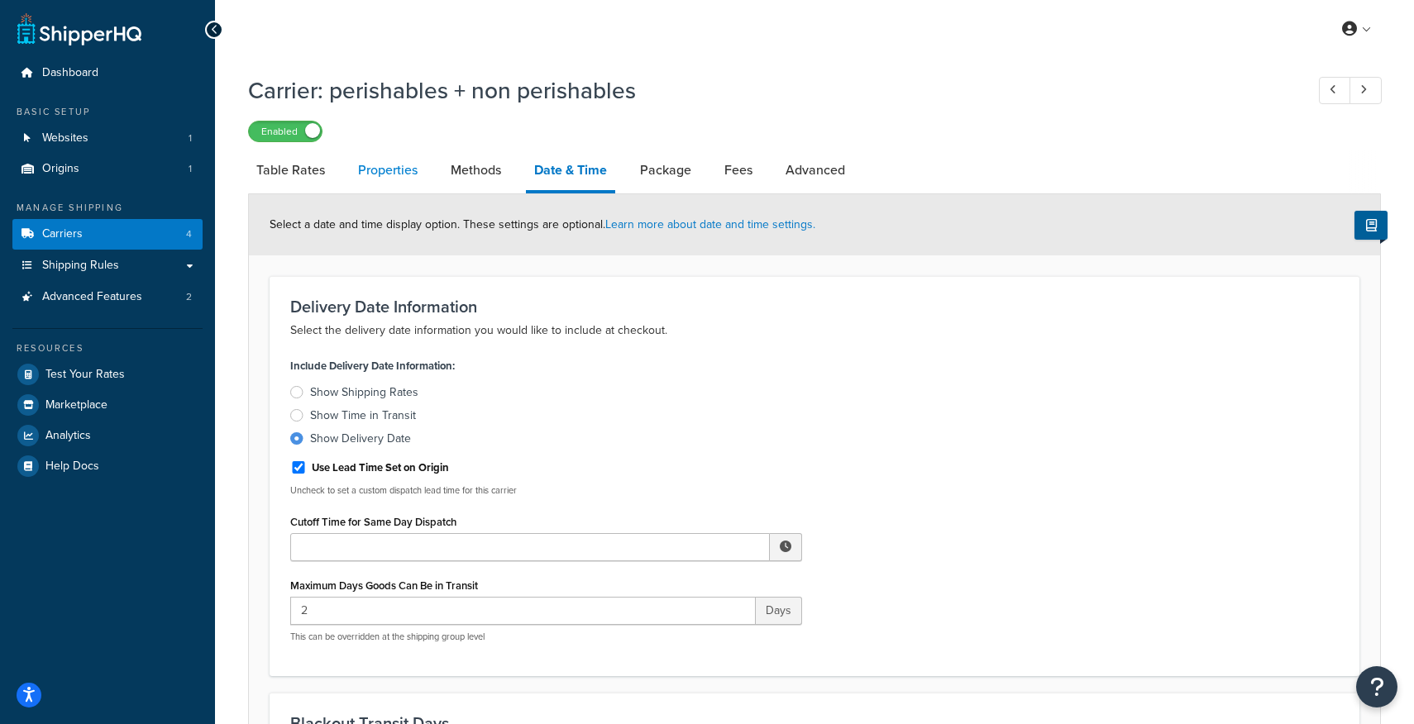
click at [373, 171] on link "Properties" at bounding box center [388, 171] width 76 height 40
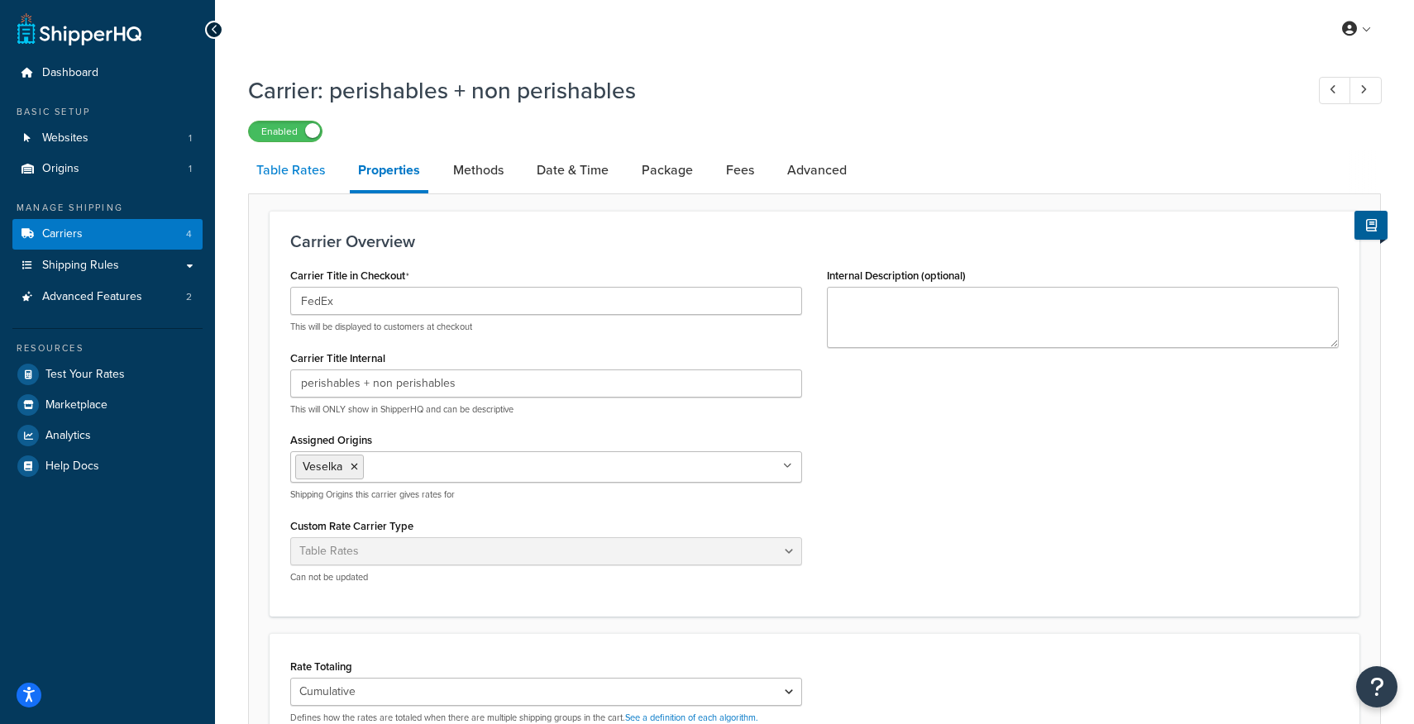
click at [296, 179] on link "Table Rates" at bounding box center [290, 171] width 85 height 40
select select "25"
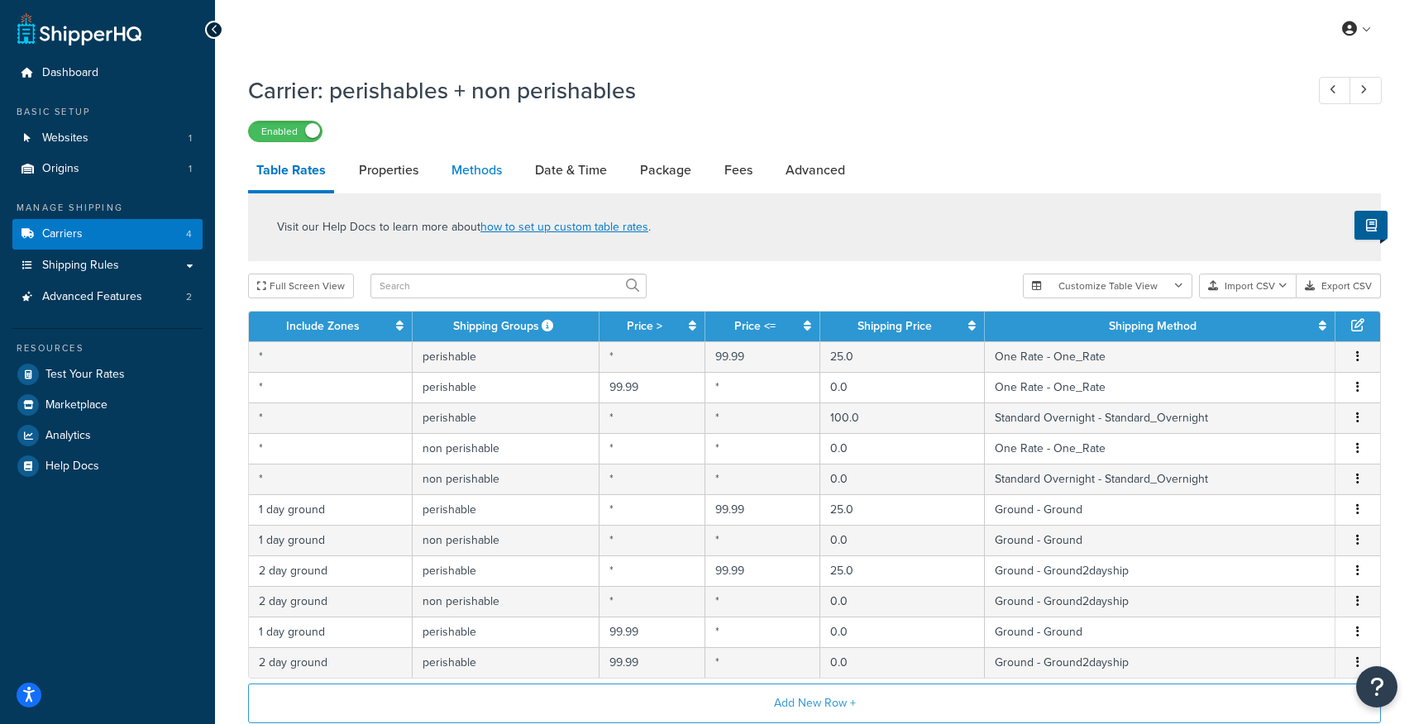
click at [495, 169] on link "Methods" at bounding box center [476, 171] width 67 height 40
select select "25"
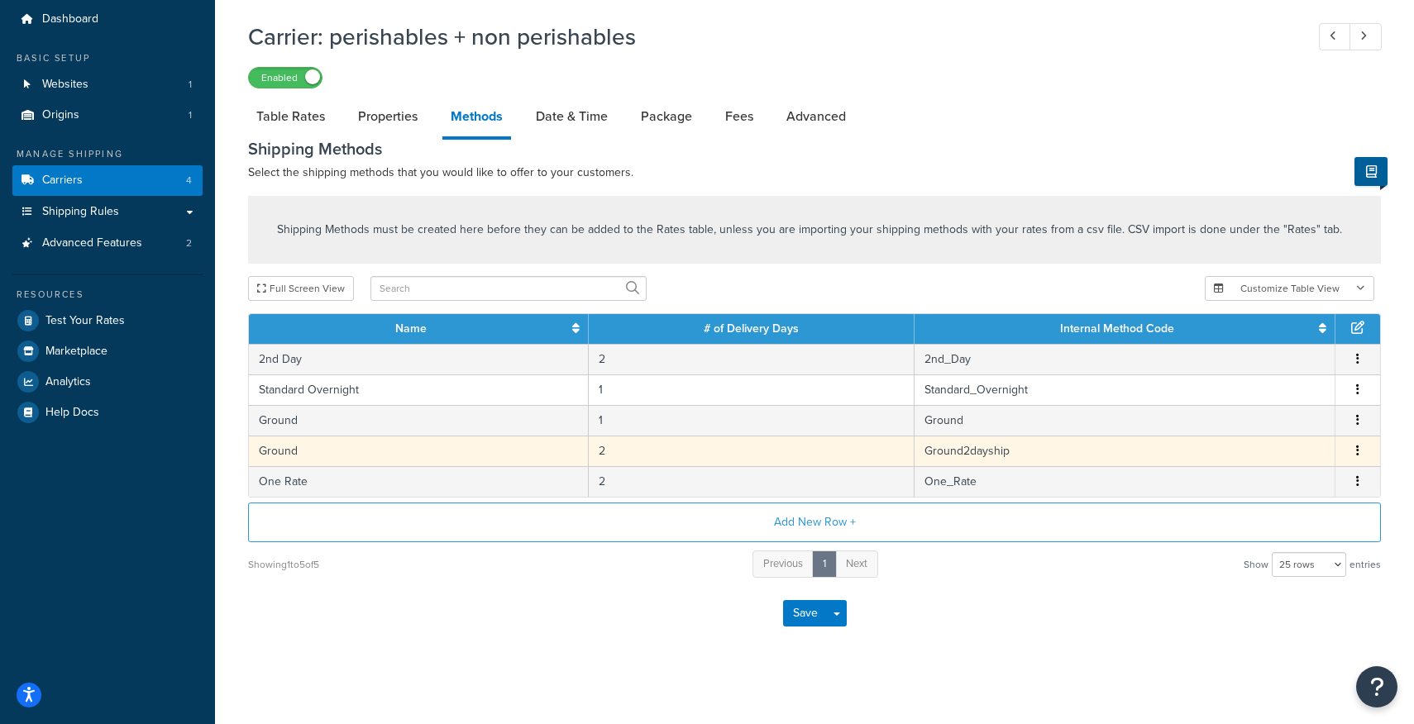
scroll to position [58, 0]
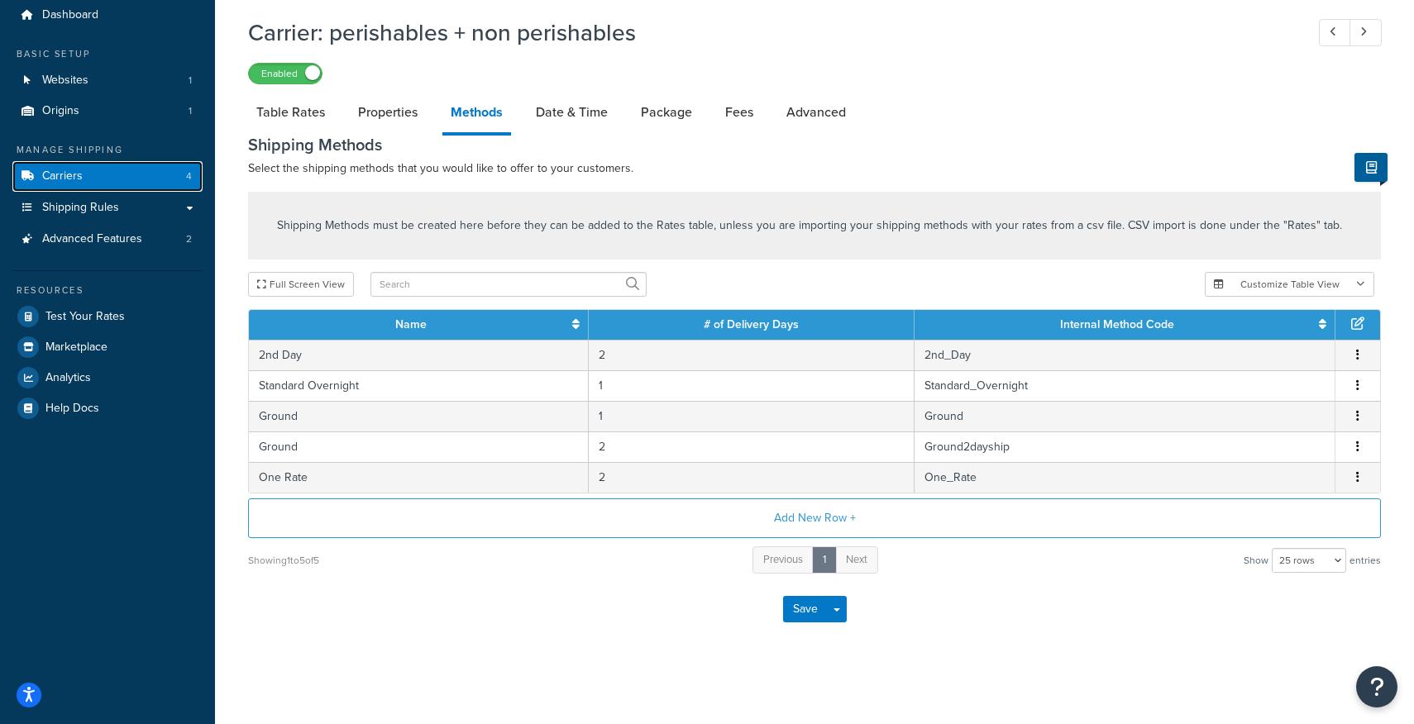
click at [59, 166] on link "Carriers 4" at bounding box center [107, 176] width 190 height 31
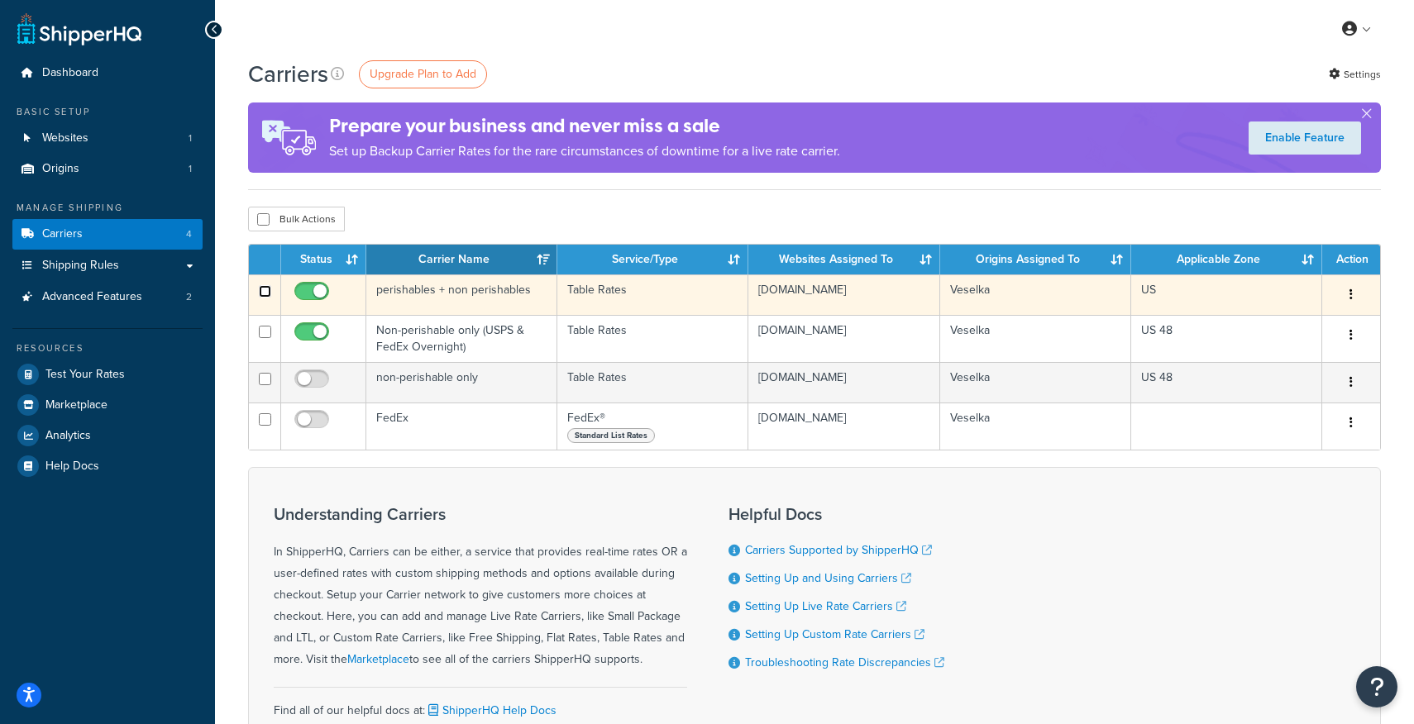
click at [265, 296] on input "checkbox" at bounding box center [265, 291] width 12 height 12
click at [266, 289] on input "checkbox" at bounding box center [265, 291] width 12 height 12
click at [266, 288] on input "checkbox" at bounding box center [265, 291] width 12 height 12
click at [268, 288] on input "checkbox" at bounding box center [265, 291] width 12 height 12
checkbox input "false"
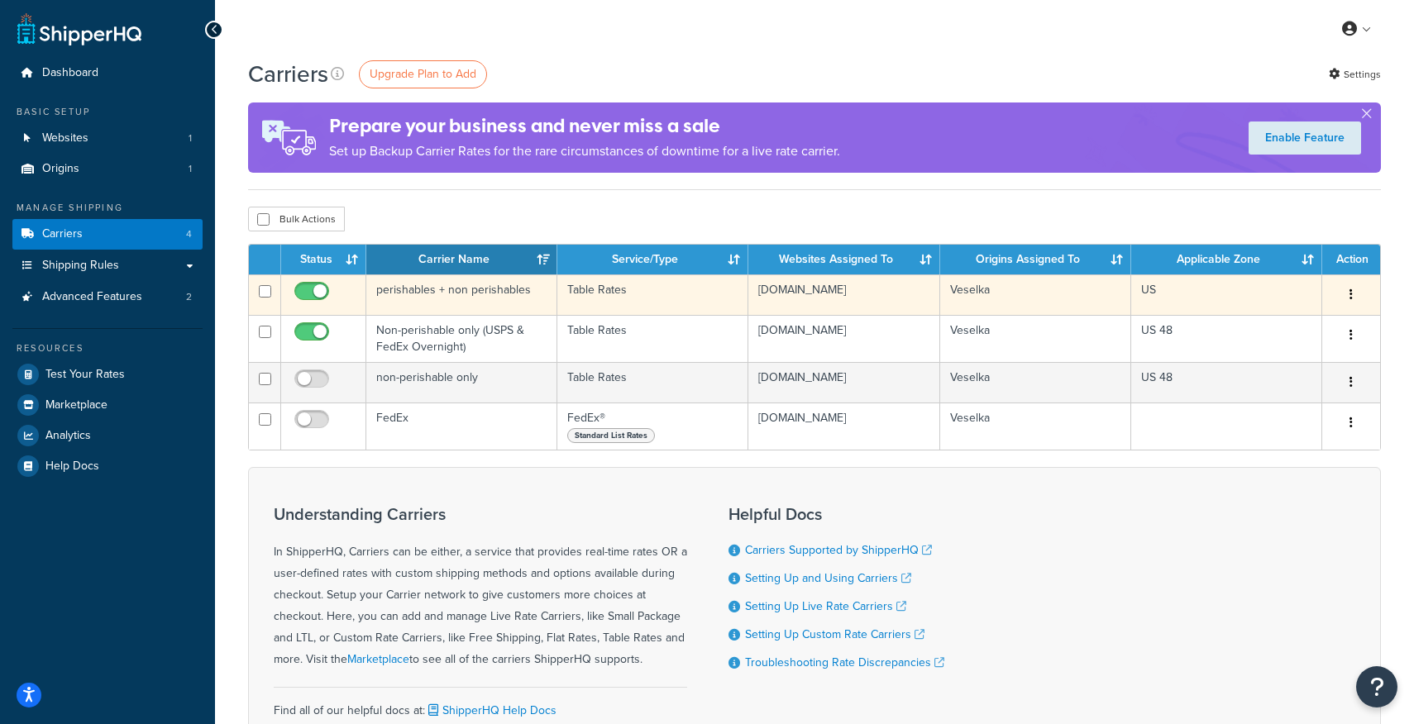
click at [1345, 296] on button "button" at bounding box center [1351, 295] width 23 height 26
click at [1279, 328] on link "Edit" at bounding box center [1284, 329] width 131 height 34
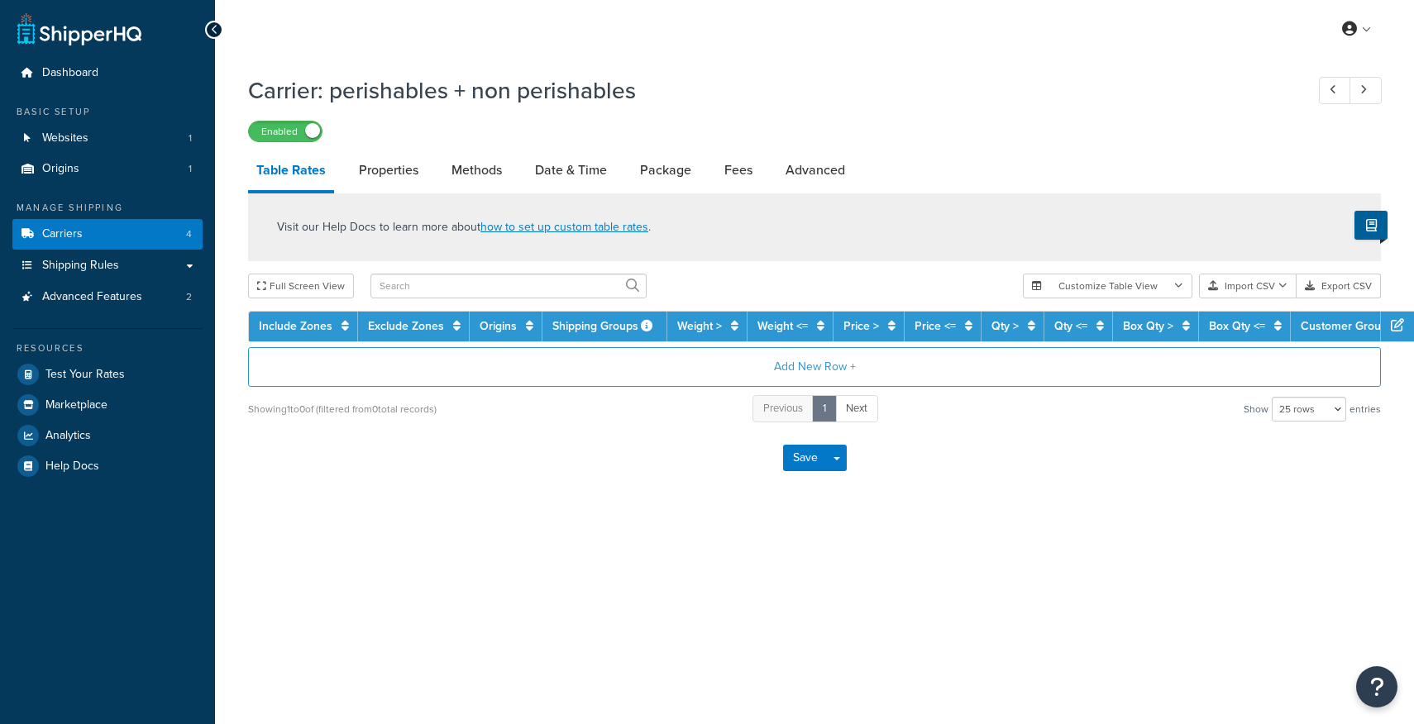
select select "25"
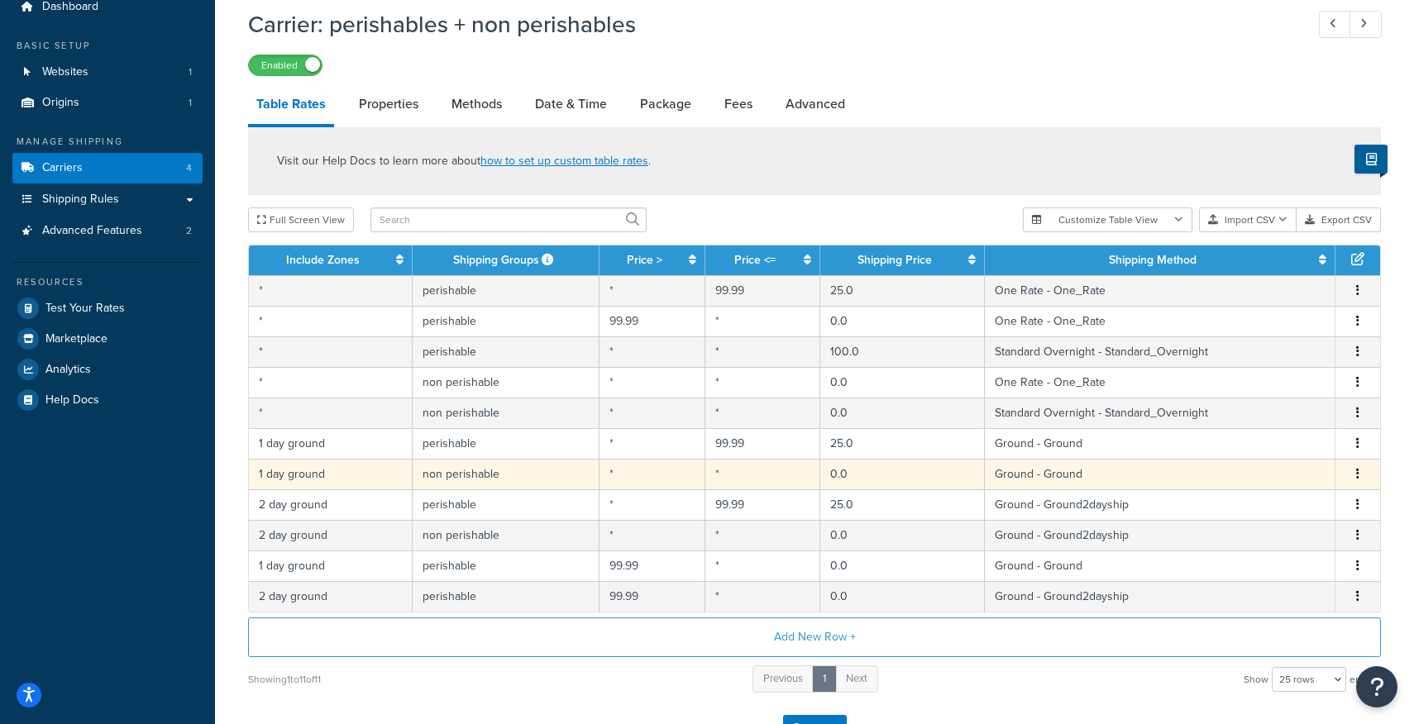
scroll to position [67, 0]
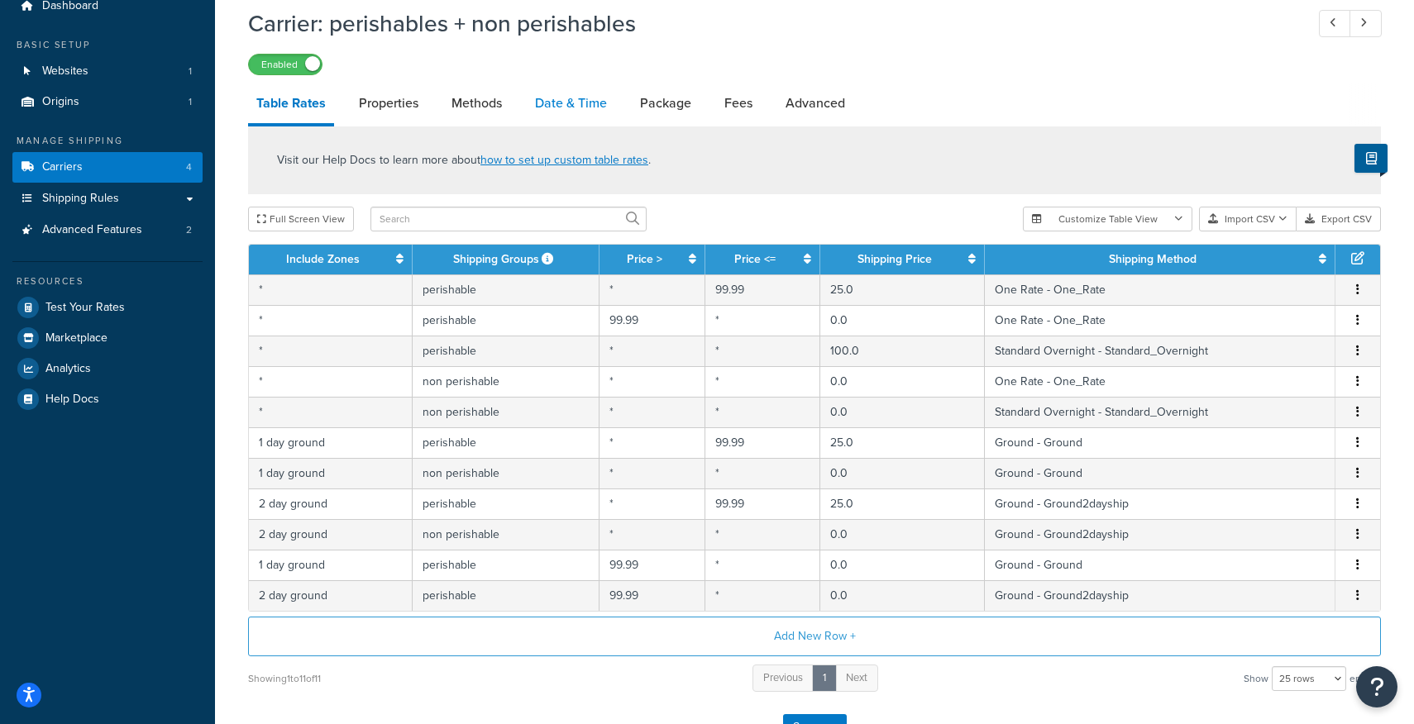
click at [585, 104] on link "Date & Time" at bounding box center [571, 104] width 88 height 40
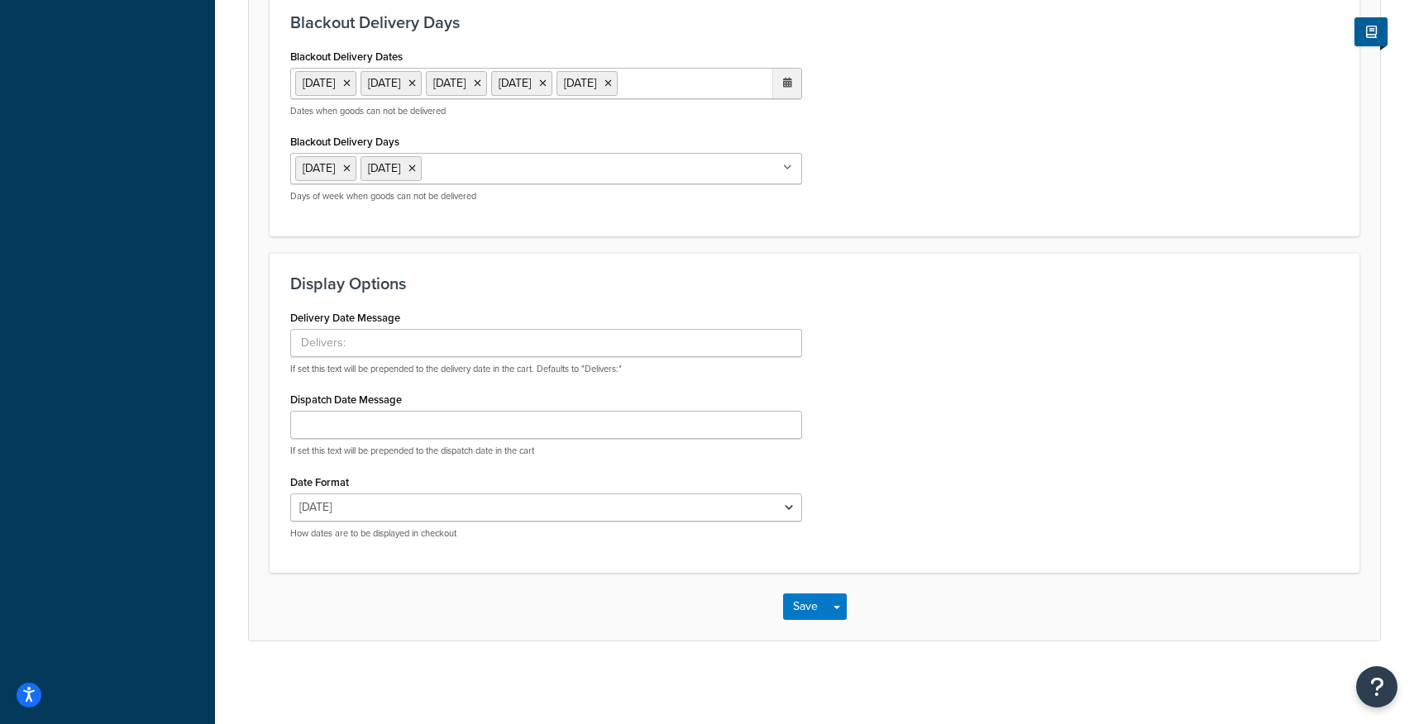
scroll to position [1021, 0]
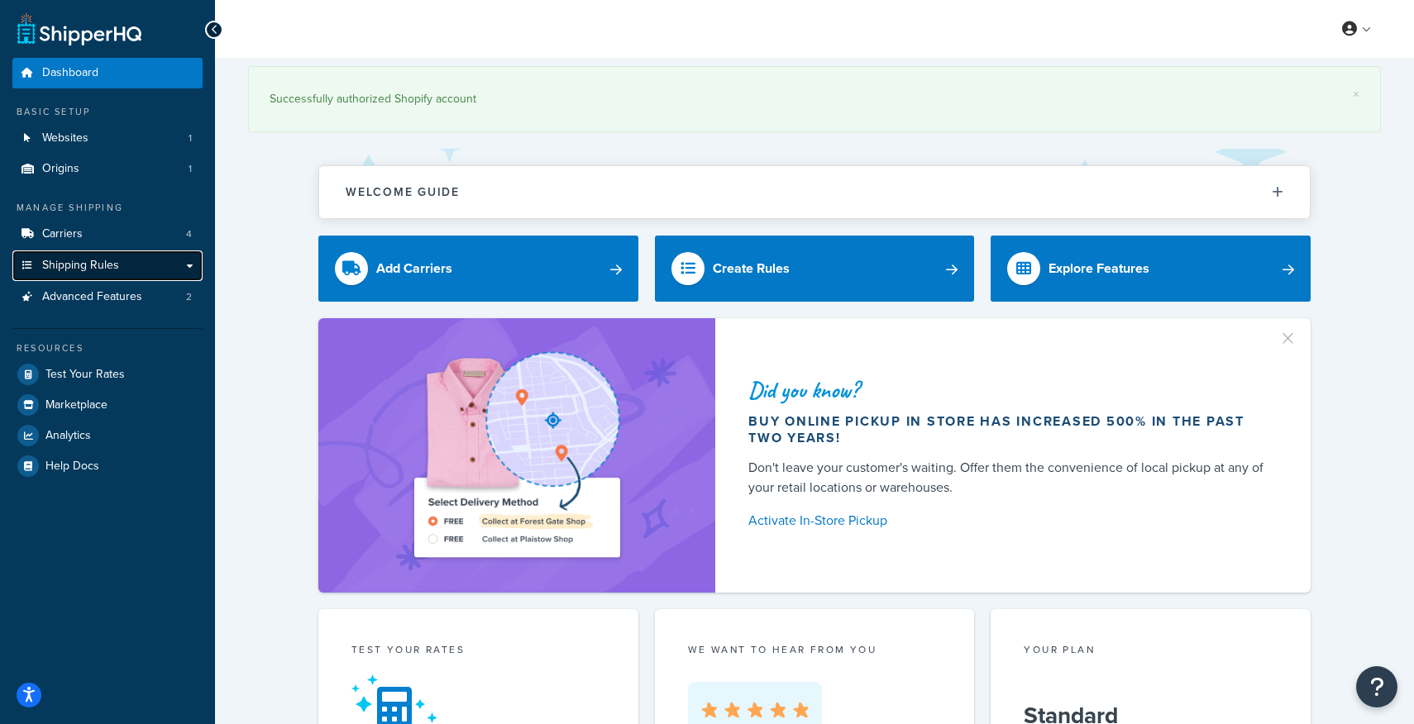
click at [82, 263] on span "Shipping Rules" at bounding box center [80, 266] width 77 height 14
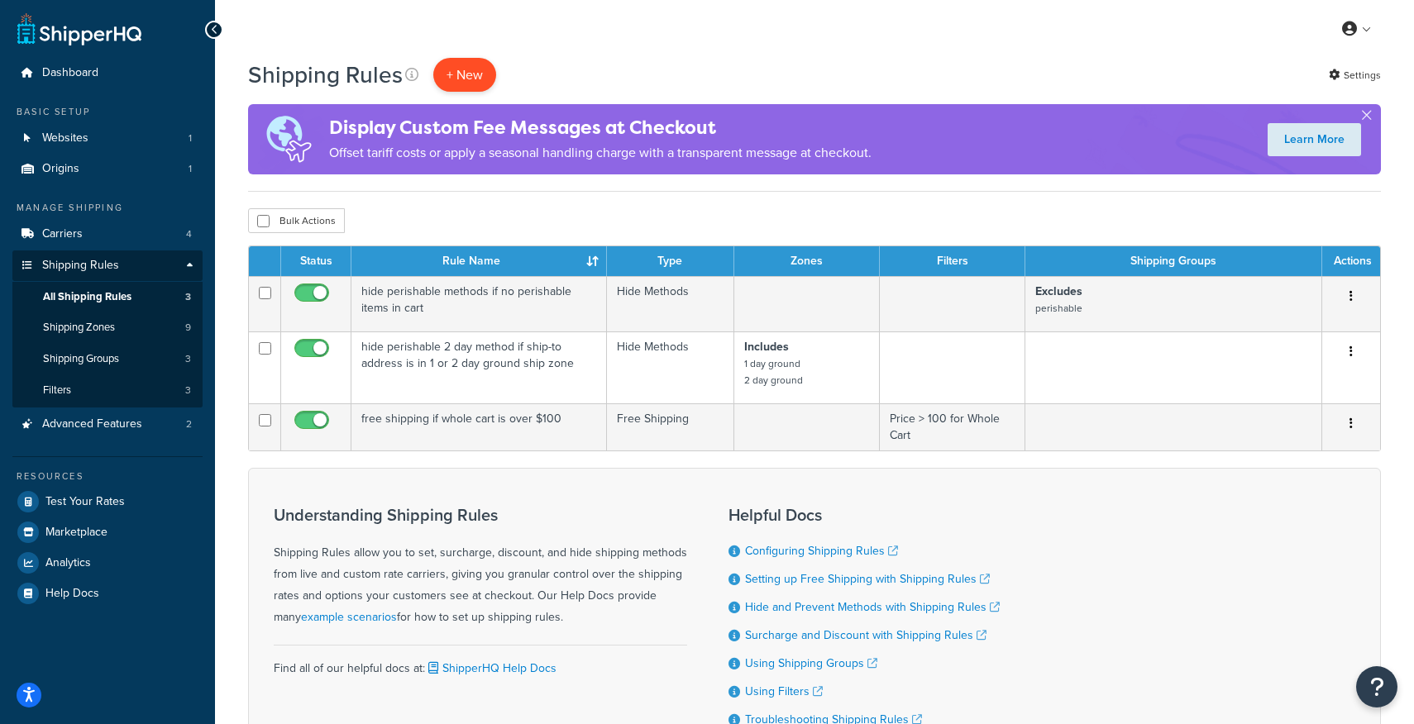
click at [457, 67] on p "+ New" at bounding box center [464, 75] width 63 height 34
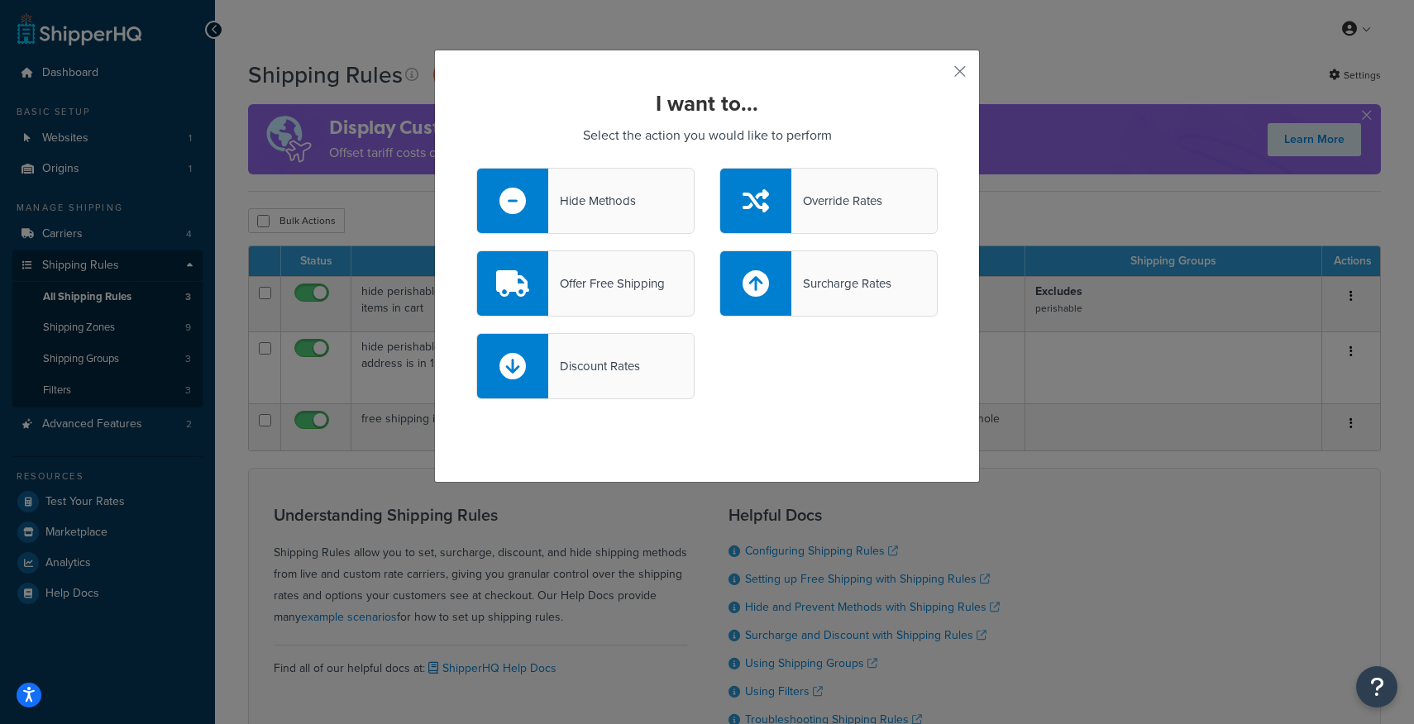
click at [600, 202] on div "Hide Methods" at bounding box center [592, 200] width 88 height 23
click at [0, 0] on input "Hide Methods" at bounding box center [0, 0] width 0 height 0
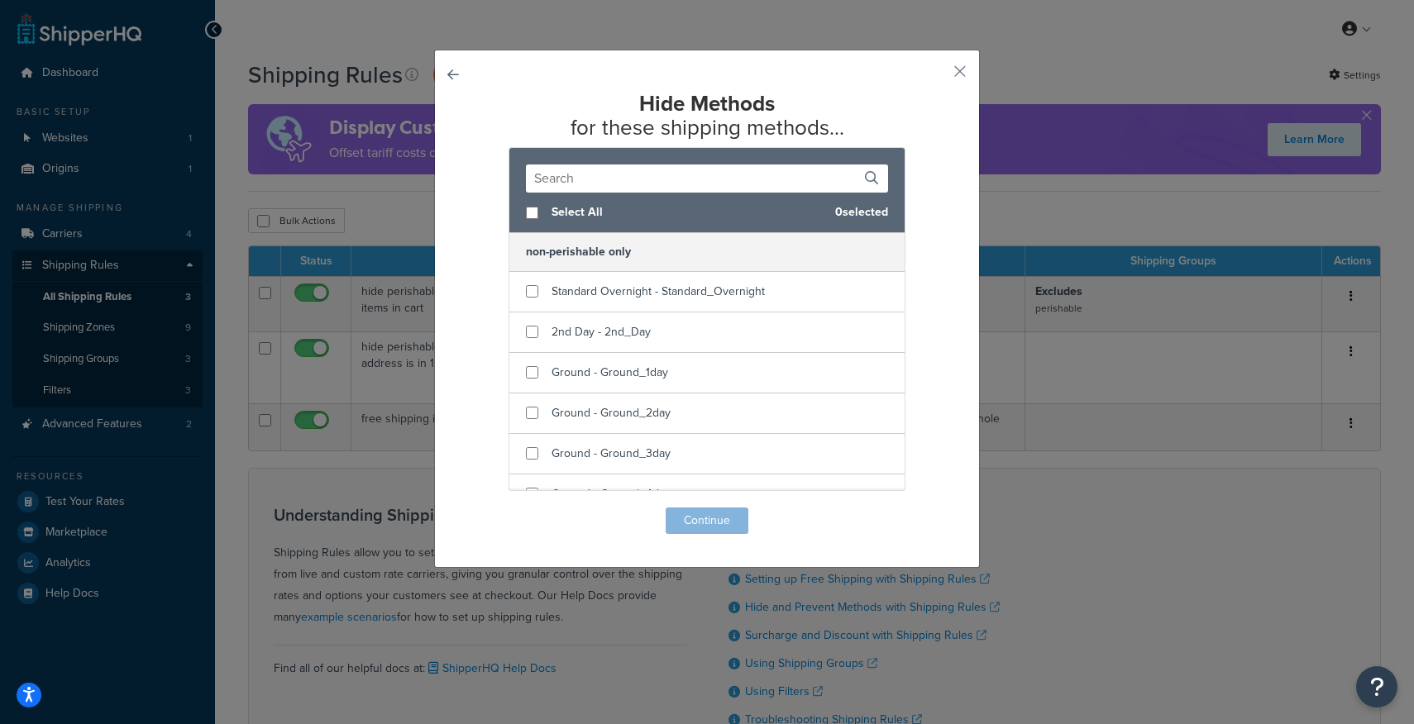
click at [476, 508] on button "button" at bounding box center [476, 508] width 0 height 0
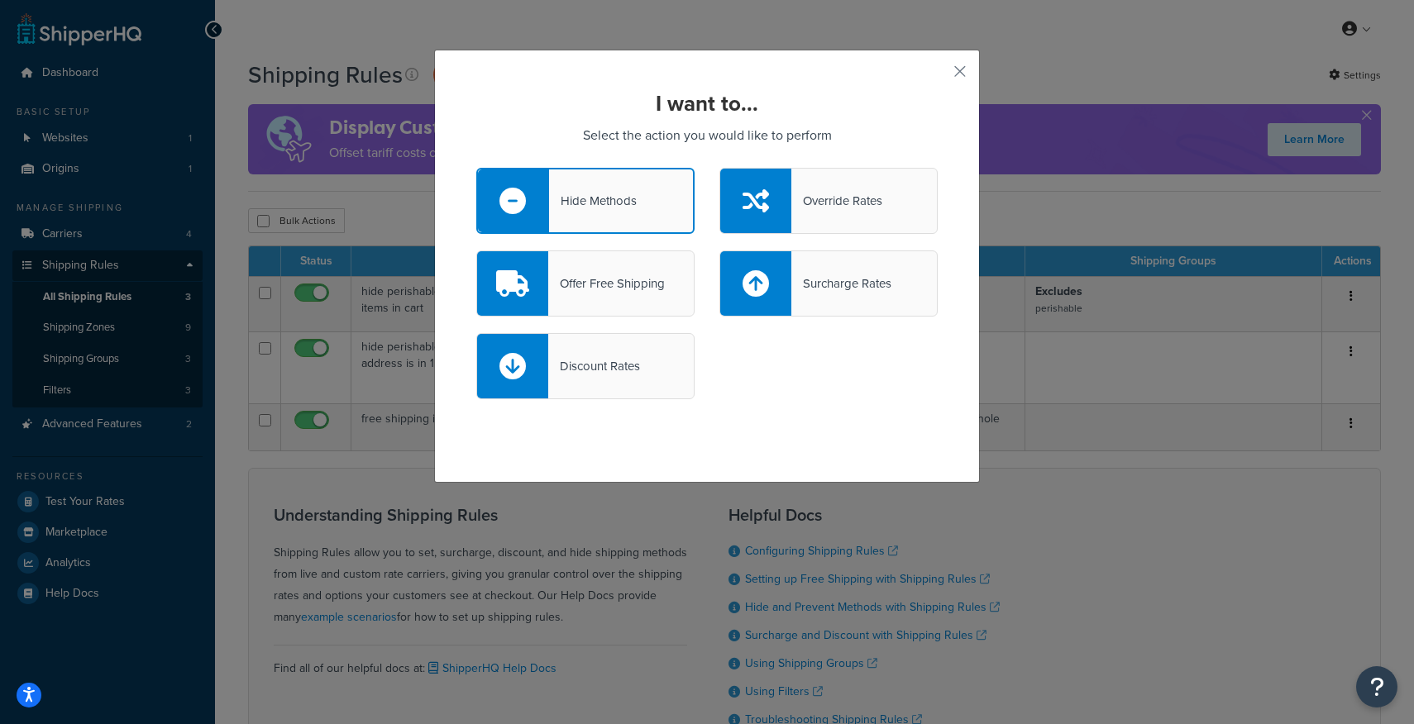
click at [971, 70] on div "I want to... Select the action you would like to perform Hide Methods Override …" at bounding box center [707, 266] width 546 height 433
click at [938, 75] on button "button" at bounding box center [936, 77] width 4 height 4
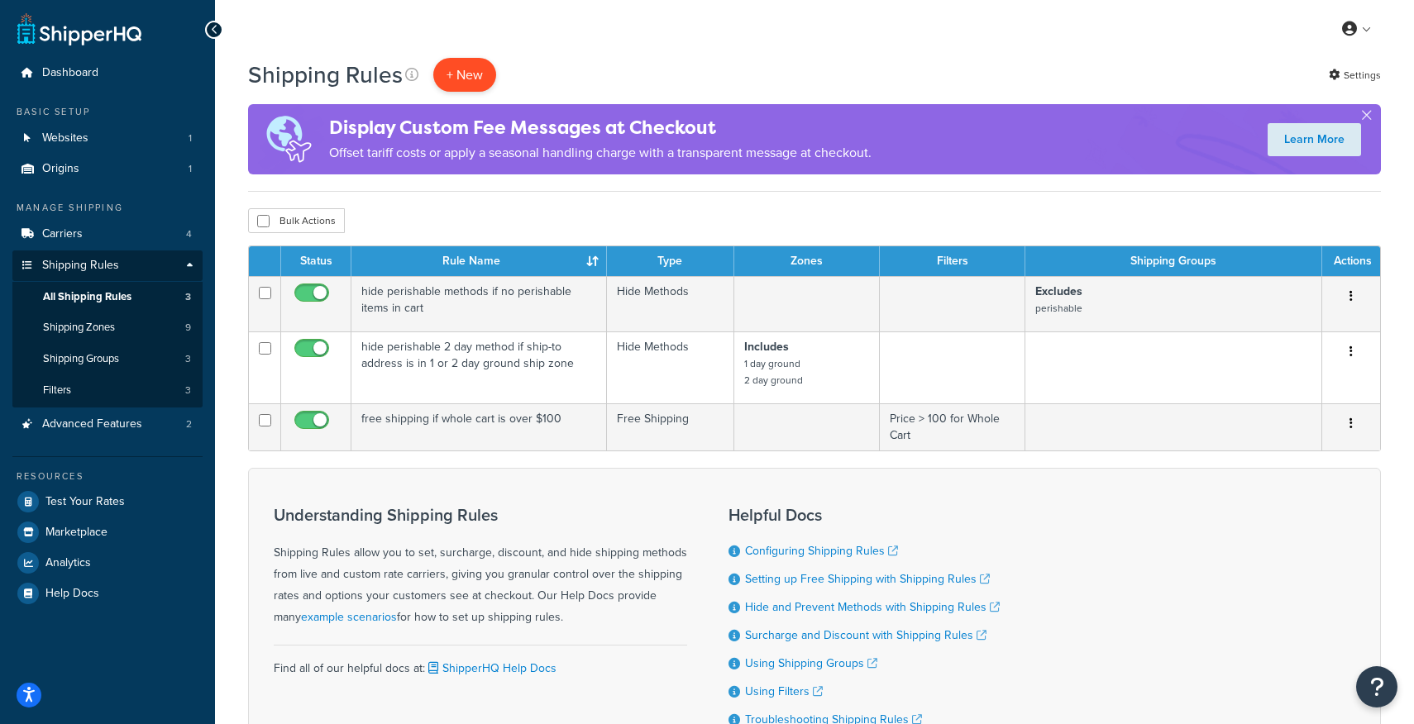
click at [469, 79] on p "+ New" at bounding box center [464, 75] width 63 height 34
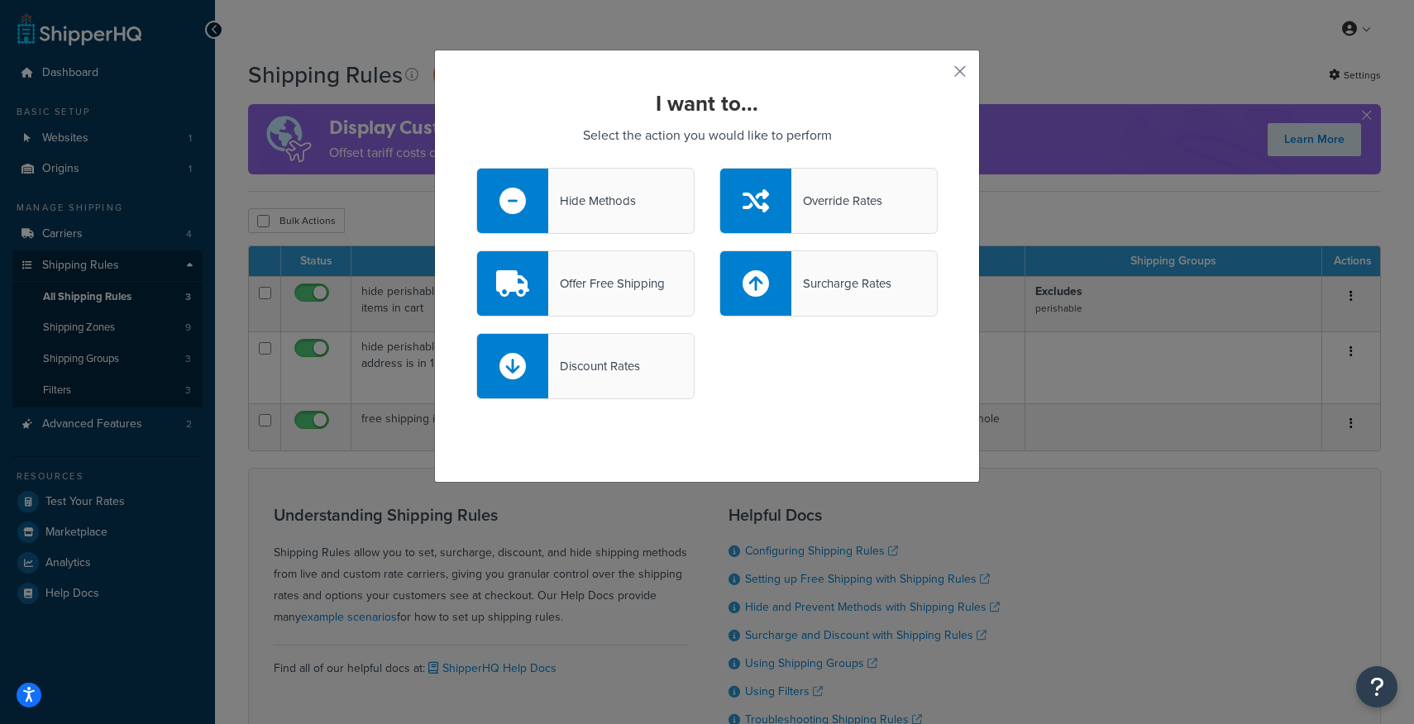
click at [583, 205] on div "Hide Methods" at bounding box center [592, 200] width 88 height 23
click at [0, 0] on input "Hide Methods" at bounding box center [0, 0] width 0 height 0
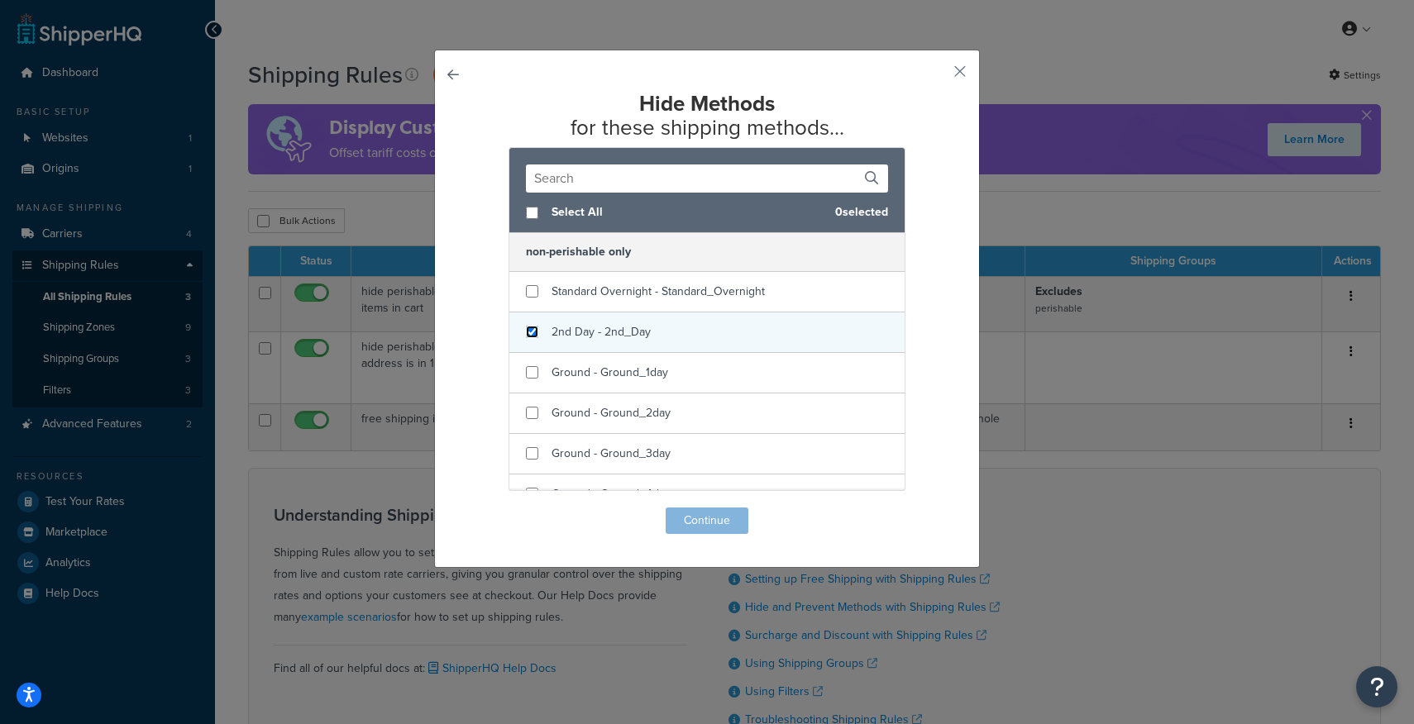
click at [534, 329] on input "checkbox" at bounding box center [532, 332] width 12 height 12
checkbox input "true"
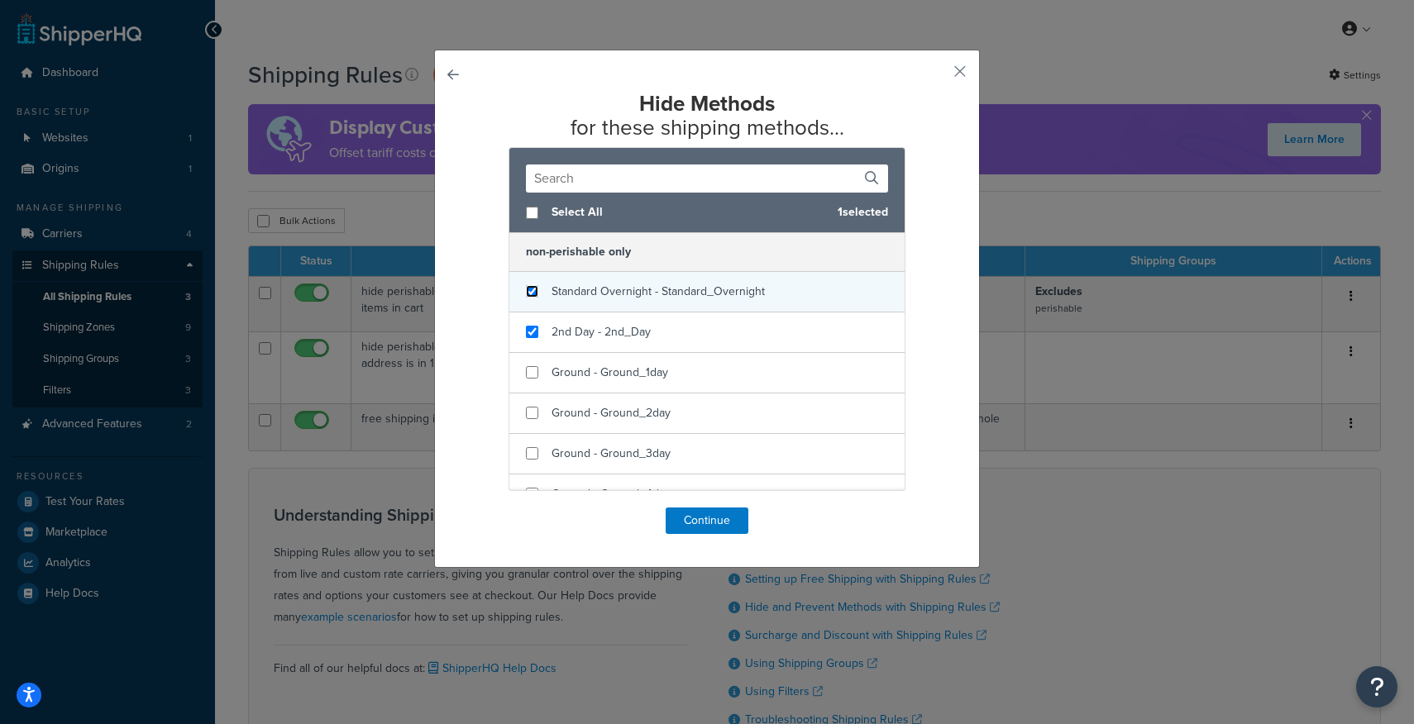
click at [528, 285] on input "checkbox" at bounding box center [532, 291] width 12 height 12
checkbox input "true"
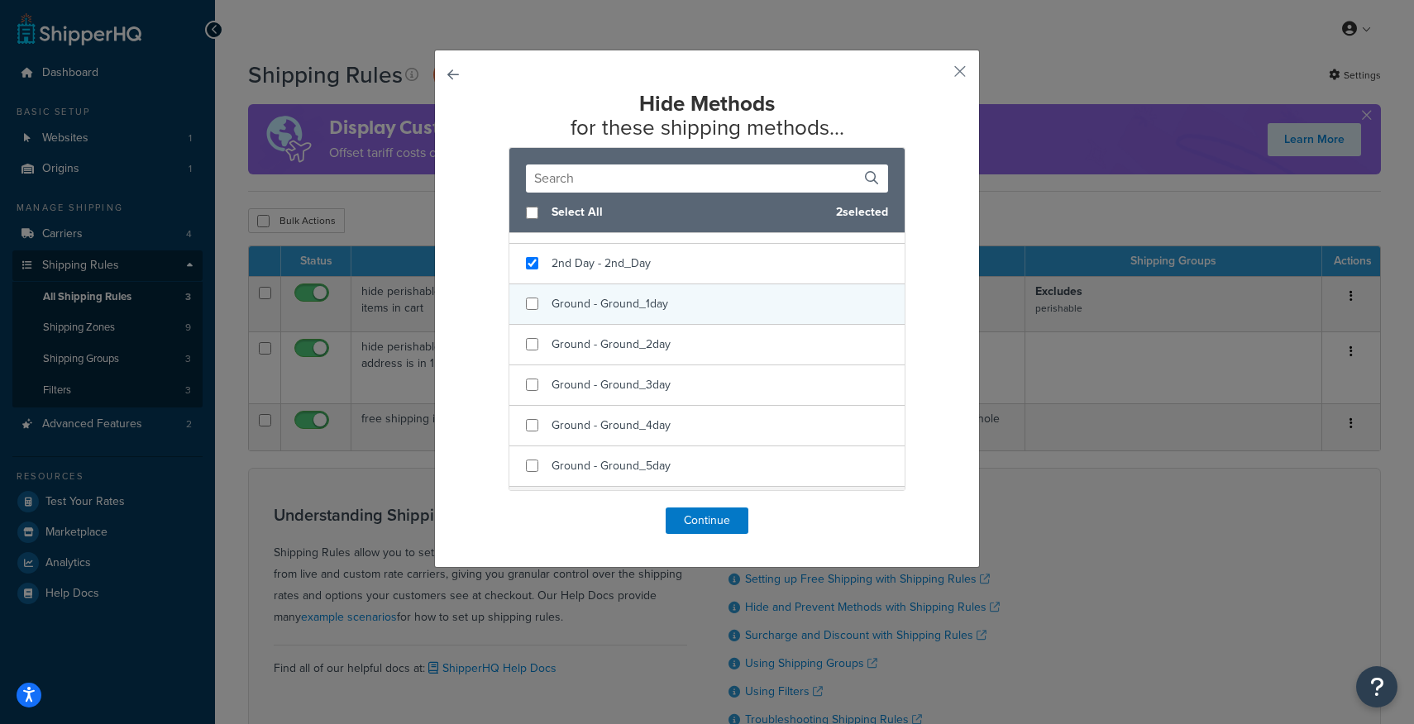
scroll to position [92, 0]
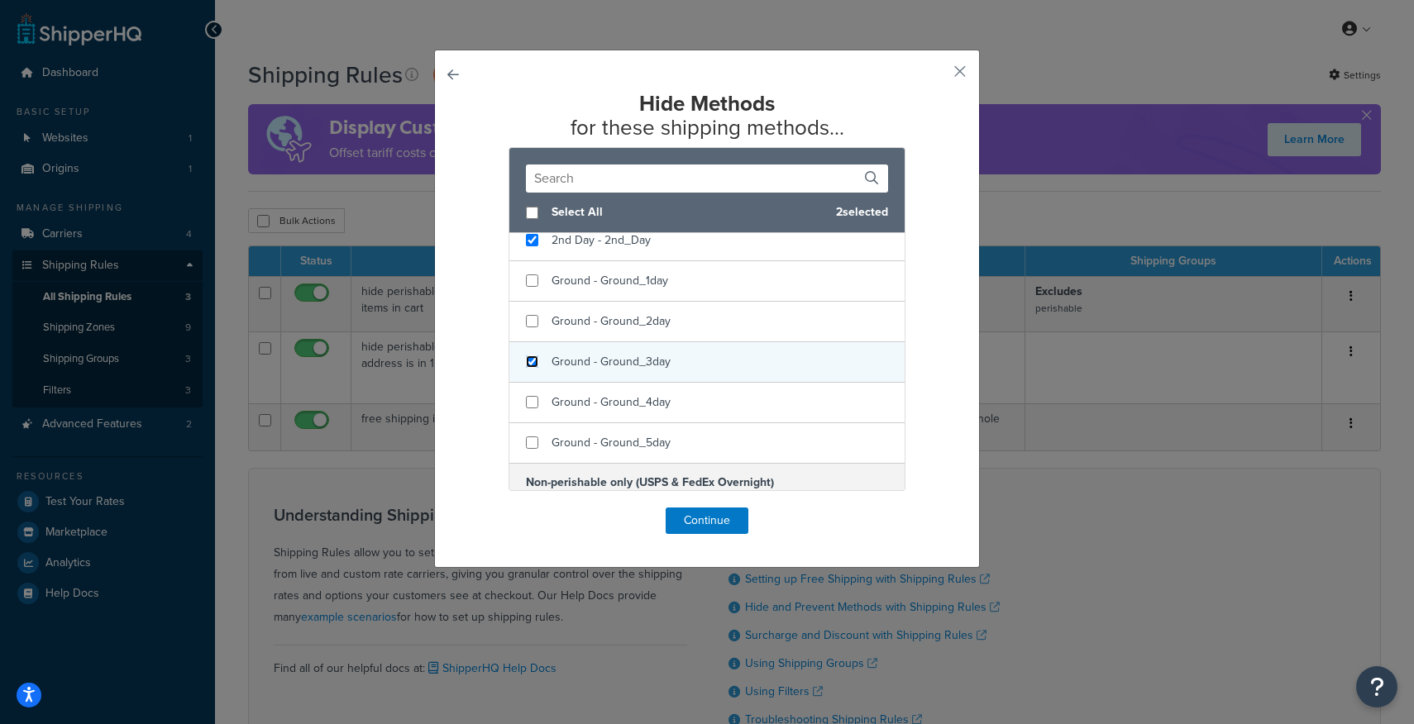
click at [533, 363] on input "checkbox" at bounding box center [532, 362] width 12 height 12
checkbox input "true"
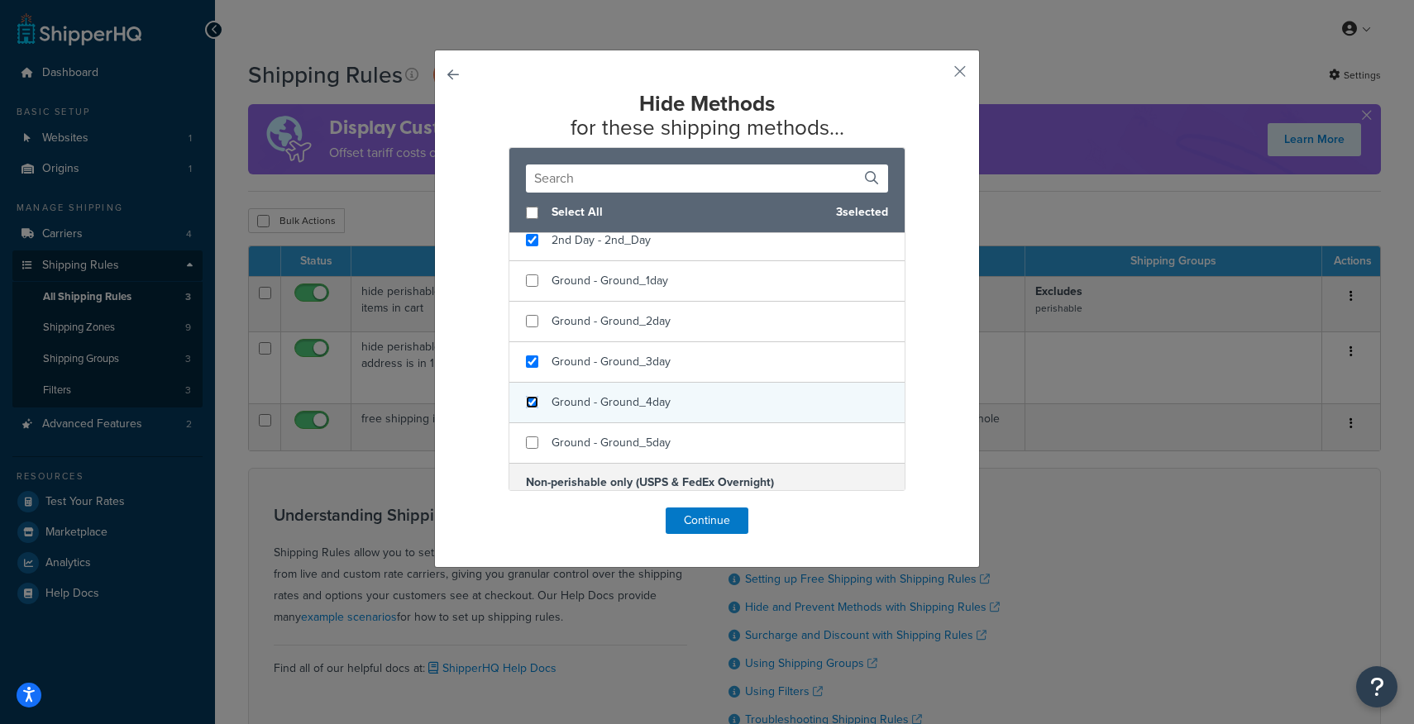
click at [532, 405] on input "checkbox" at bounding box center [532, 402] width 12 height 12
checkbox input "true"
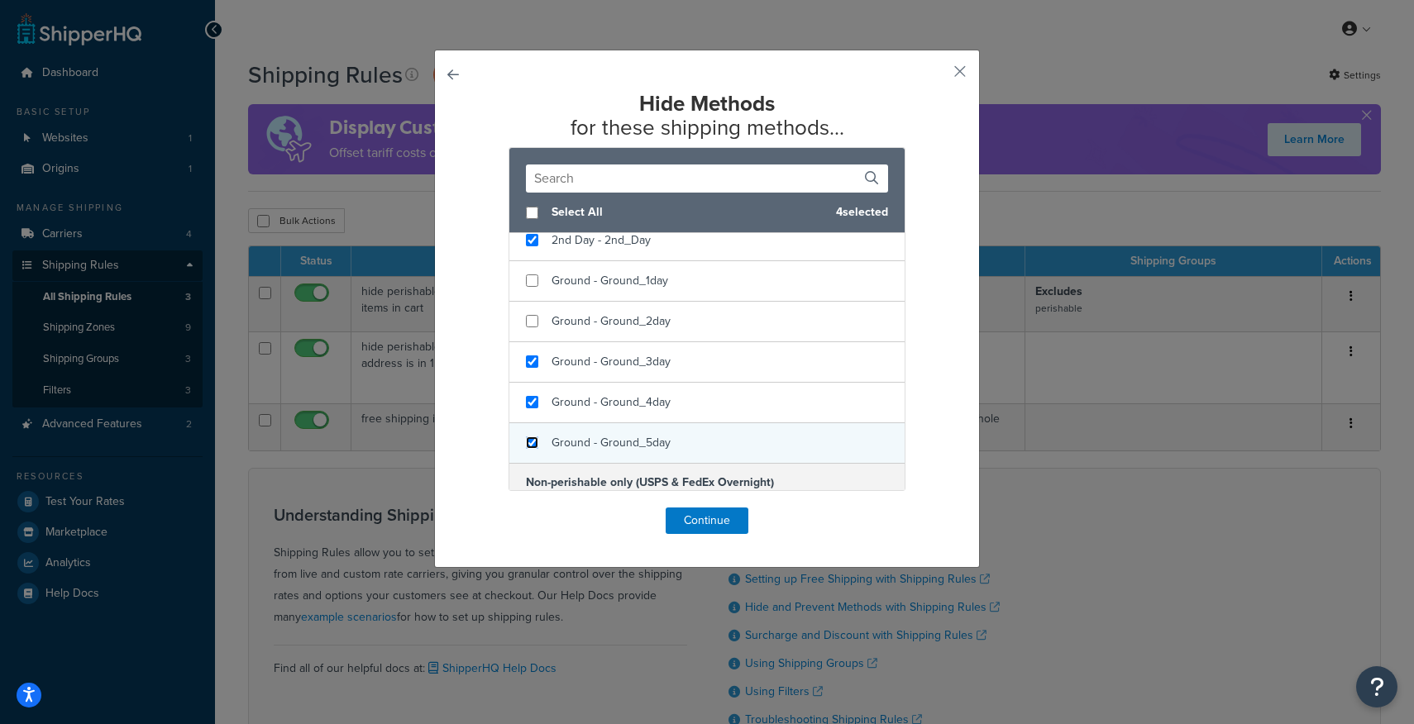
click at [533, 437] on input "checkbox" at bounding box center [532, 443] width 12 height 12
checkbox input "true"
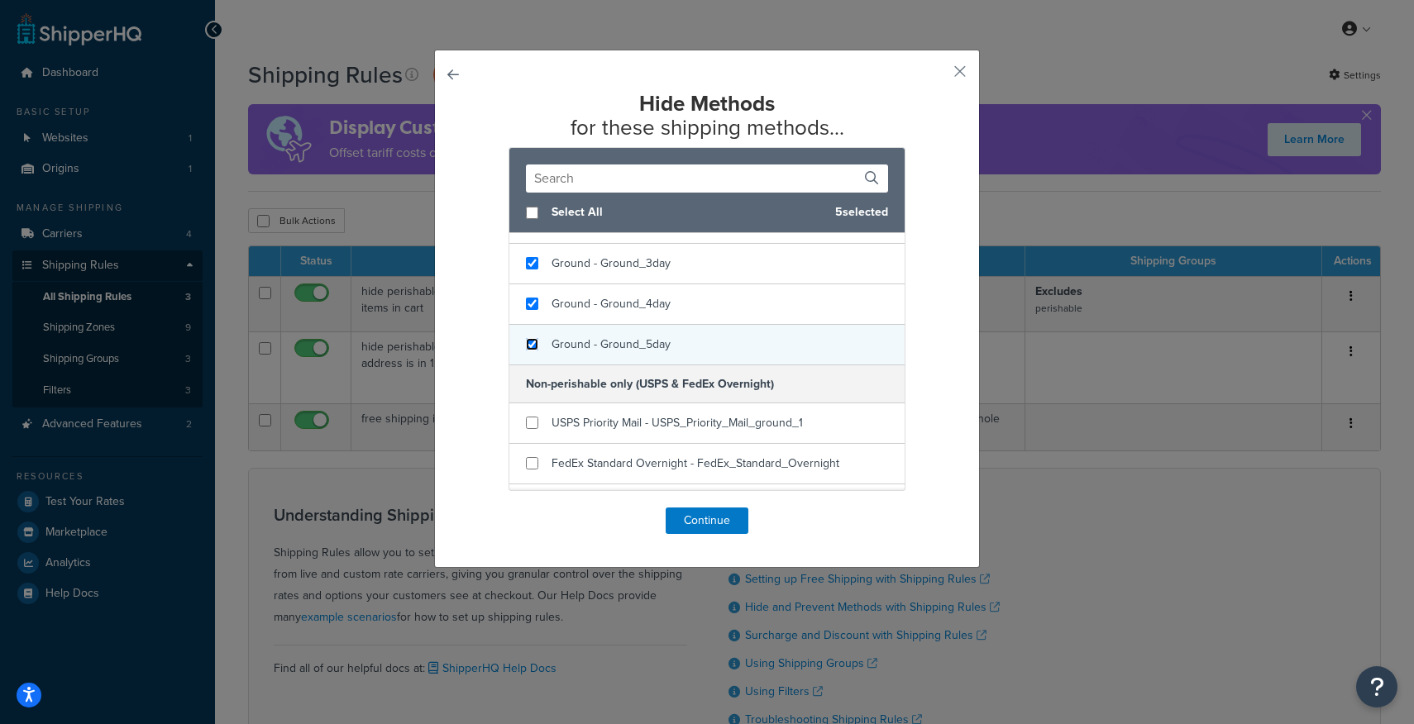
scroll to position [260, 0]
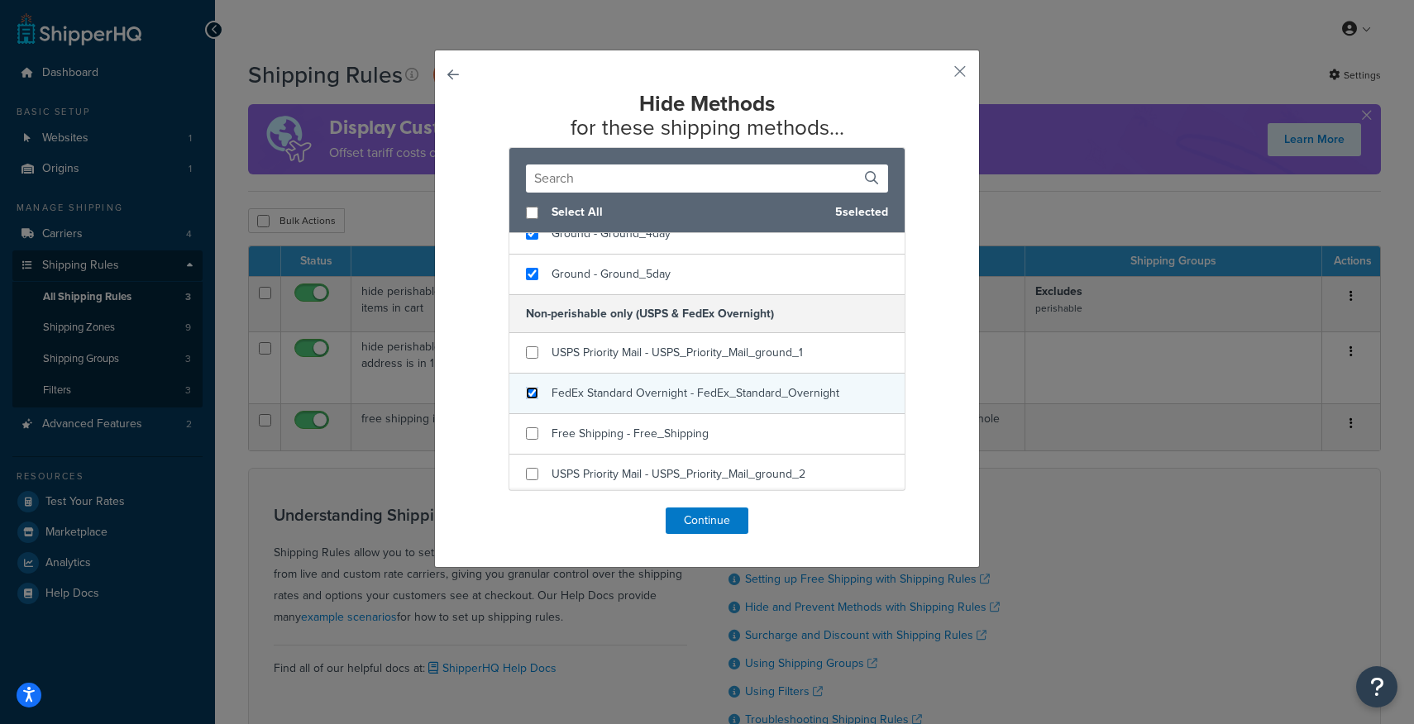
click at [531, 389] on input "checkbox" at bounding box center [532, 393] width 12 height 12
checkbox input "true"
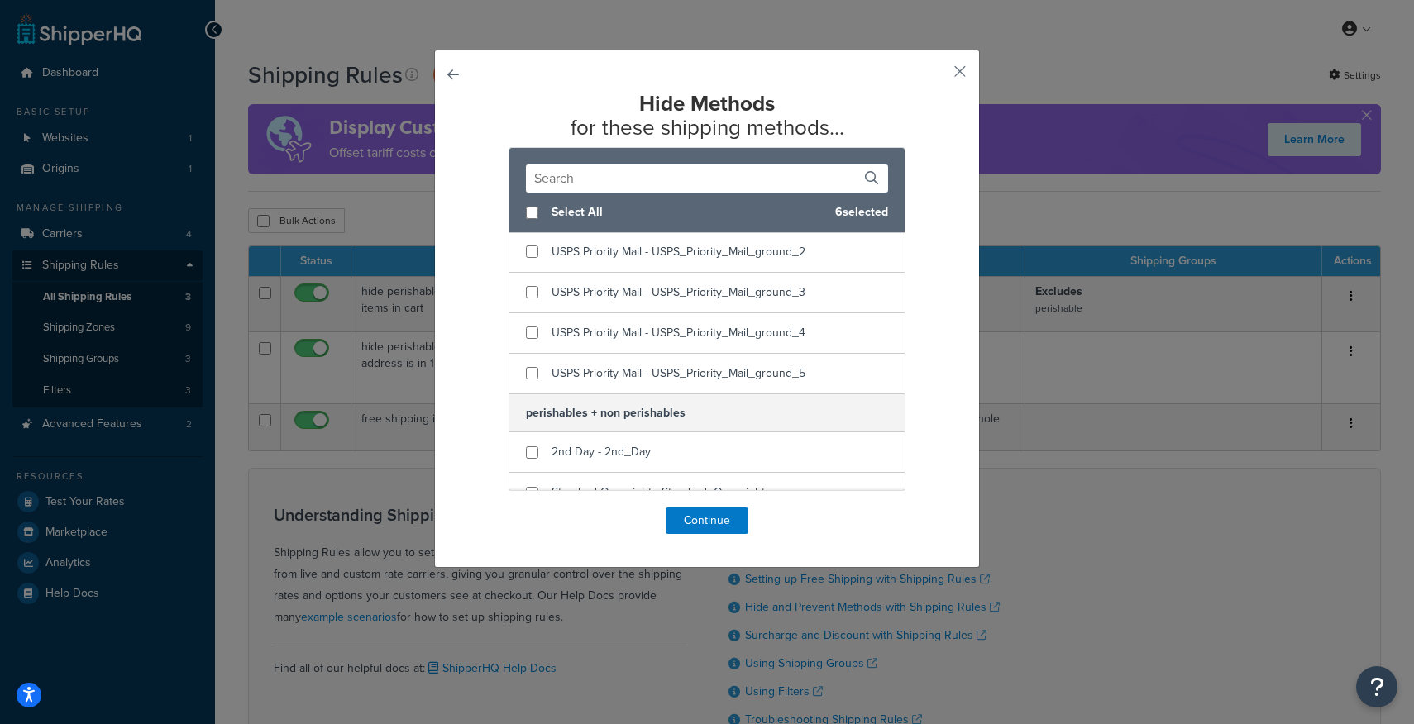
scroll to position [547, 0]
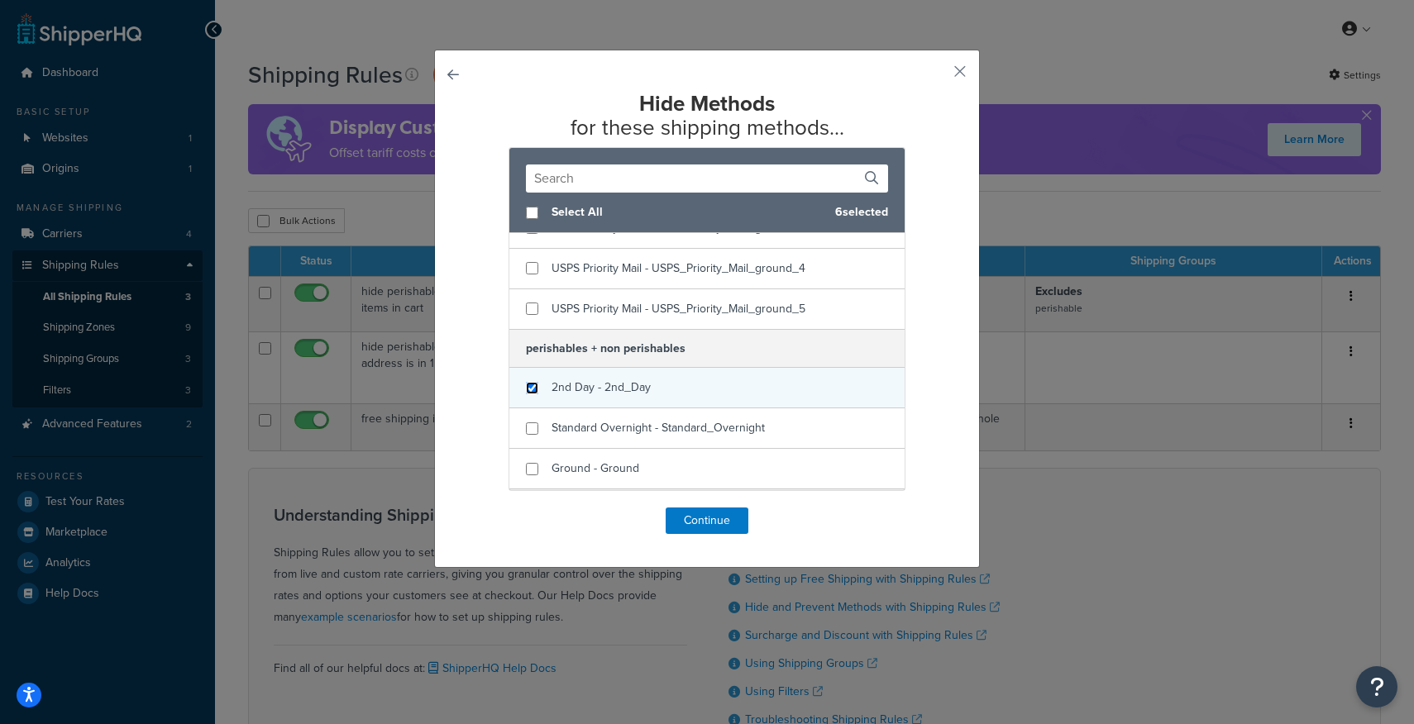
click at [529, 389] on input "checkbox" at bounding box center [532, 388] width 12 height 12
checkbox input "true"
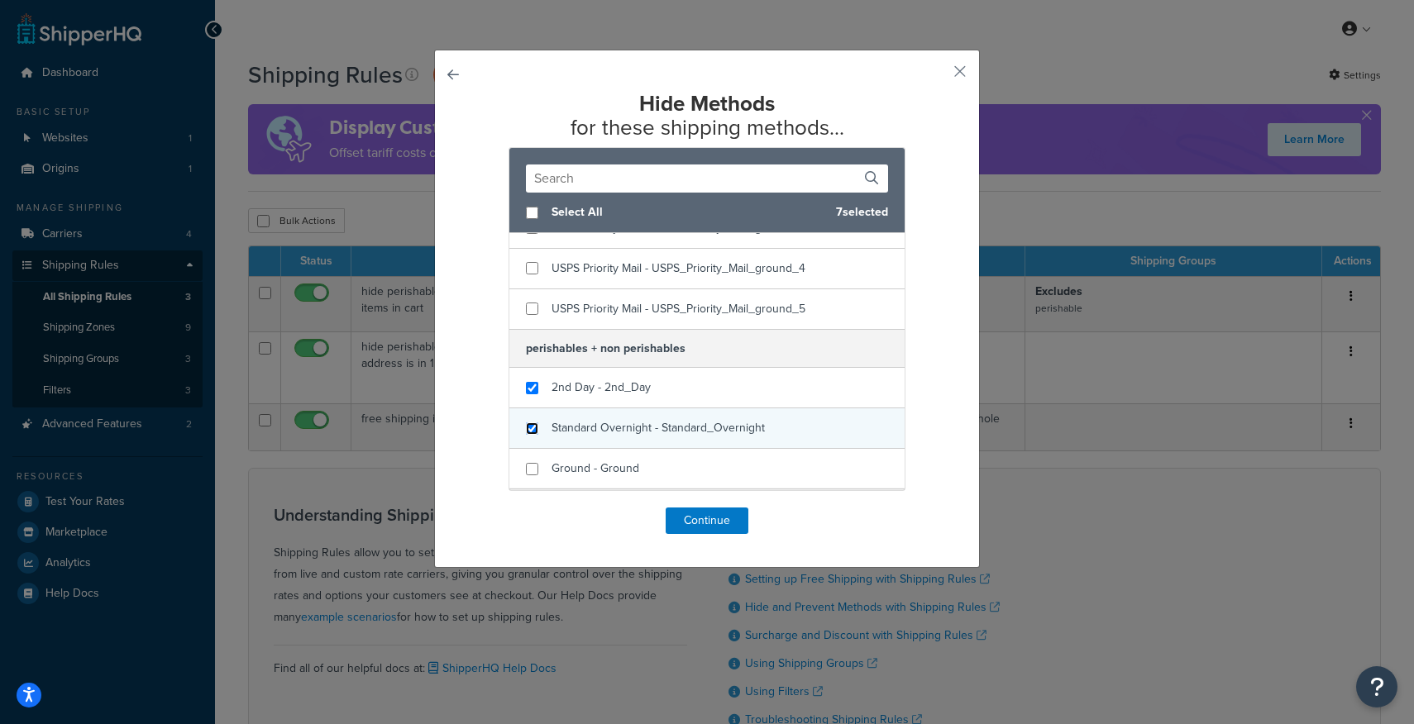
click at [531, 424] on input "checkbox" at bounding box center [532, 429] width 12 height 12
checkbox input "true"
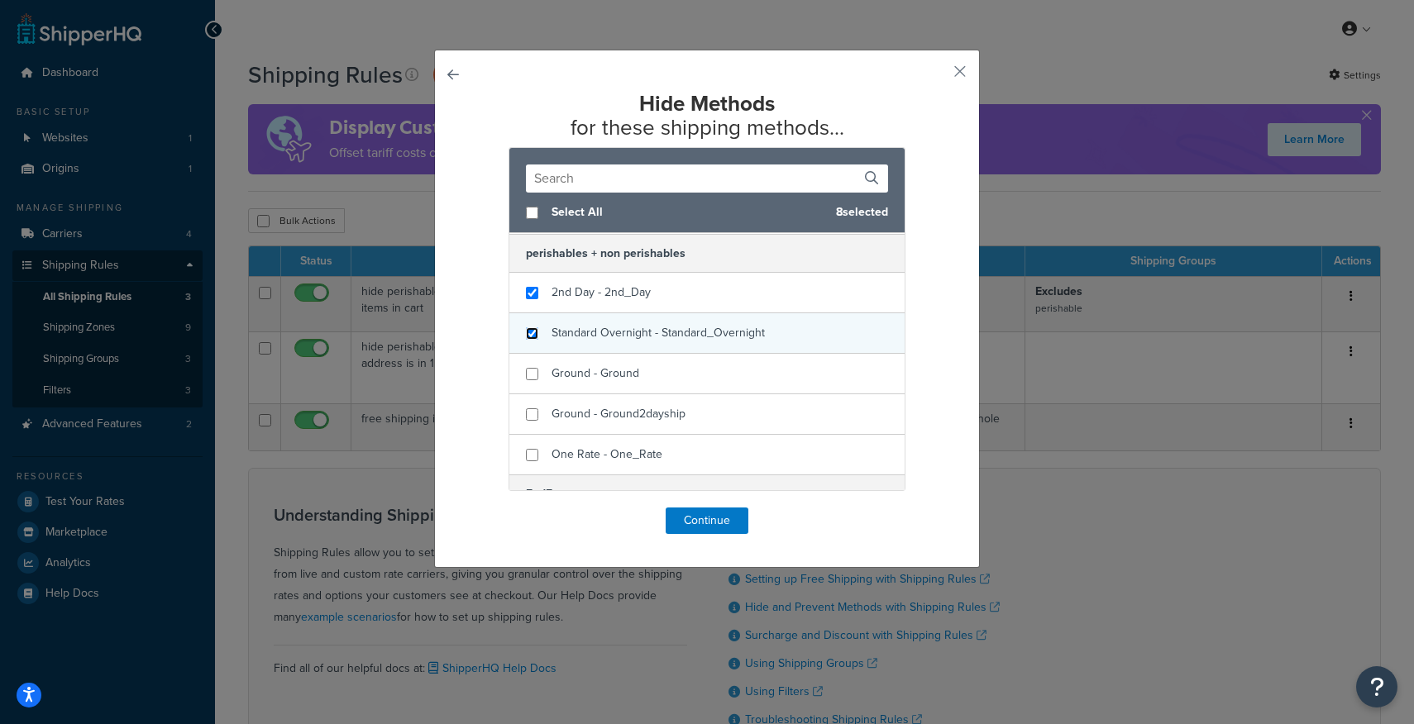
scroll to position [643, 0]
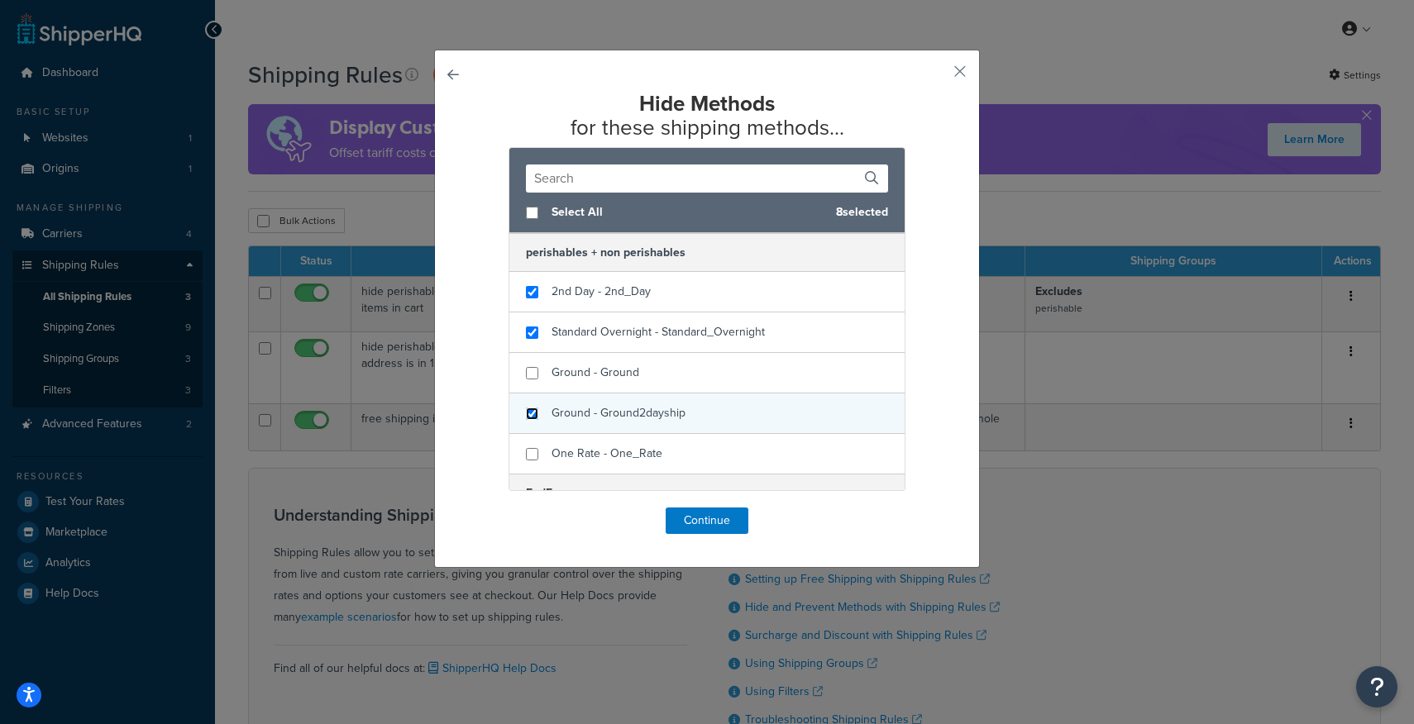
click at [530, 414] on input "checkbox" at bounding box center [532, 414] width 12 height 12
checkbox input "true"
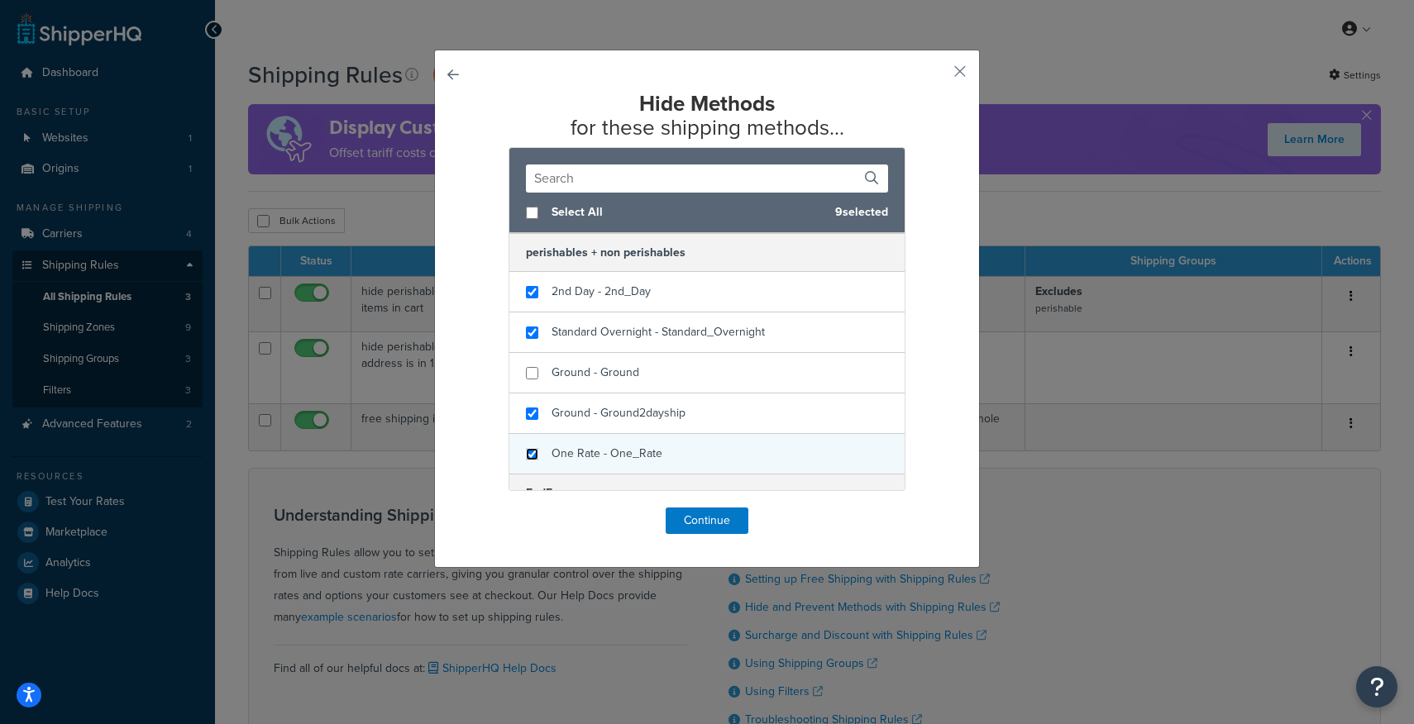
click at [531, 455] on input "checkbox" at bounding box center [532, 454] width 12 height 12
checkbox input "true"
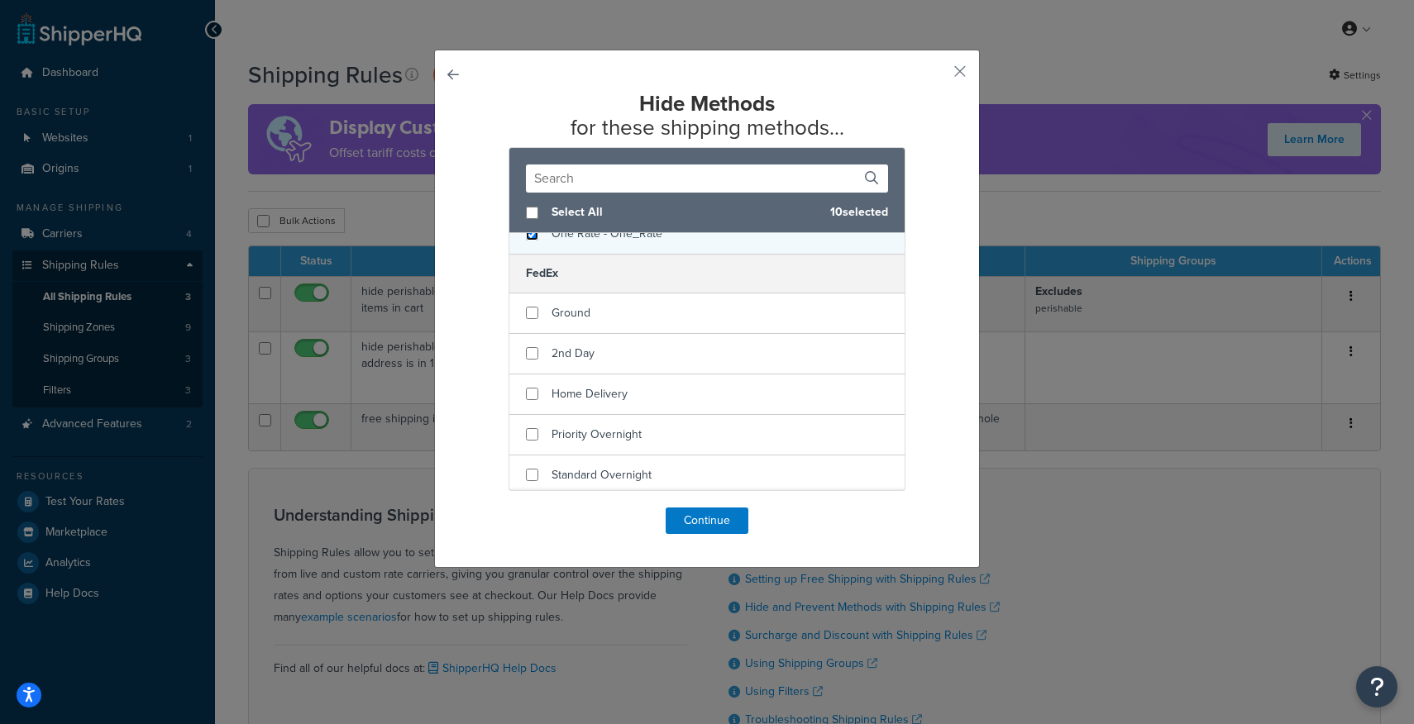
scroll to position [864, 0]
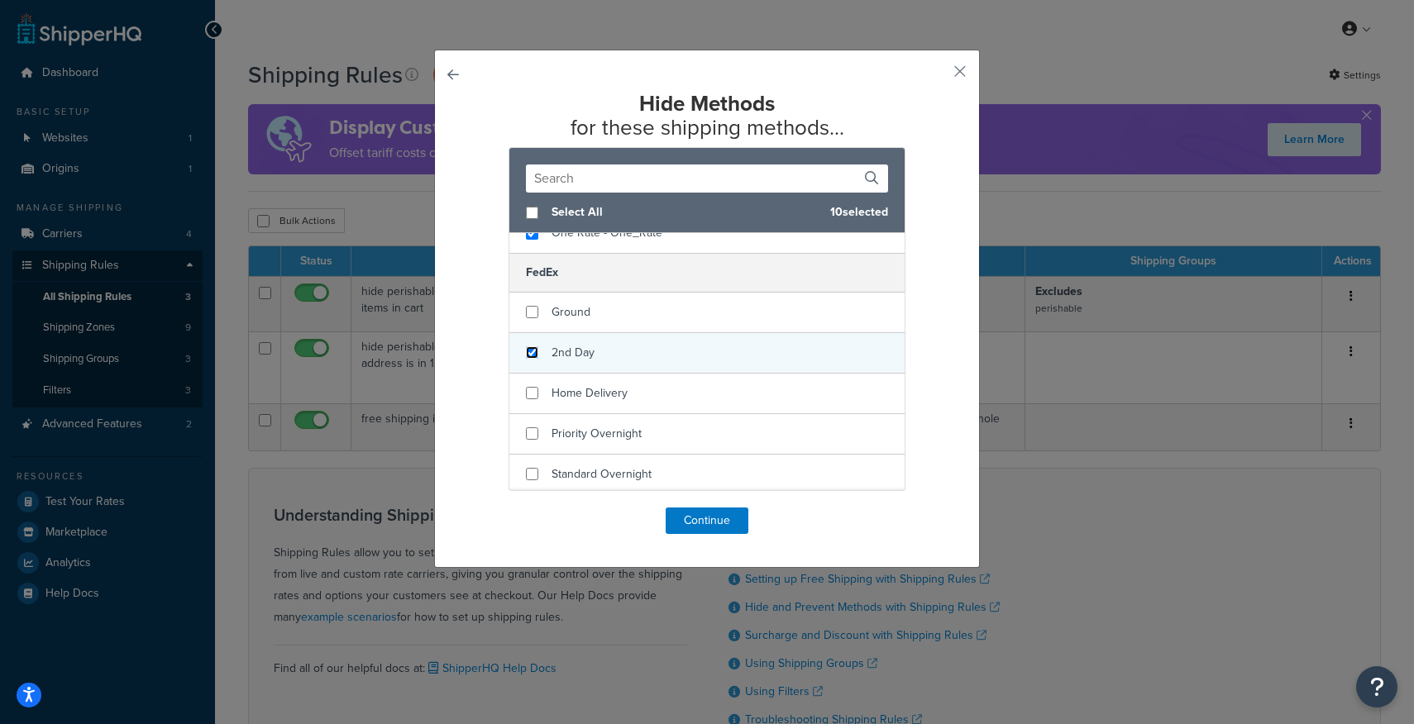
click at [533, 352] on input "checkbox" at bounding box center [532, 352] width 12 height 12
checkbox input "true"
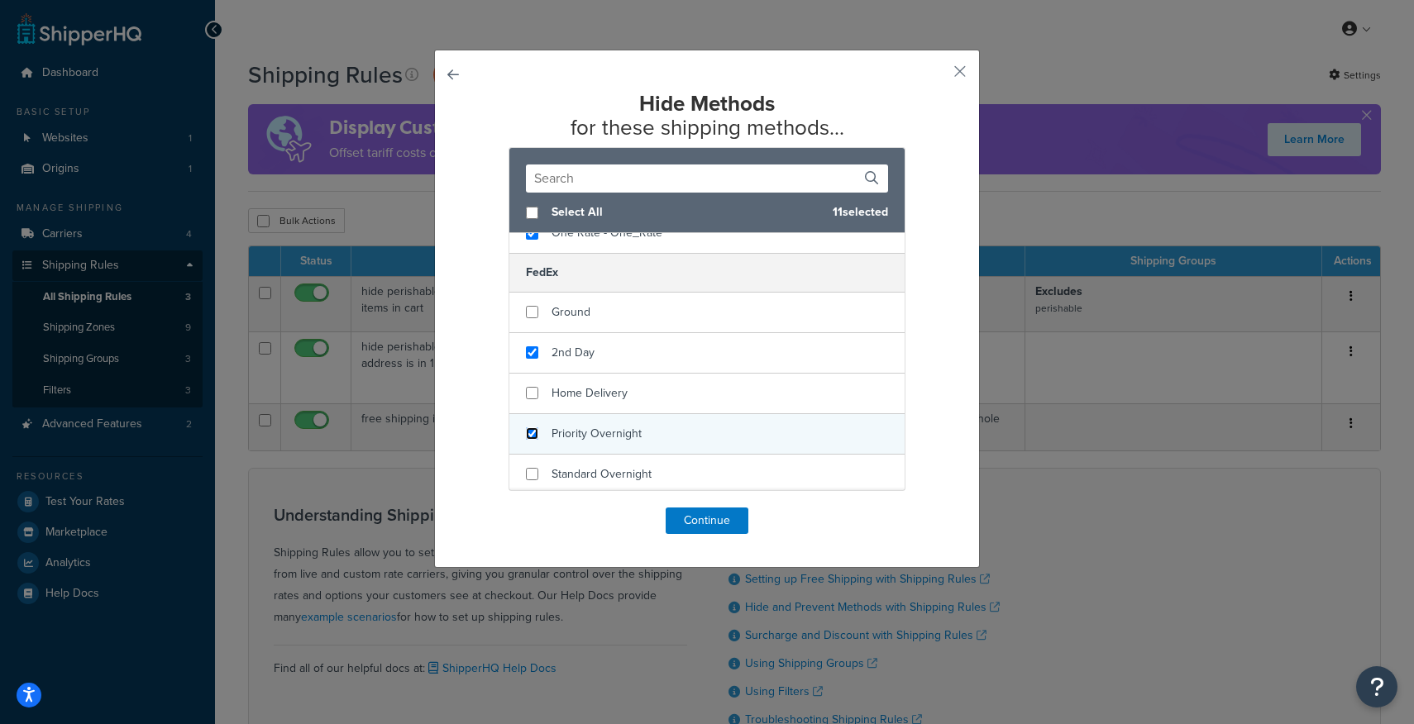
click at [533, 430] on input "checkbox" at bounding box center [532, 434] width 12 height 12
checkbox input "true"
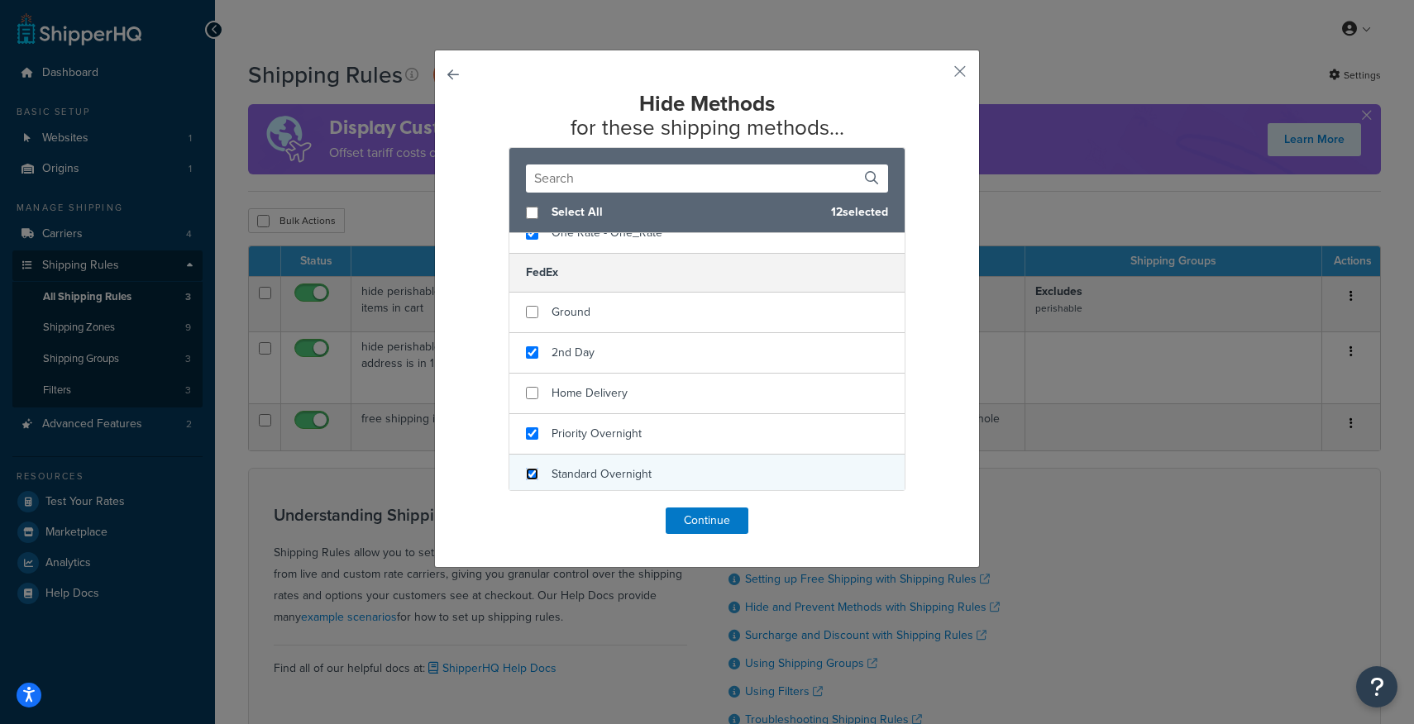
click at [533, 477] on input "checkbox" at bounding box center [532, 474] width 12 height 12
checkbox input "true"
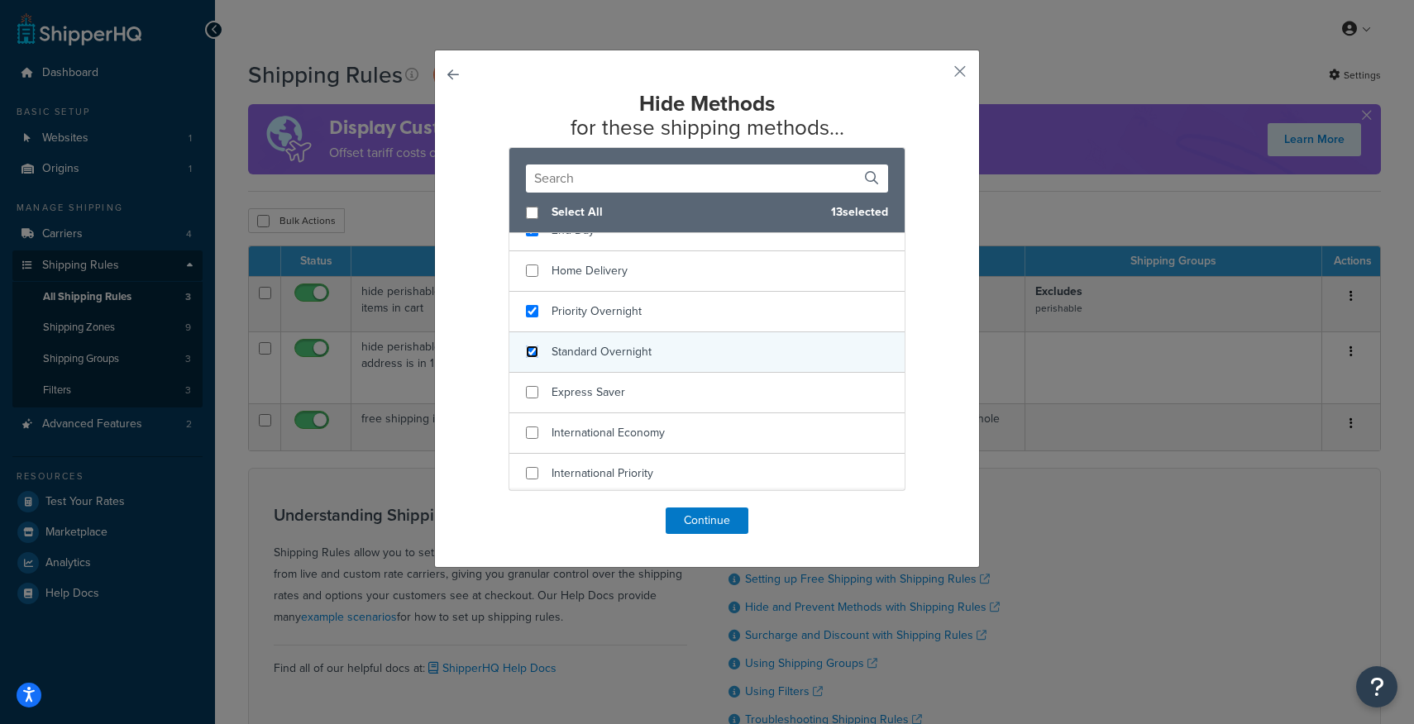
scroll to position [998, 0]
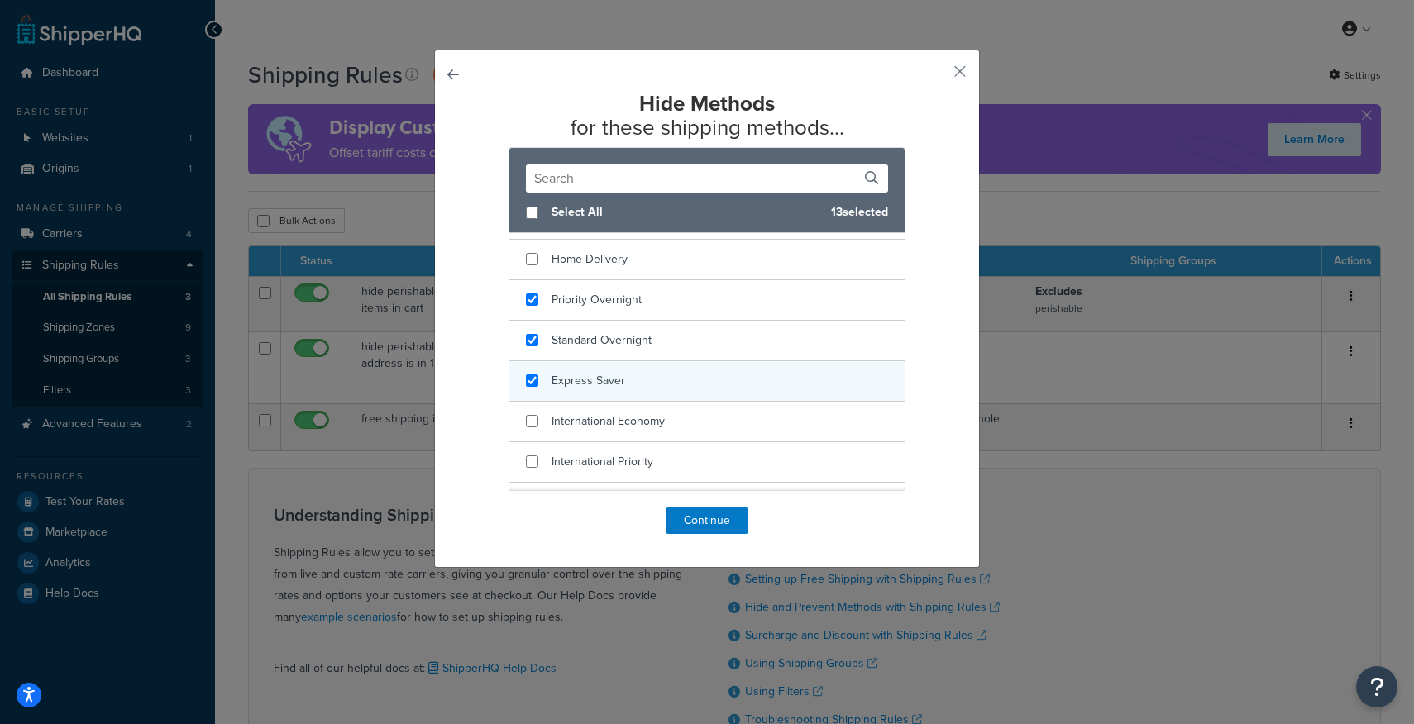
checkbox input "true"
click at [536, 387] on div "Express Saver" at bounding box center [706, 381] width 395 height 41
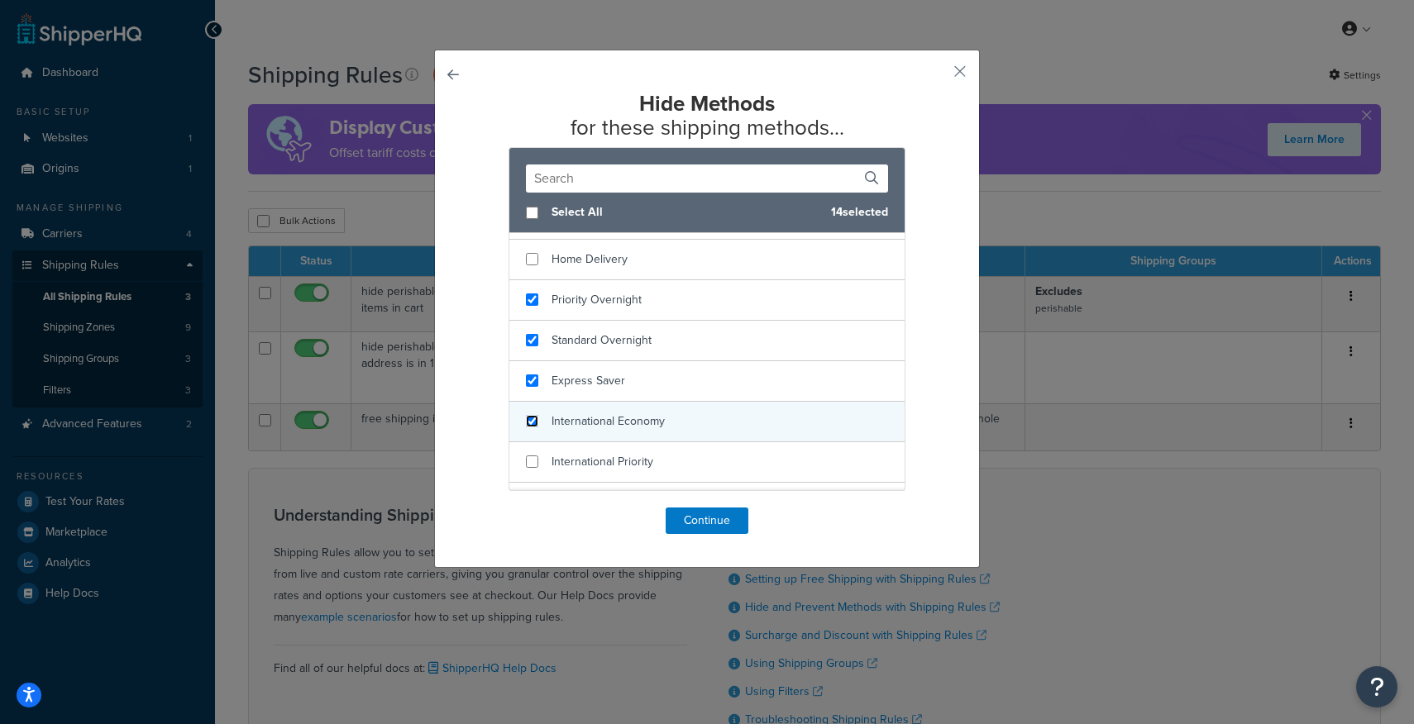
click at [536, 423] on input "checkbox" at bounding box center [532, 421] width 12 height 12
checkbox input "true"
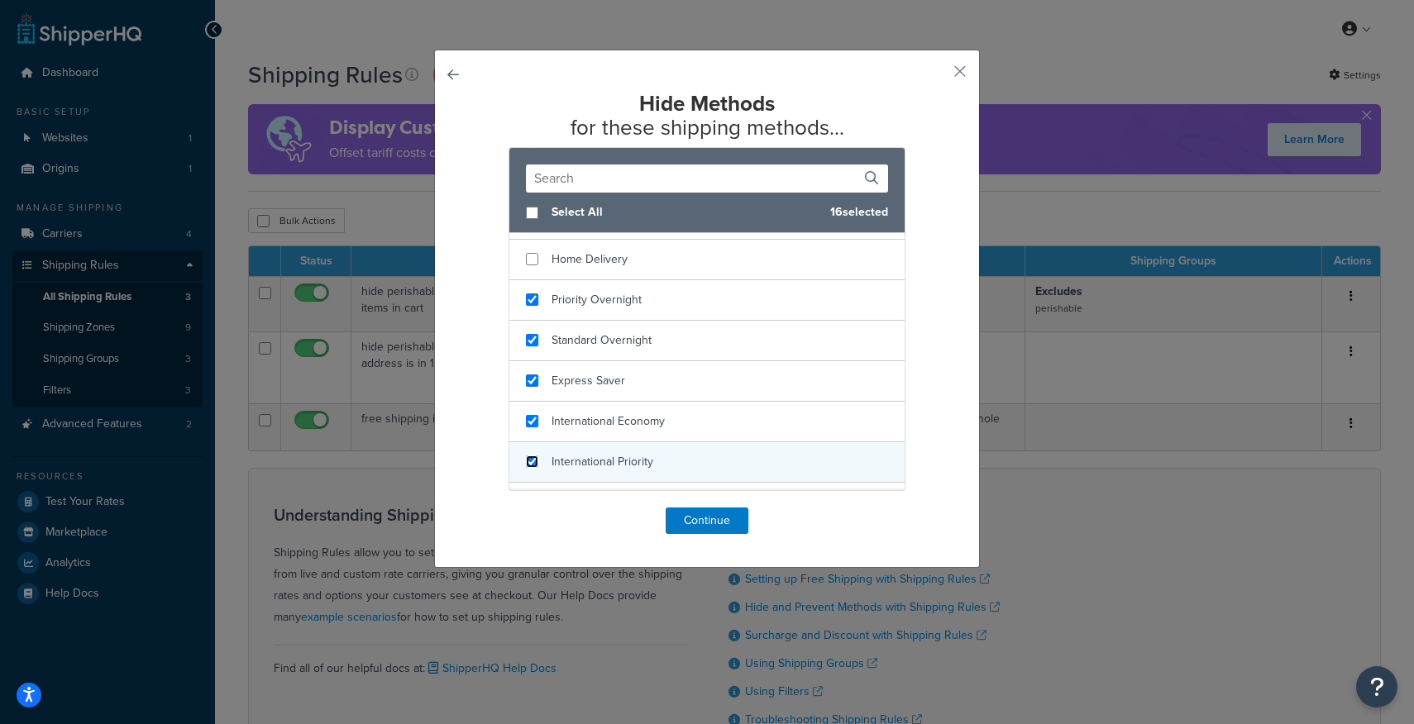
click at [531, 466] on input "checkbox" at bounding box center [532, 462] width 12 height 12
checkbox input "true"
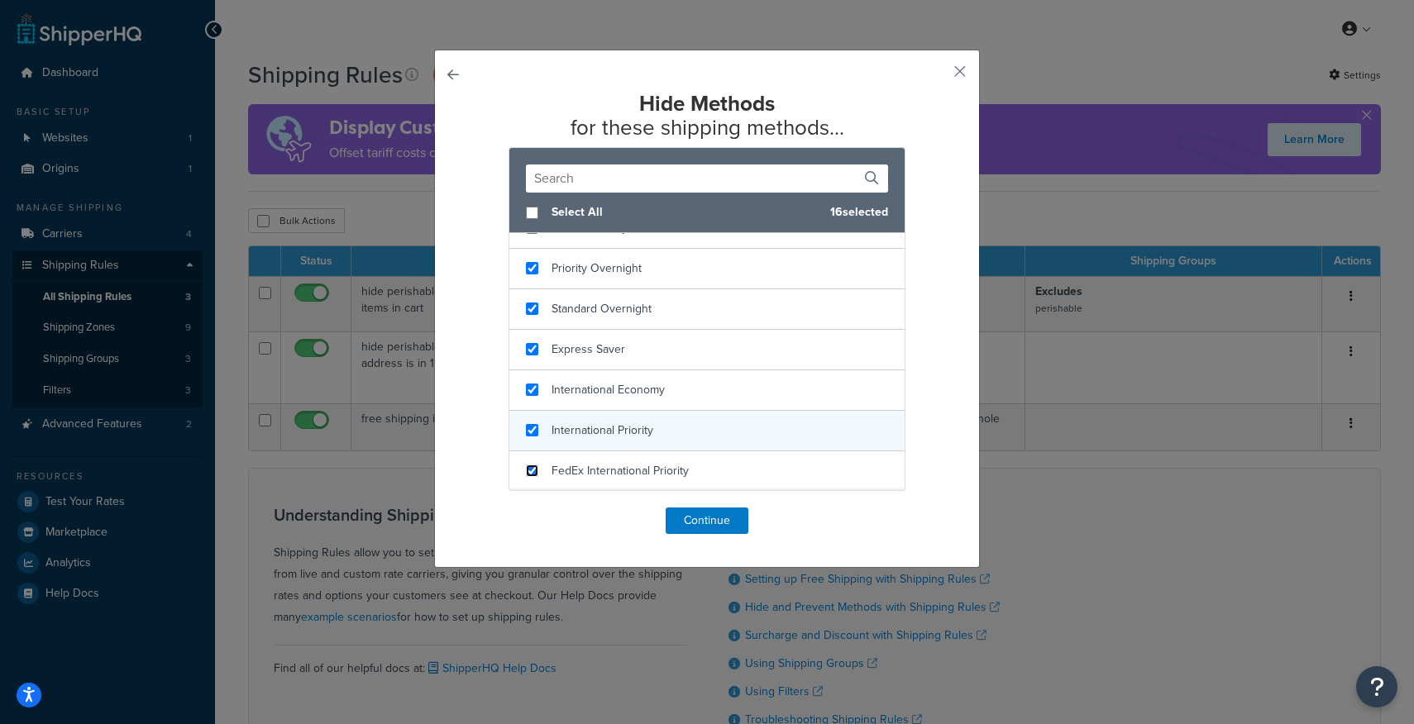
click at [531, 466] on input "checkbox" at bounding box center [532, 471] width 12 height 12
checkbox input "true"
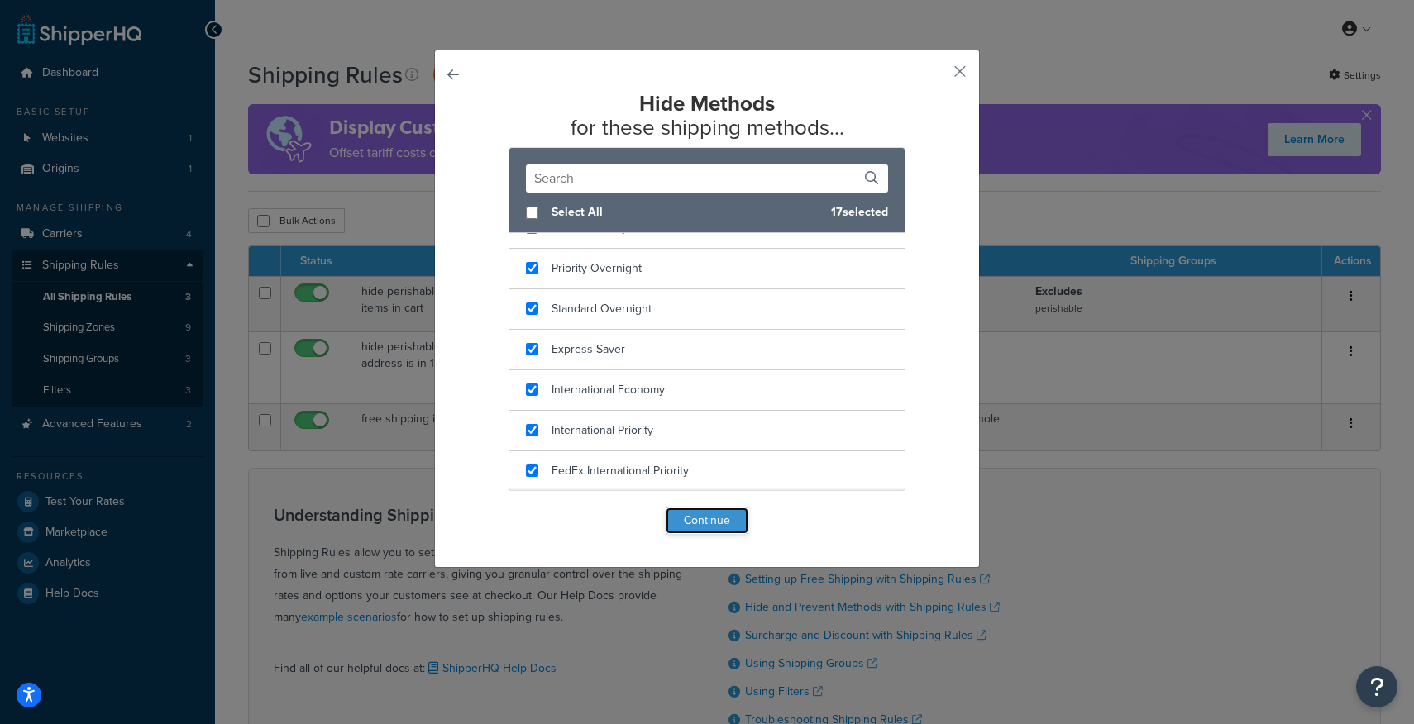
click at [721, 520] on button "Continue" at bounding box center [707, 521] width 83 height 26
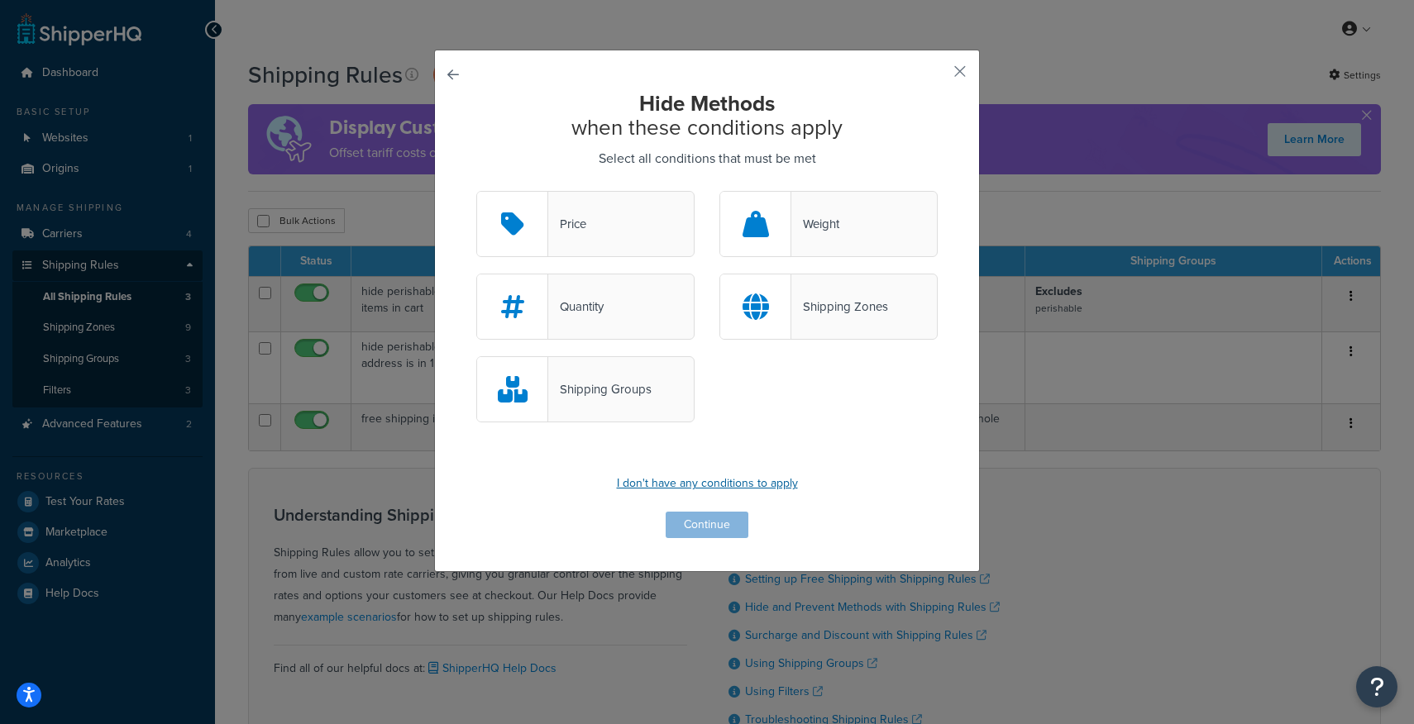
click at [759, 479] on p "I don't have any conditions to apply" at bounding box center [706, 483] width 461 height 23
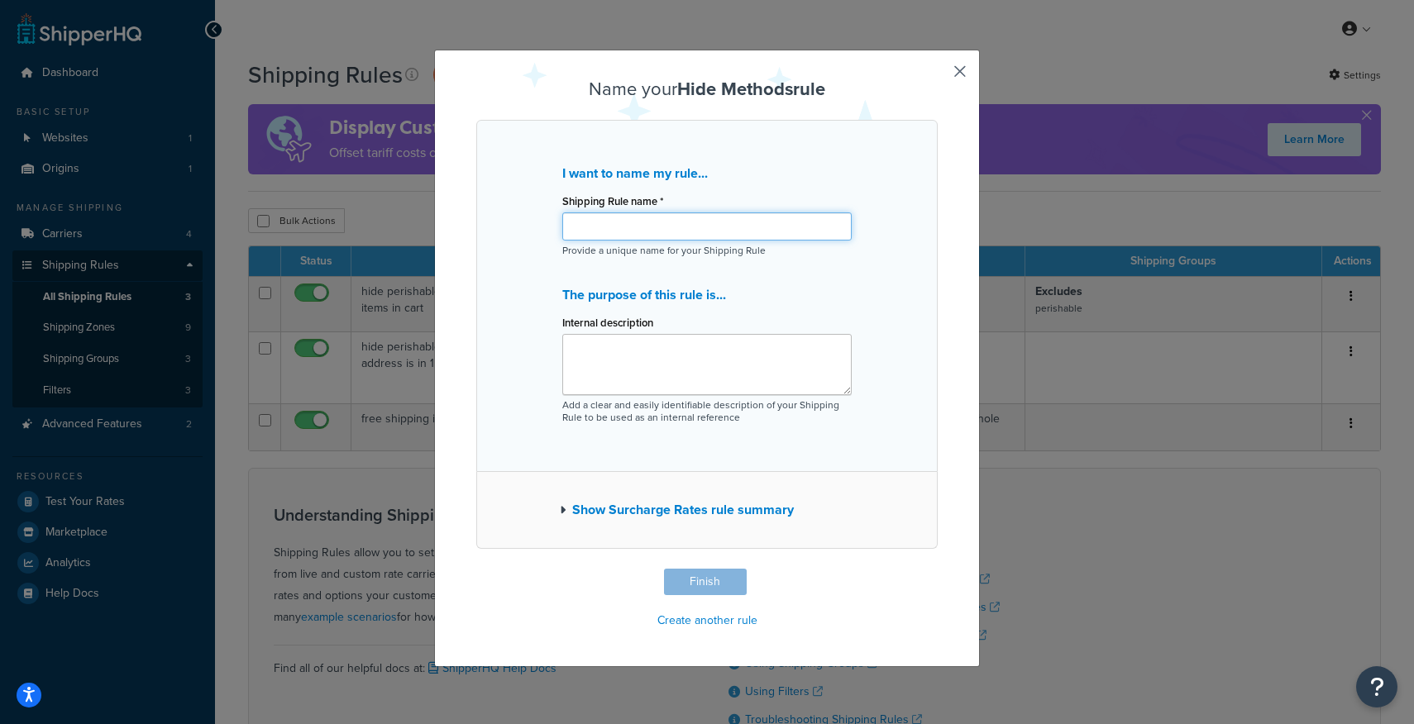
click at [645, 224] on input "Shipping Rule name *" at bounding box center [706, 227] width 289 height 28
type input "Sat/Sun Express Hide"
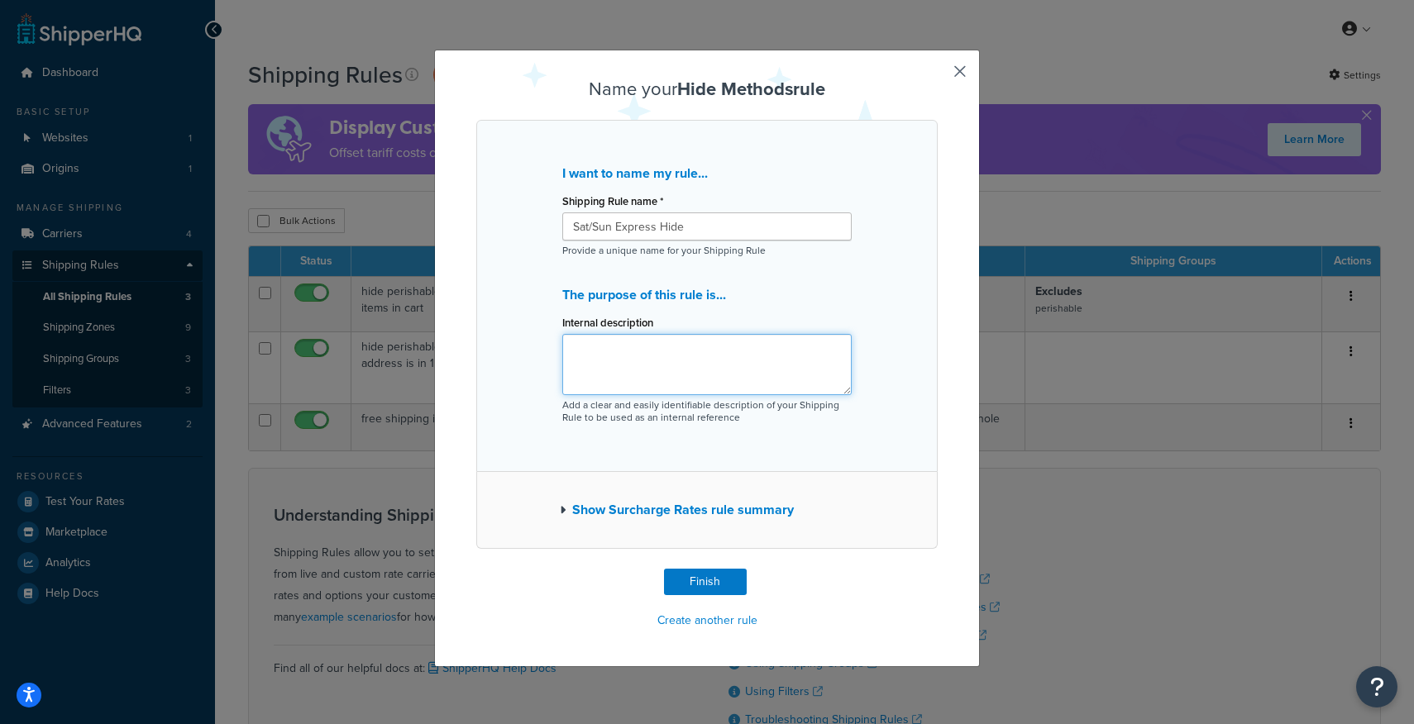
click at [662, 362] on textarea "Internal description" at bounding box center [706, 364] width 289 height 61
type textarea "d"
type textarea "Disable sat/sun delivery from Express"
click at [718, 590] on button "Finish" at bounding box center [705, 582] width 83 height 26
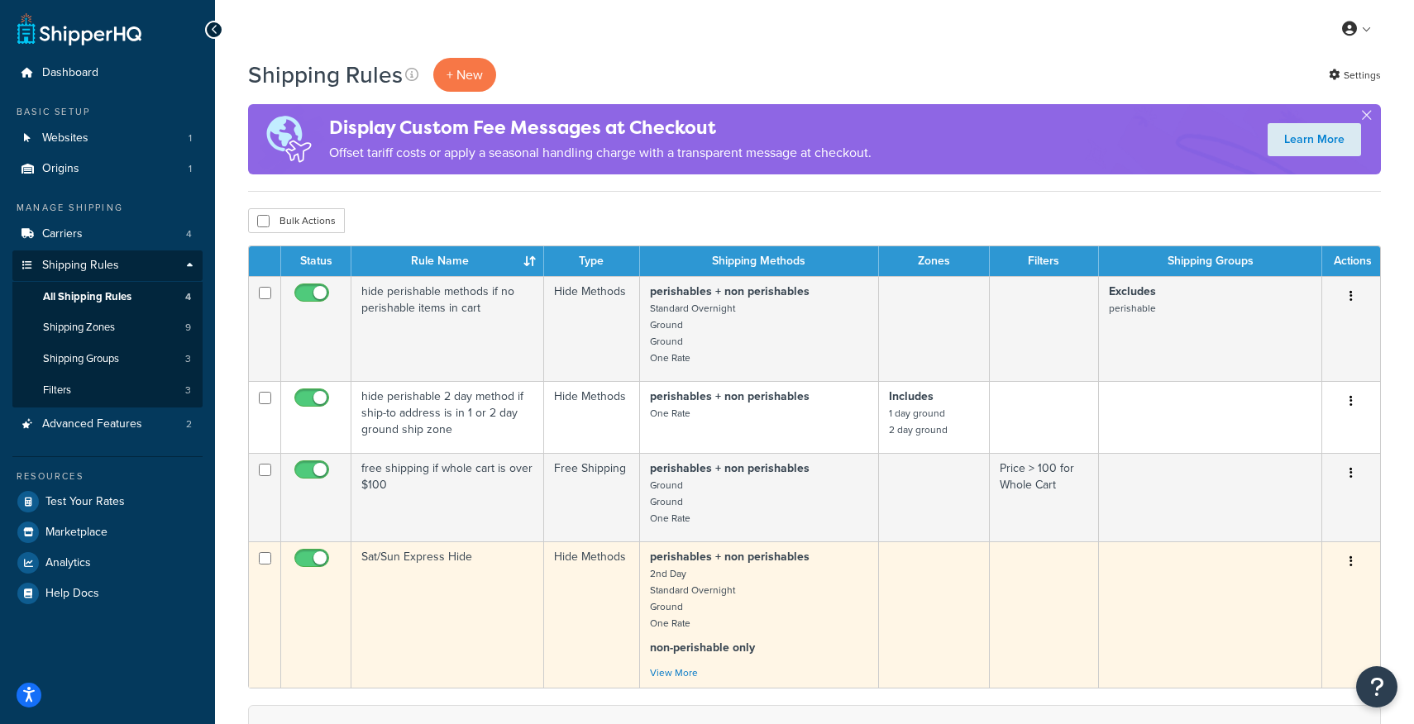
click at [1350, 561] on icon "button" at bounding box center [1351, 562] width 3 height 12
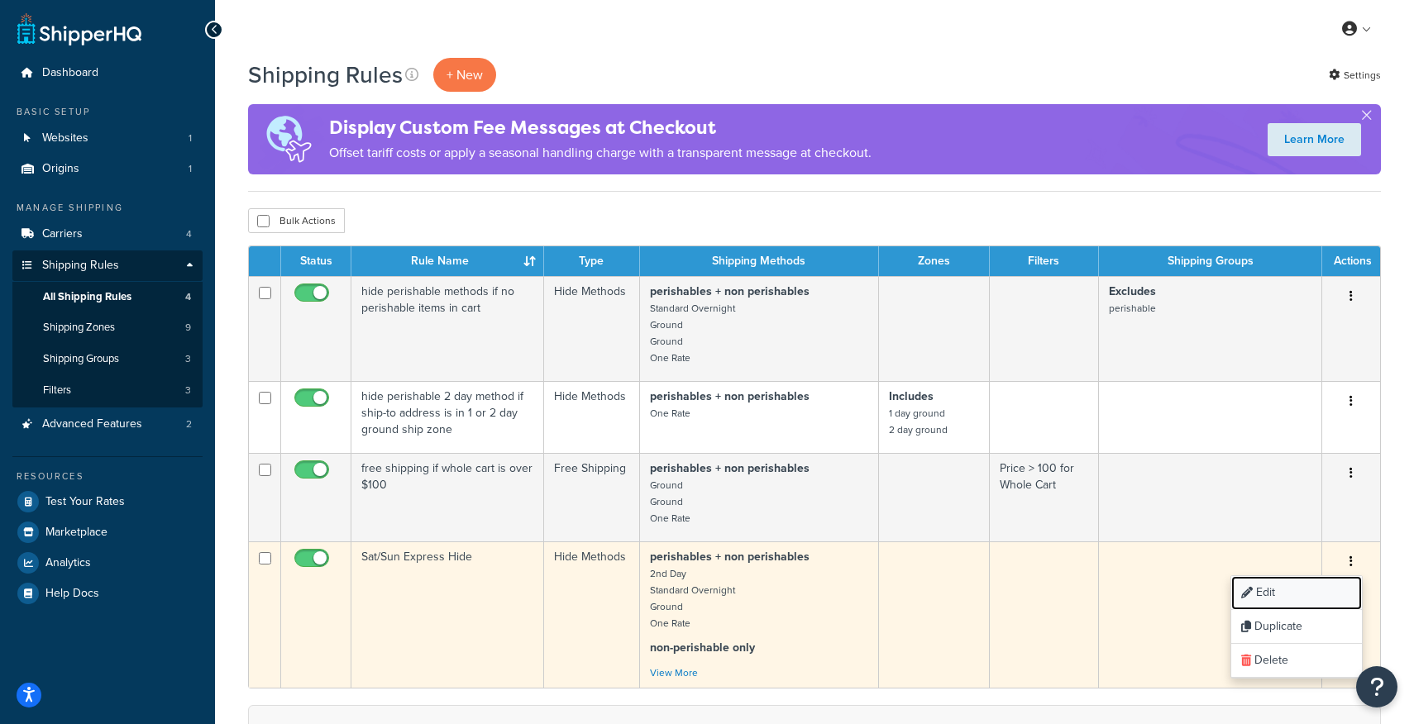
click at [1309, 586] on link "Edit" at bounding box center [1296, 593] width 131 height 34
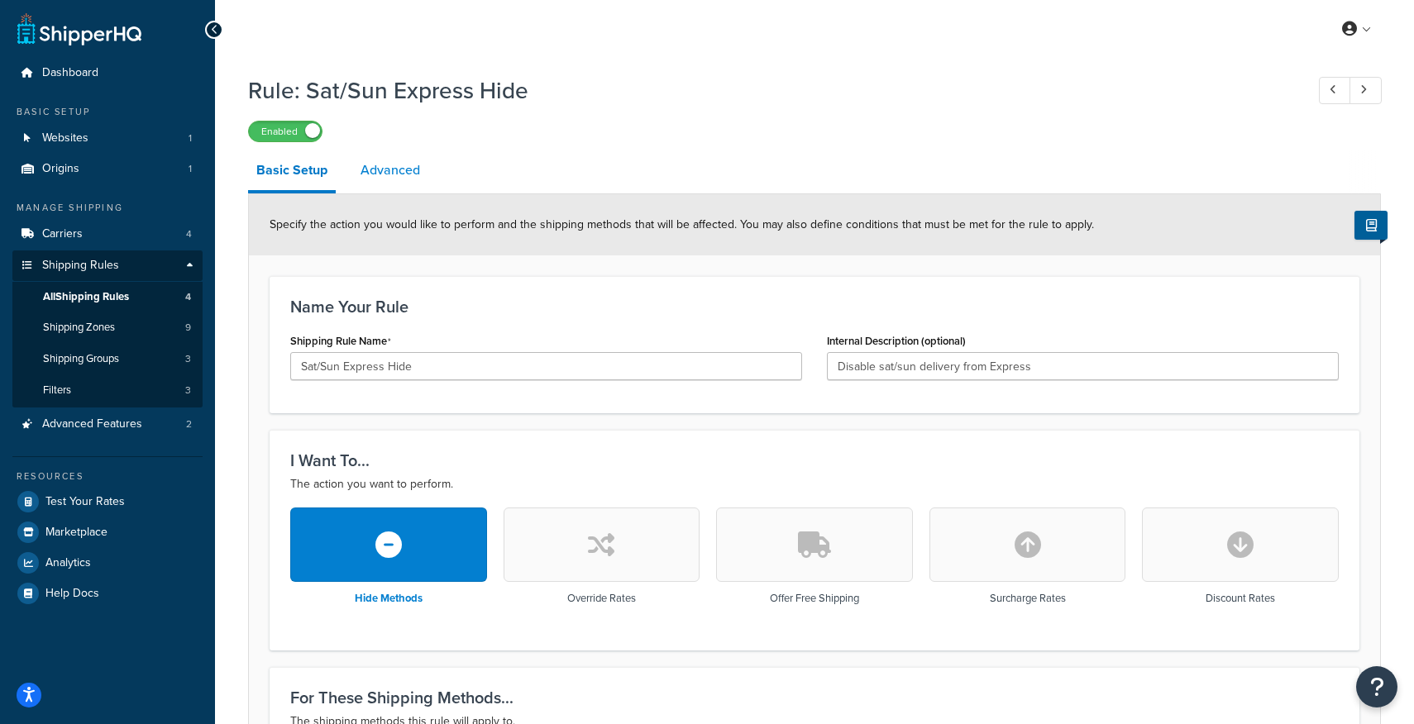
click at [397, 175] on link "Advanced" at bounding box center [390, 171] width 76 height 40
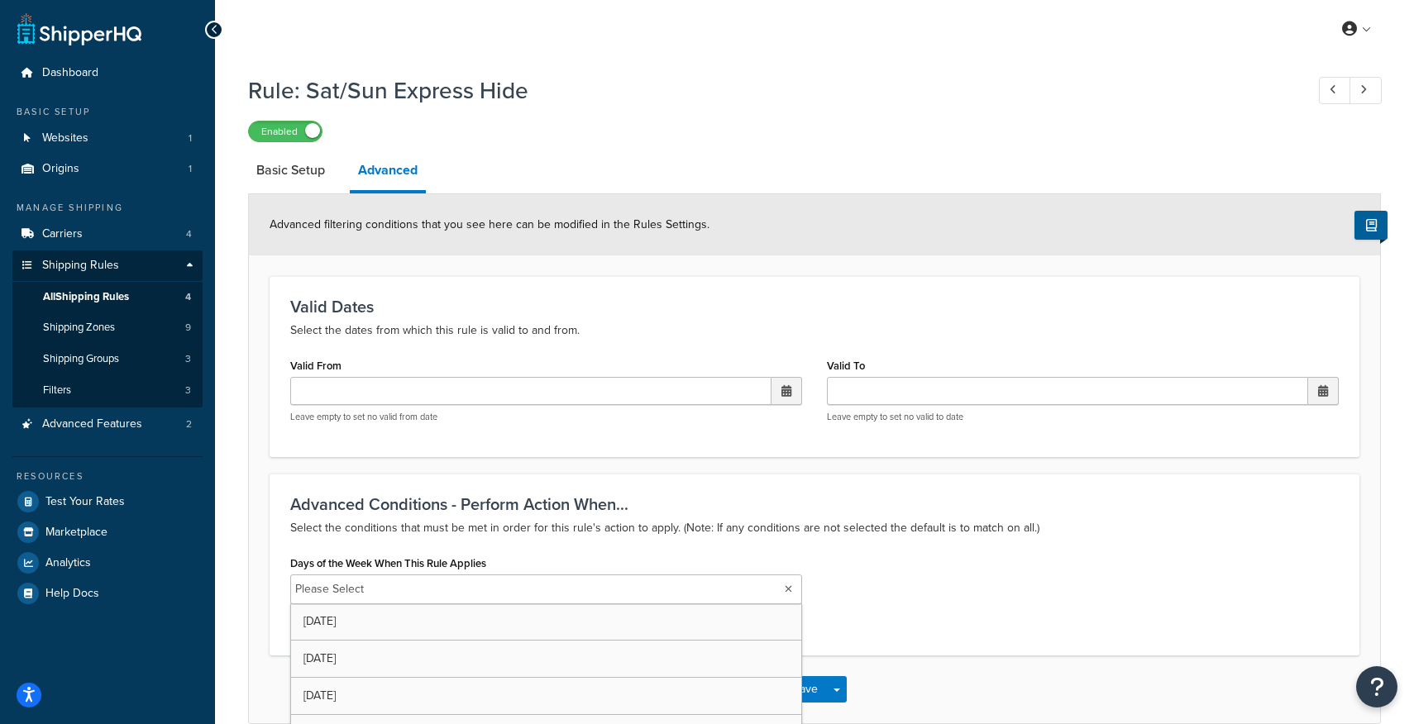
click at [448, 585] on input "Days of the Week When This Rule Applies" at bounding box center [442, 590] width 146 height 18
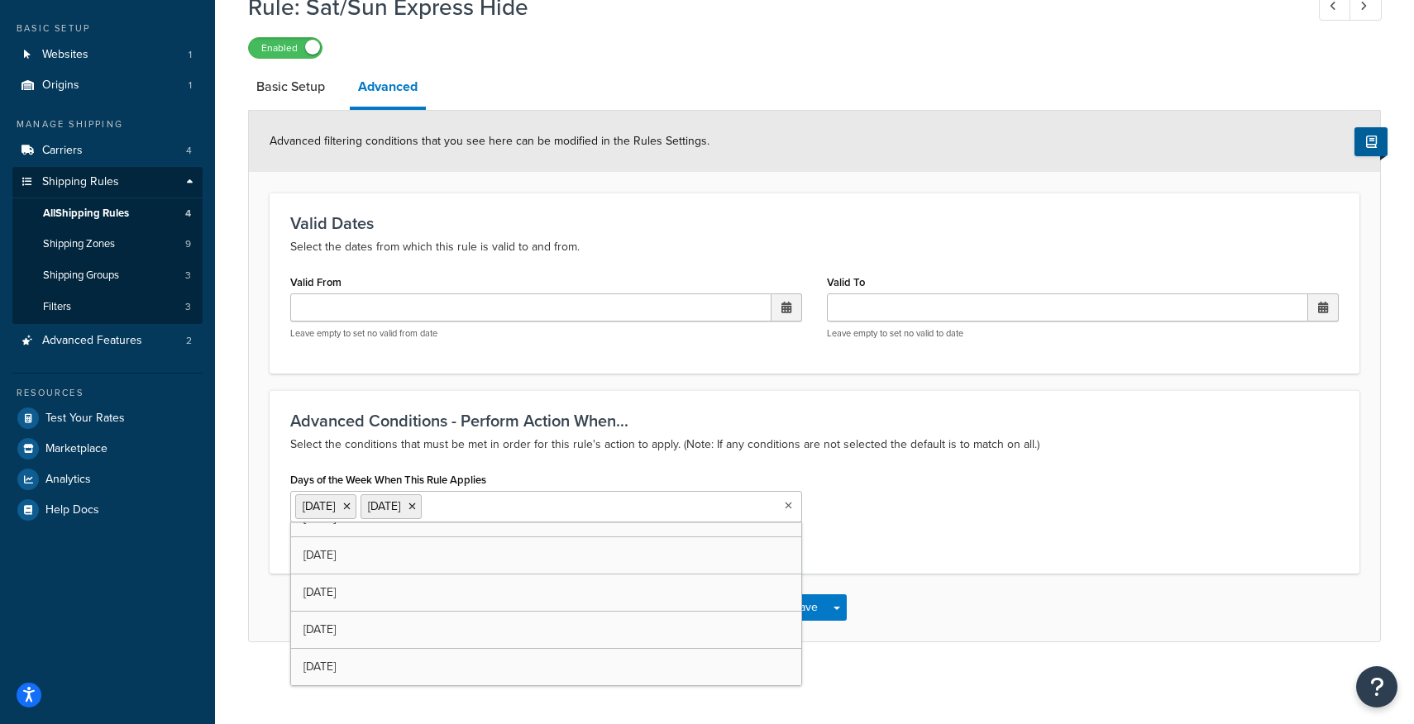
scroll to position [22, 0]
click at [955, 499] on div "Days of the Week When This Rule Applies Saturday Sunday Monday Tuesday Wednesda…" at bounding box center [814, 510] width 1073 height 85
click at [814, 608] on button "Save" at bounding box center [805, 608] width 45 height 26
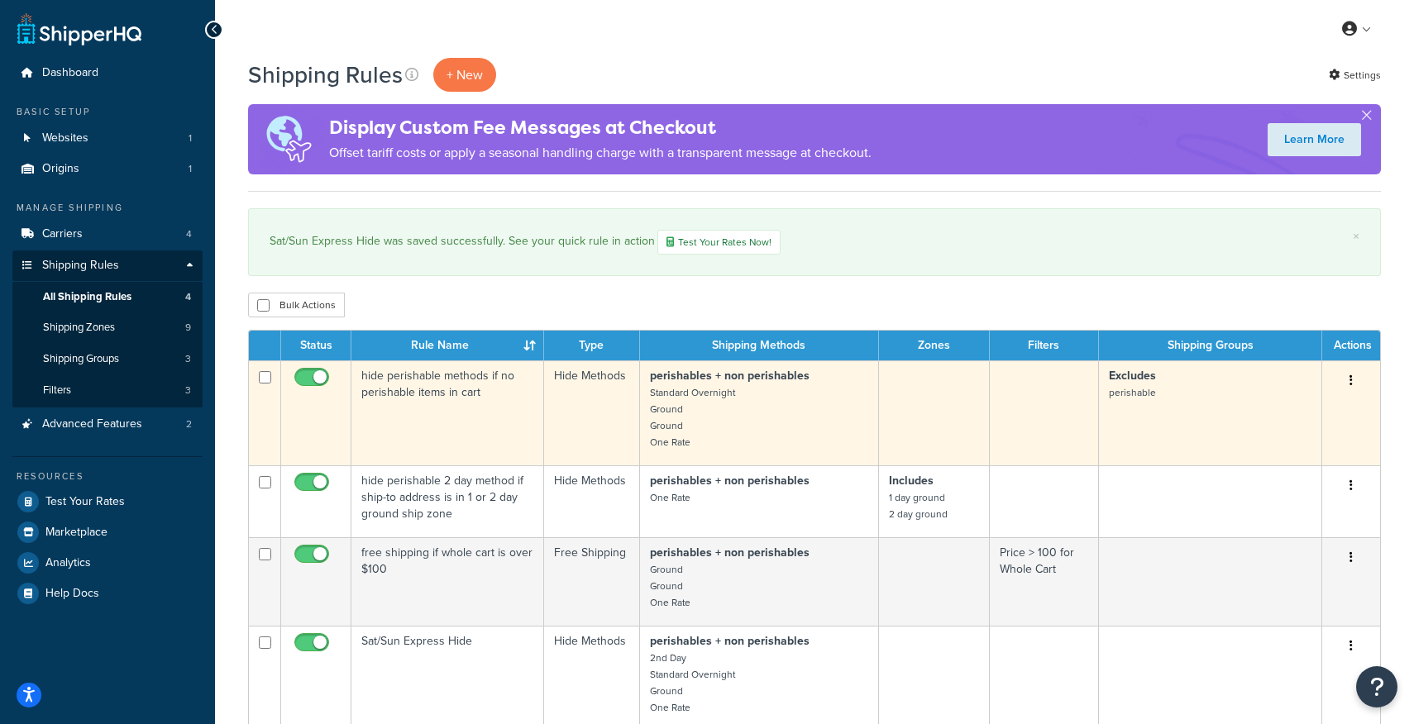
drag, startPoint x: 1356, startPoint y: 378, endPoint x: 556, endPoint y: 386, distance: 800.5
click at [562, 386] on tr "hide perishable methods if no perishable items in cart Hide Methods perishables…" at bounding box center [814, 413] width 1131 height 105
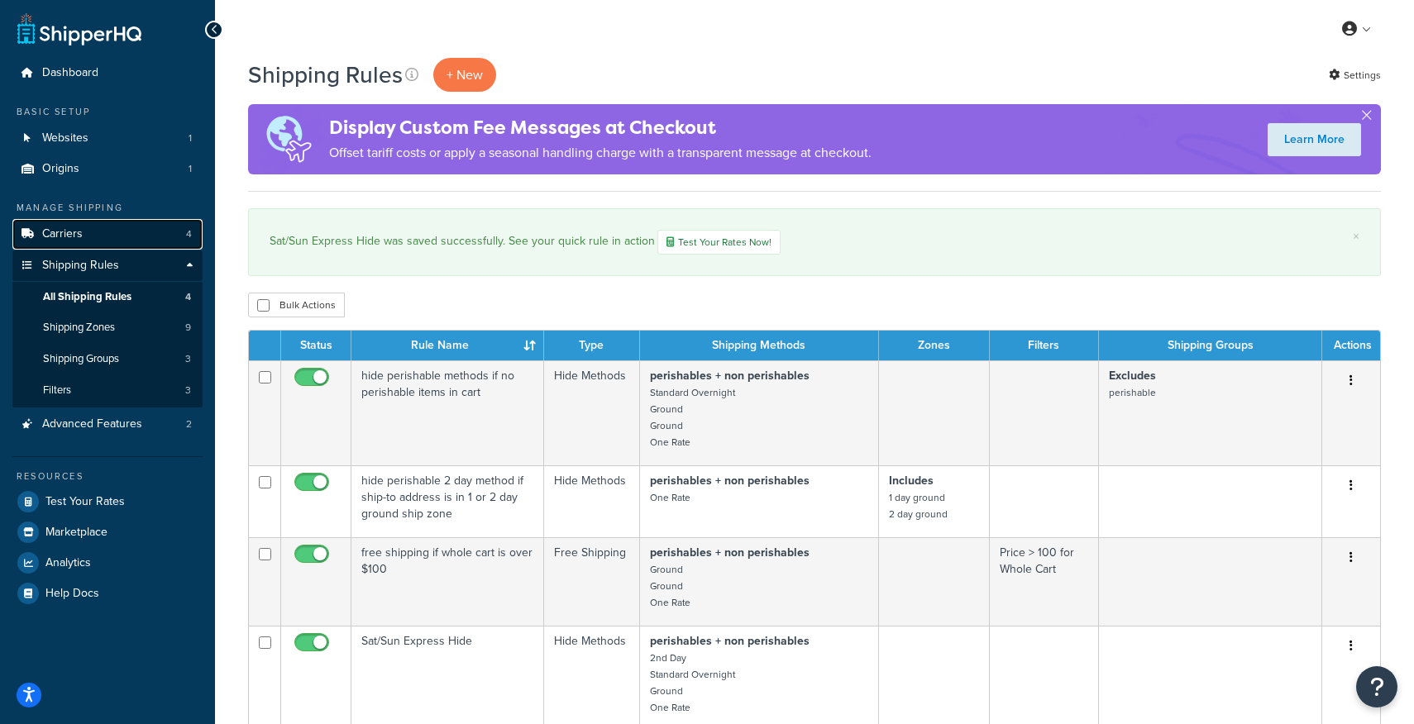
click at [65, 235] on span "Carriers" at bounding box center [62, 234] width 41 height 14
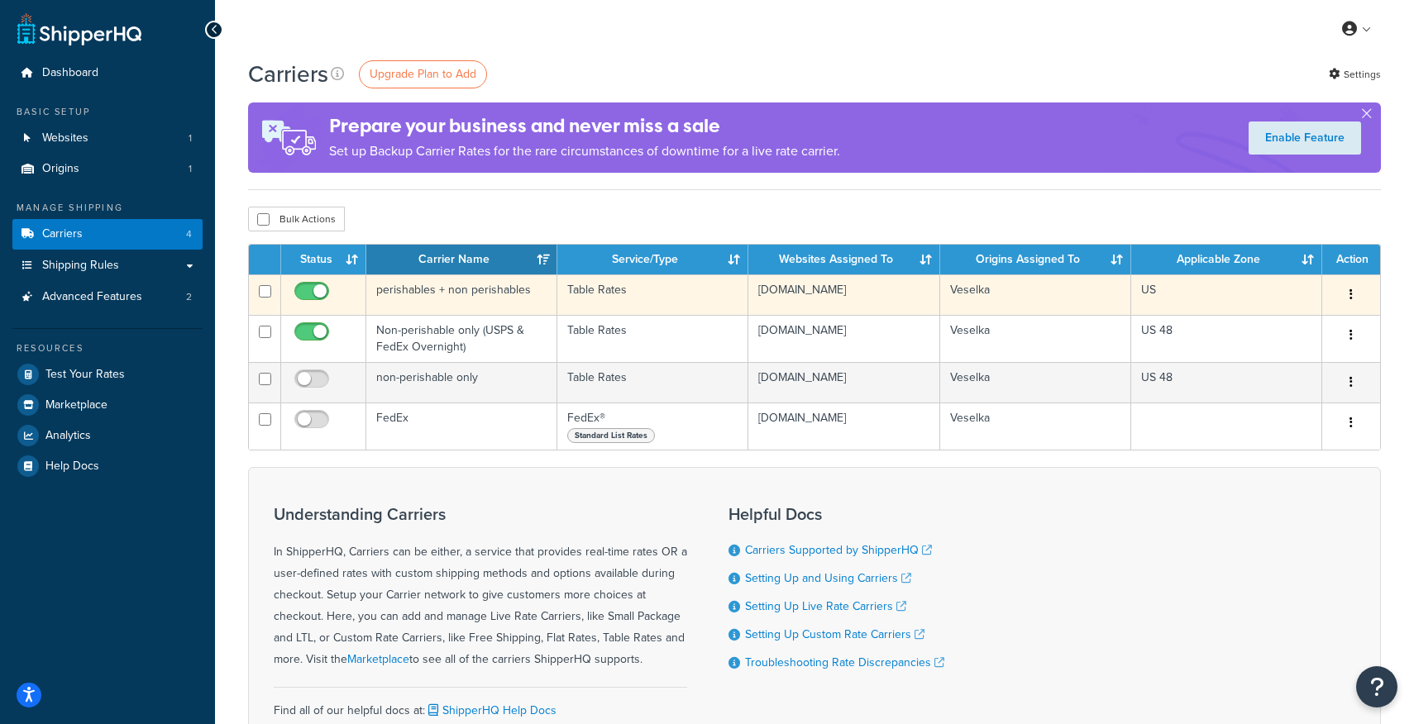
click at [1360, 297] on button "button" at bounding box center [1351, 295] width 23 height 26
click at [1289, 329] on link "Edit" at bounding box center [1284, 329] width 131 height 34
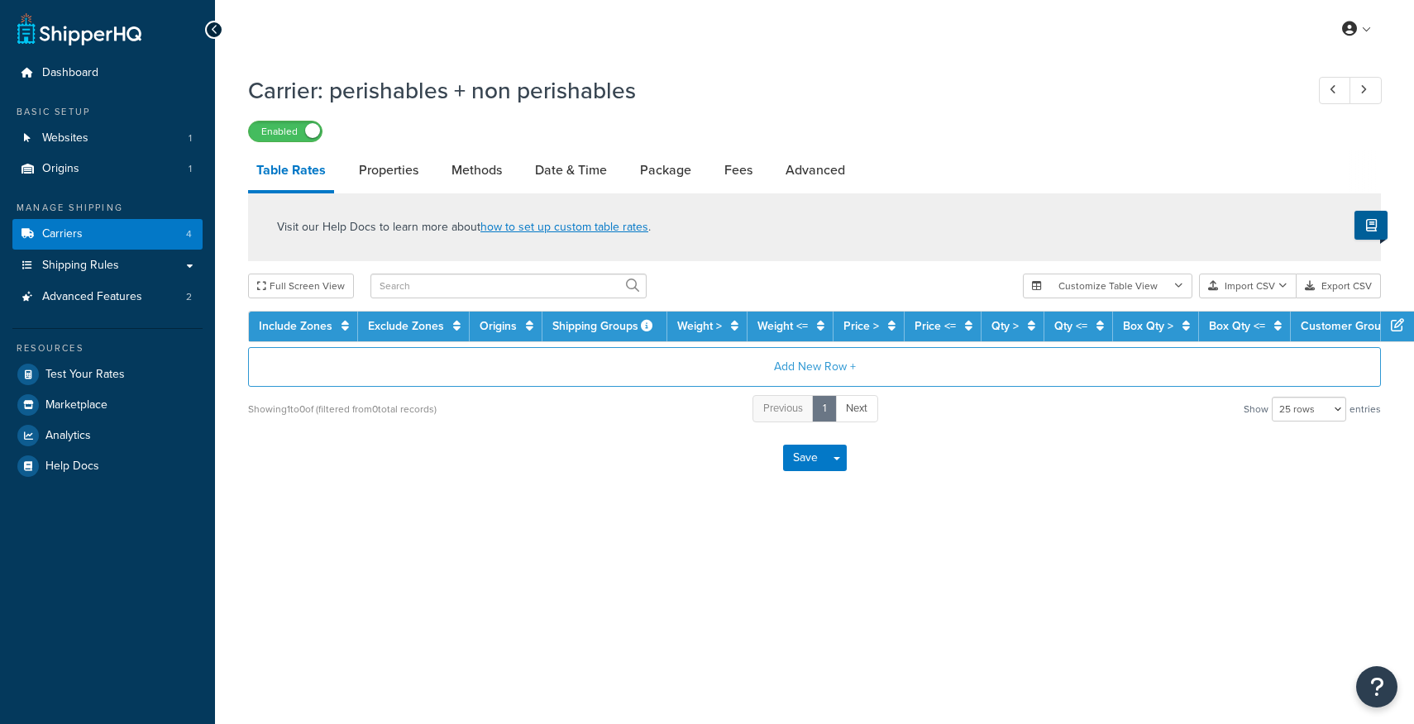
select select "25"
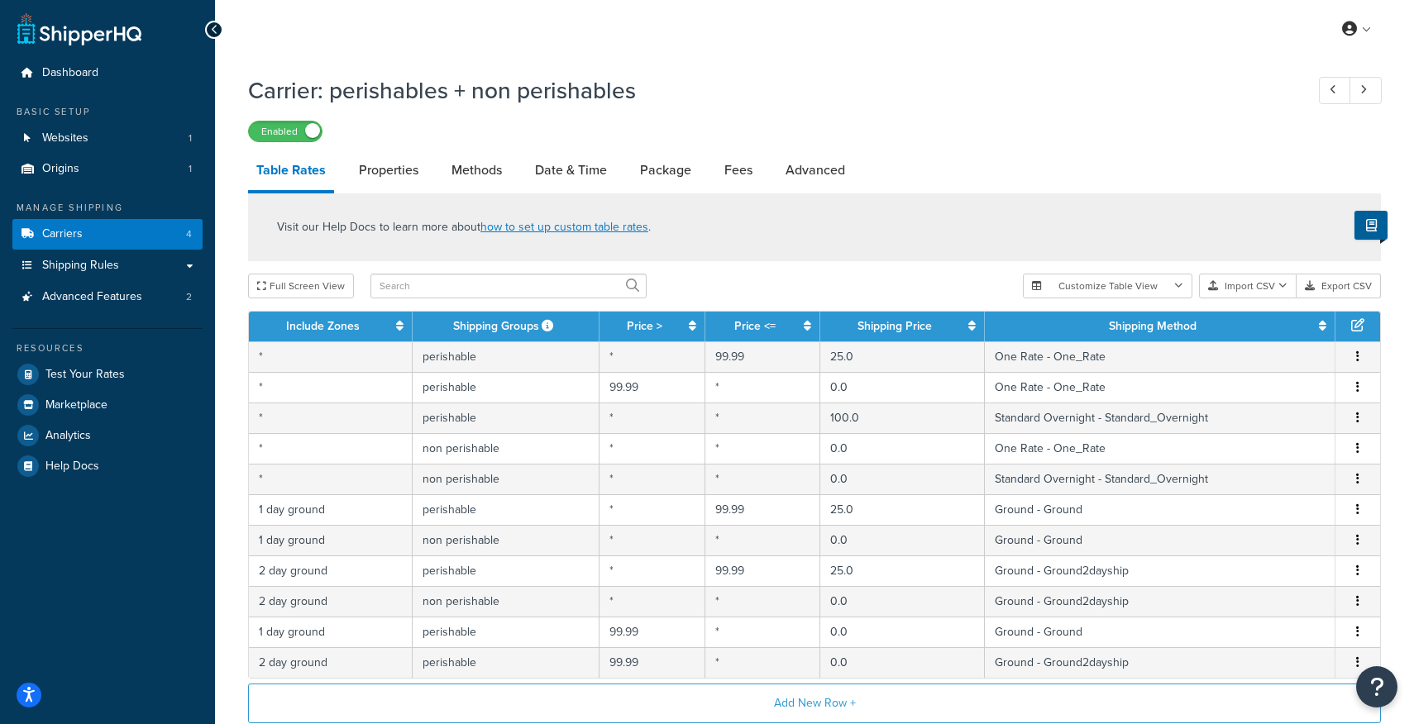
scroll to position [3, 0]
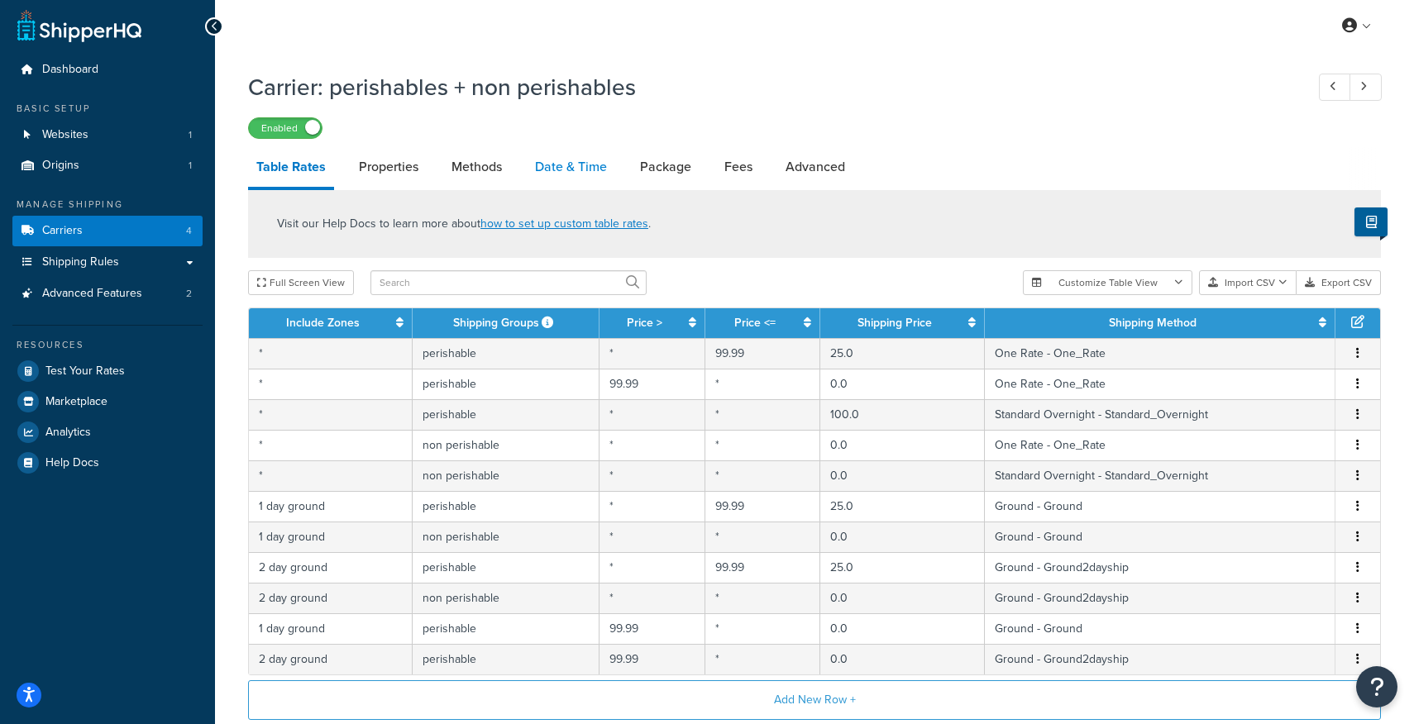
click at [581, 166] on link "Date & Time" at bounding box center [571, 167] width 88 height 40
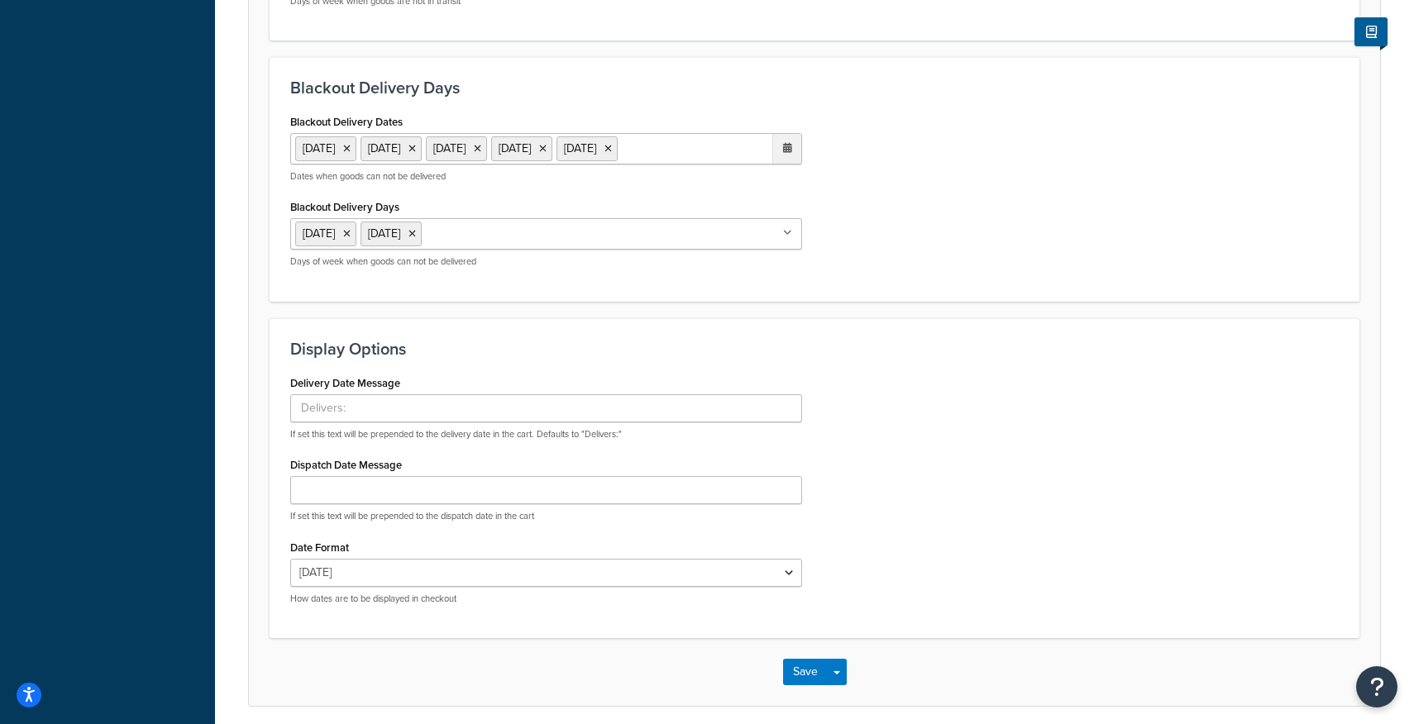
scroll to position [876, 0]
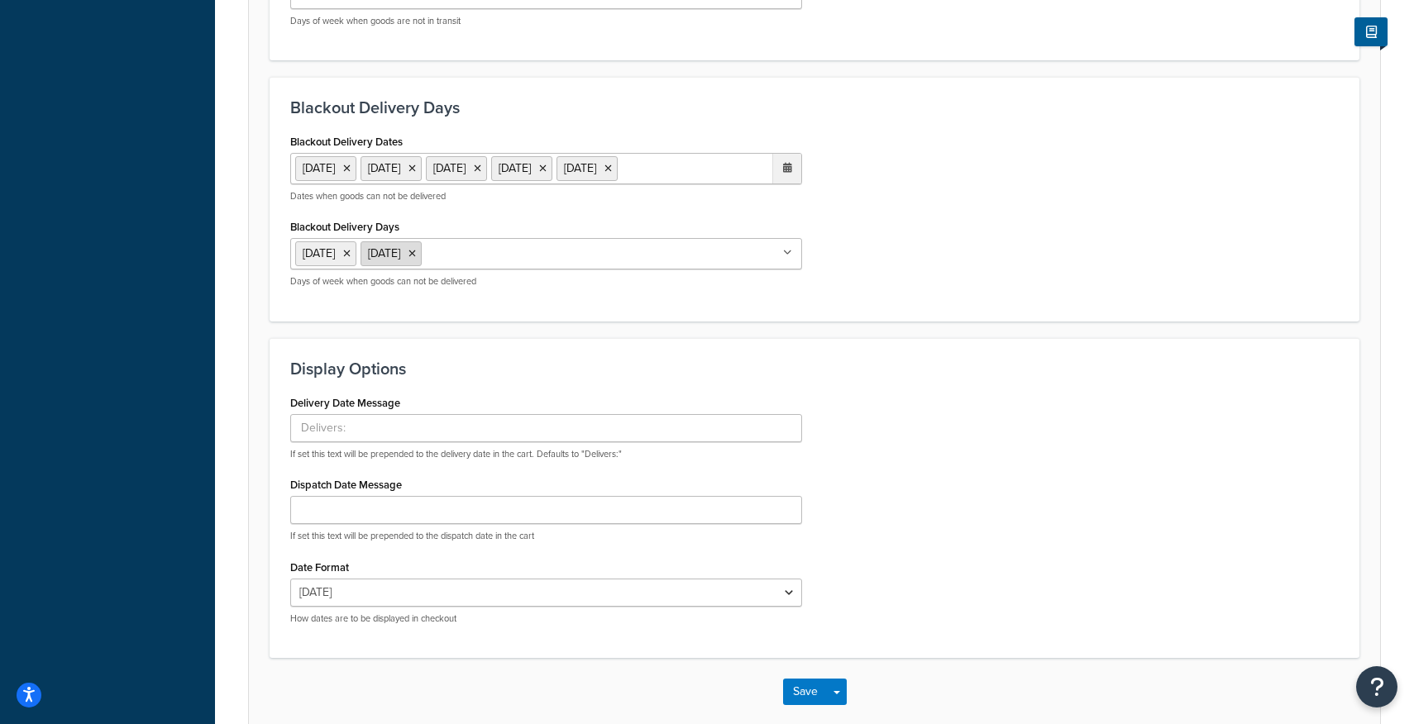
click at [422, 266] on li "Sunday" at bounding box center [391, 253] width 61 height 25
click at [416, 259] on icon at bounding box center [412, 254] width 7 height 10
click at [356, 266] on li "Saturday" at bounding box center [325, 253] width 61 height 25
click at [351, 259] on icon at bounding box center [346, 254] width 7 height 10
click at [1075, 564] on div "Delivery Date Message If set this text will be prepended to the delivery date i…" at bounding box center [814, 512] width 1073 height 246
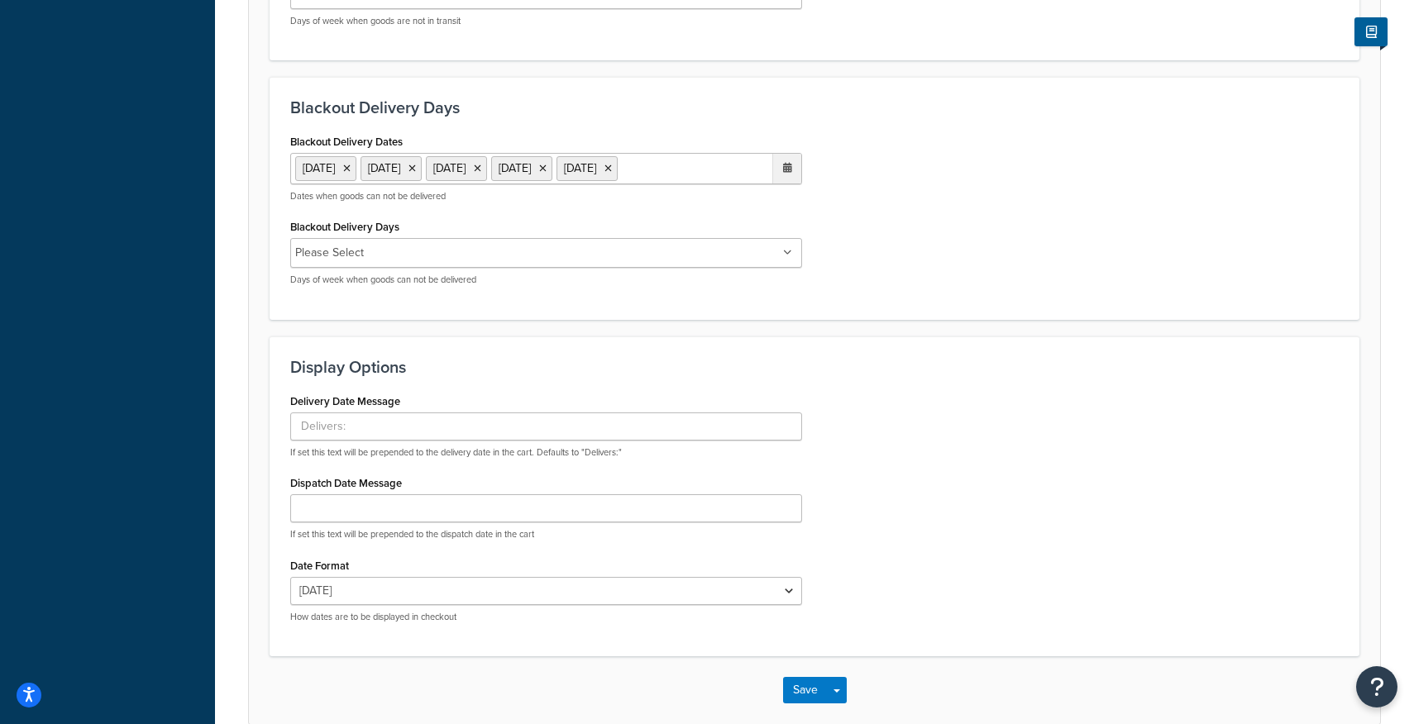
scroll to position [1020, 0]
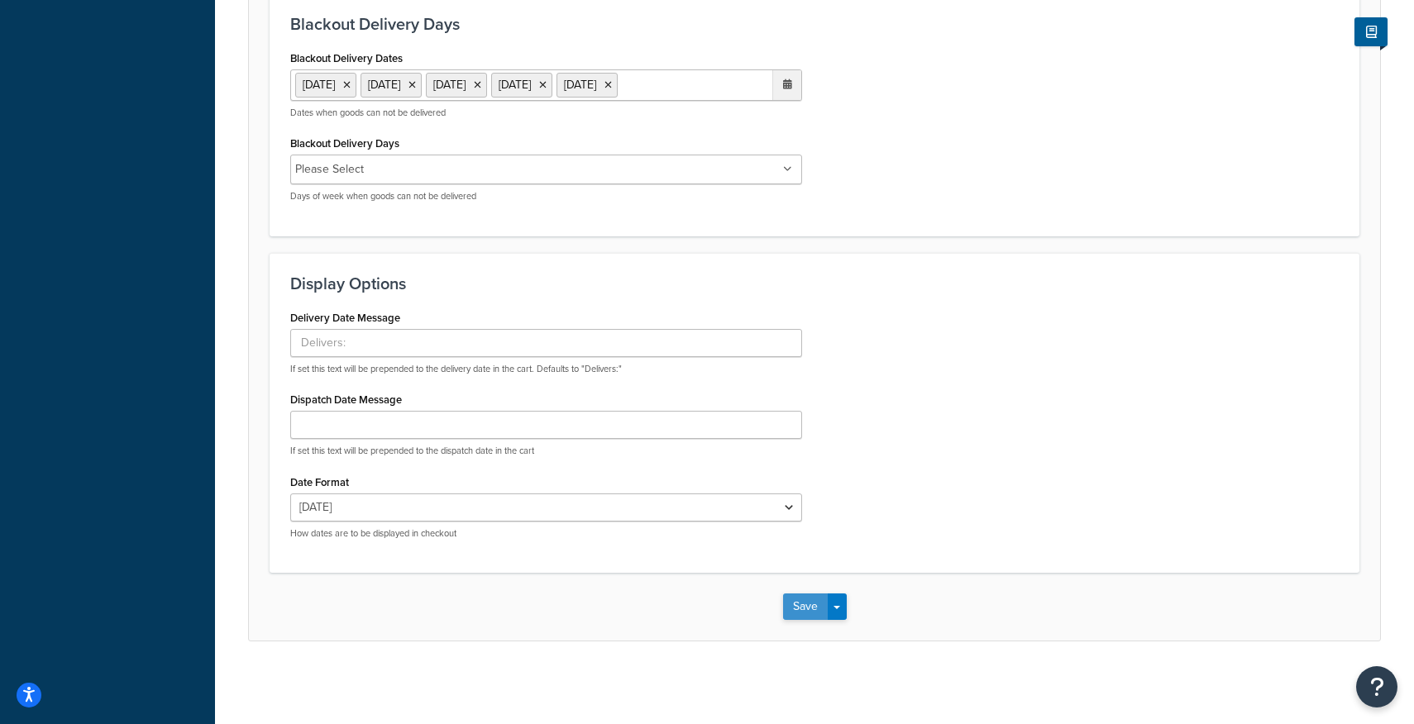
click at [802, 609] on button "Save" at bounding box center [805, 607] width 45 height 26
